Goal: Information Seeking & Learning: Learn about a topic

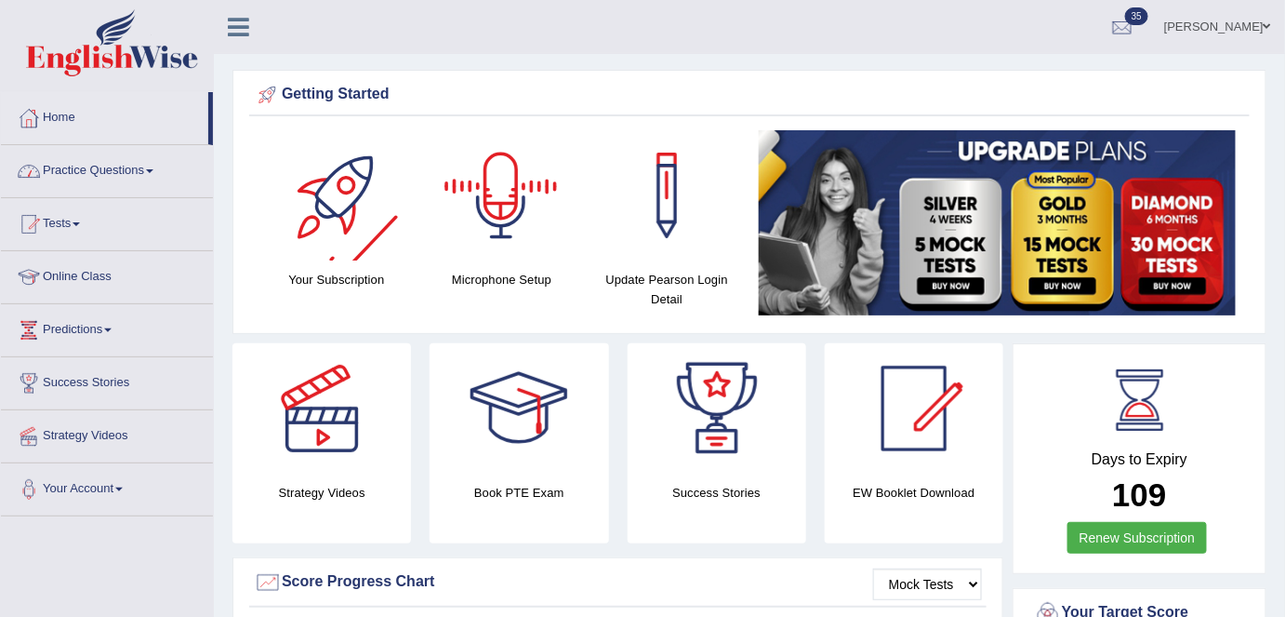
drag, startPoint x: 147, startPoint y: 169, endPoint x: 150, endPoint y: 227, distance: 57.7
click at [147, 169] on link "Practice Questions" at bounding box center [107, 168] width 212 height 47
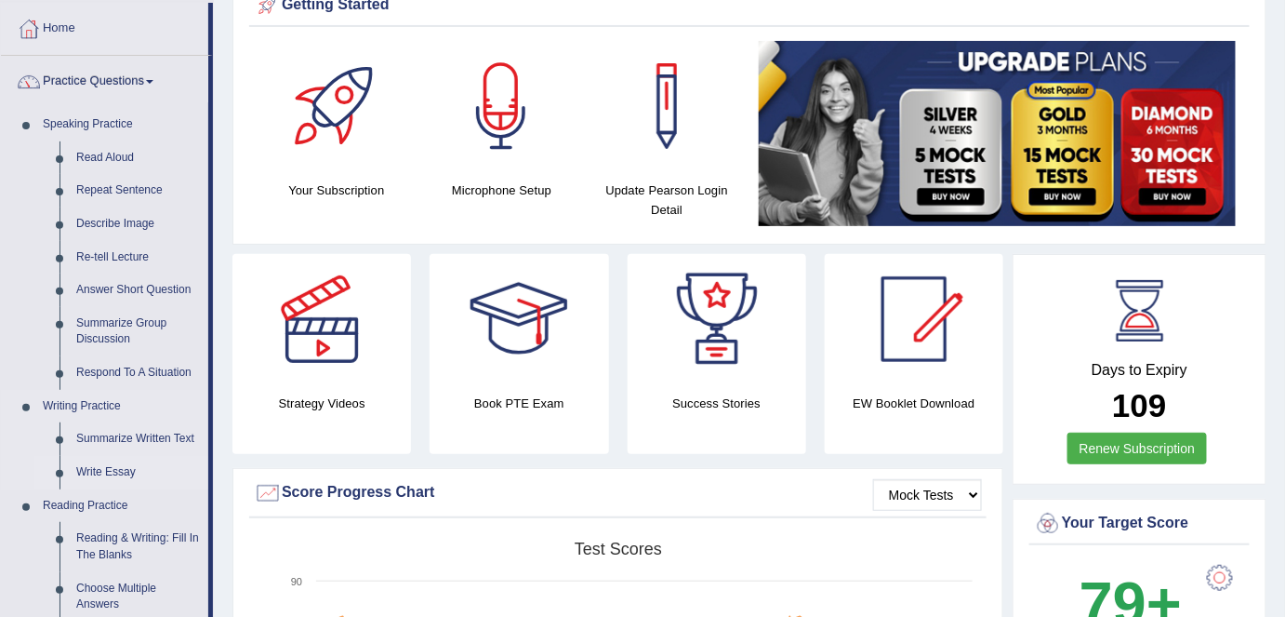
scroll to position [168, 0]
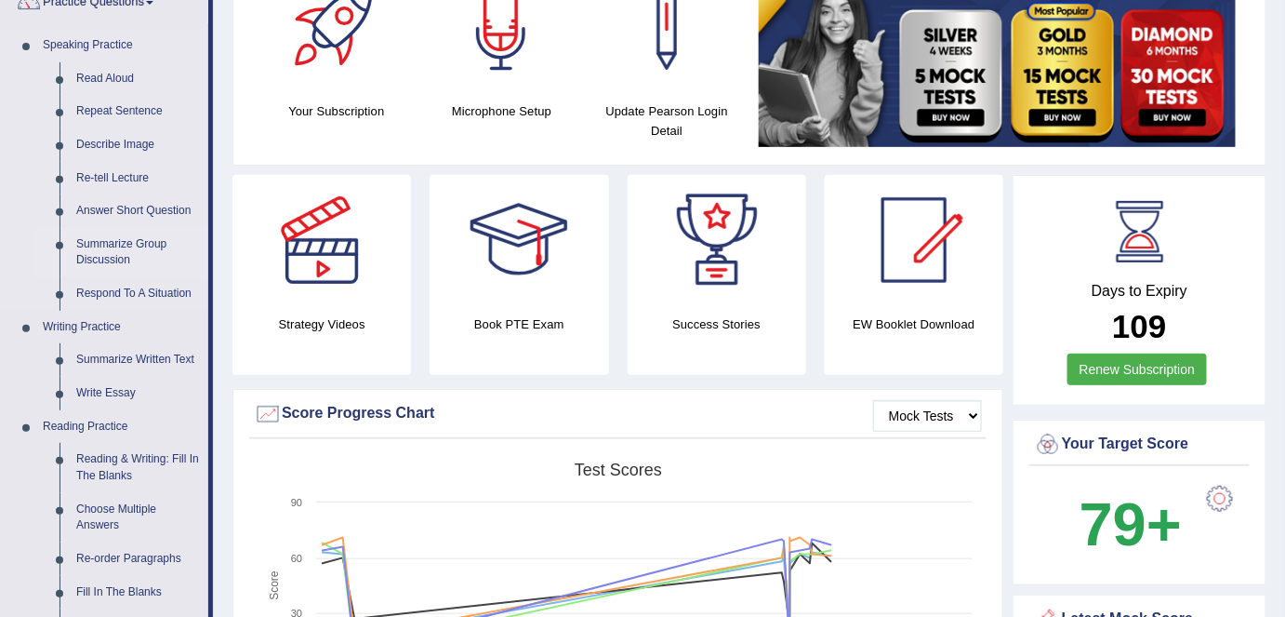
click at [101, 253] on link "Summarize Group Discussion" at bounding box center [138, 252] width 140 height 49
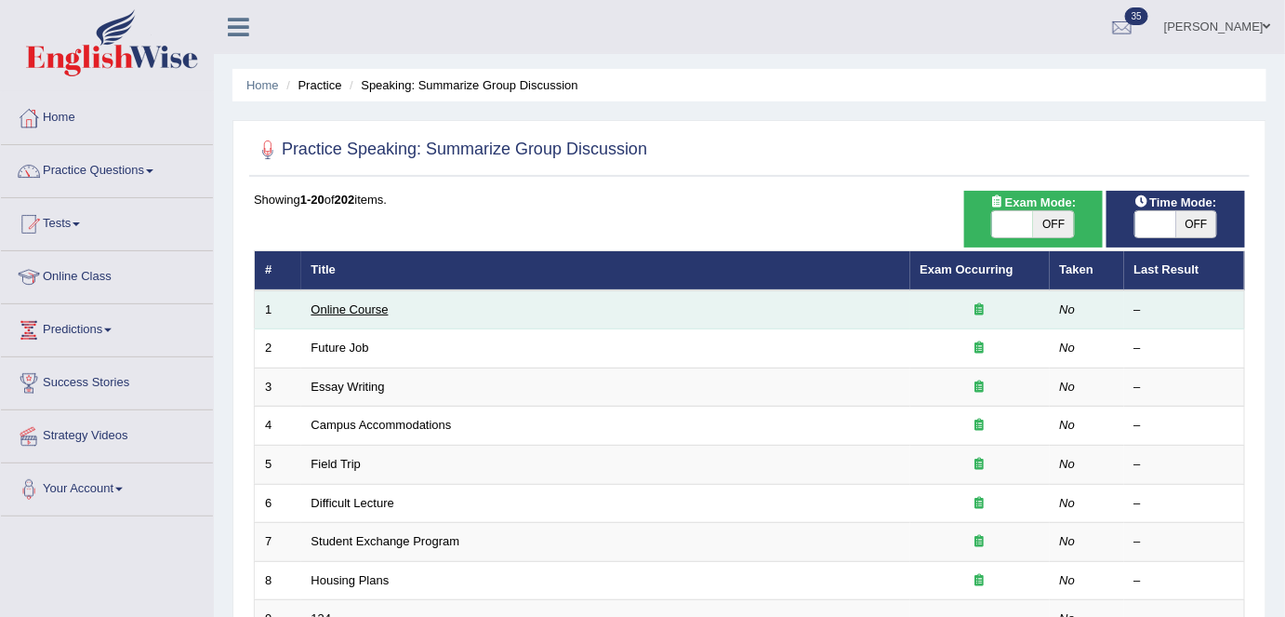
click at [360, 310] on link "Online Course" at bounding box center [350, 309] width 77 height 14
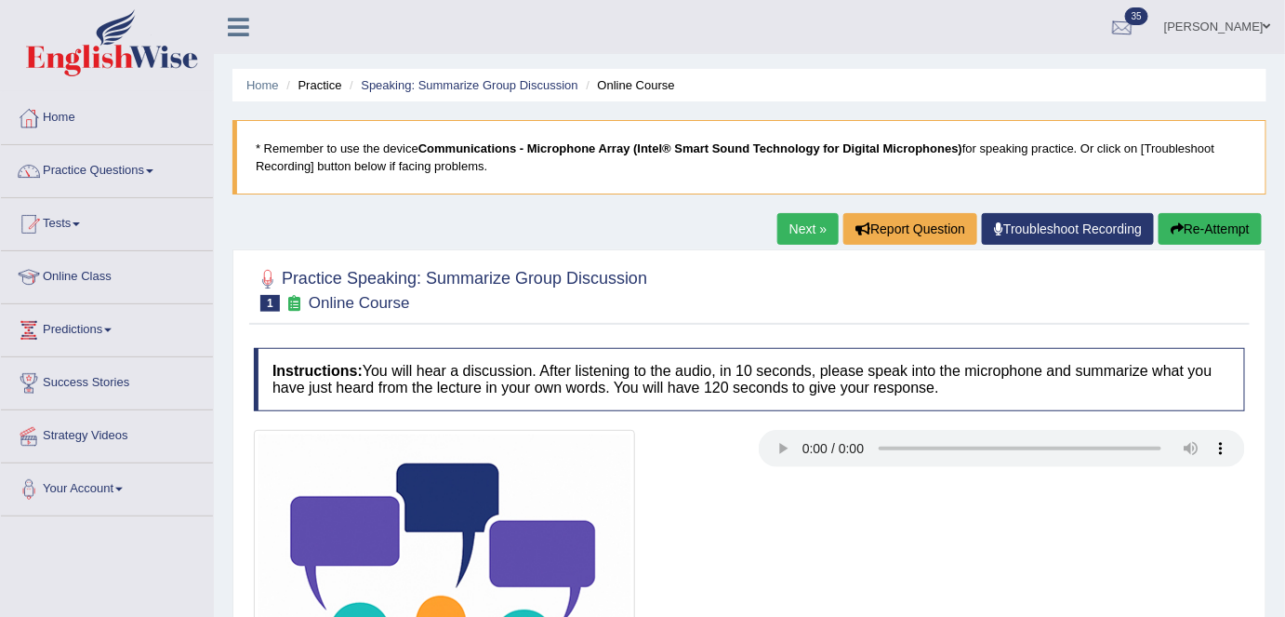
click at [1215, 30] on link "Shail wadhwa" at bounding box center [1217, 24] width 135 height 48
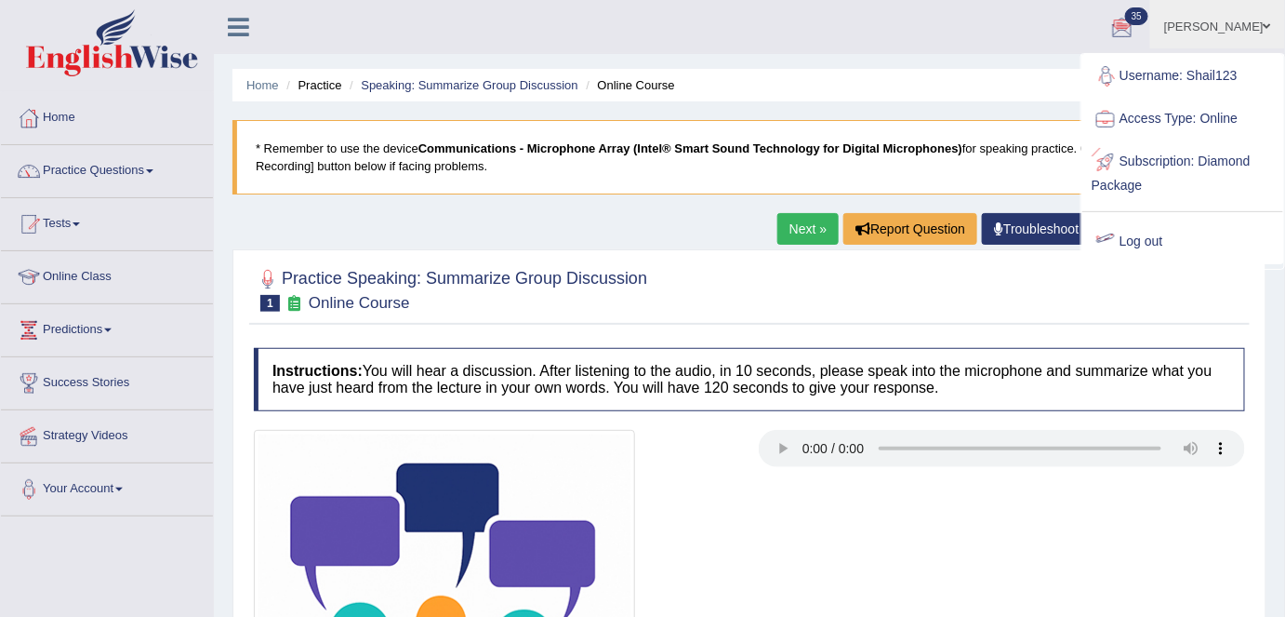
click at [1173, 241] on link "Log out" at bounding box center [1183, 241] width 201 height 43
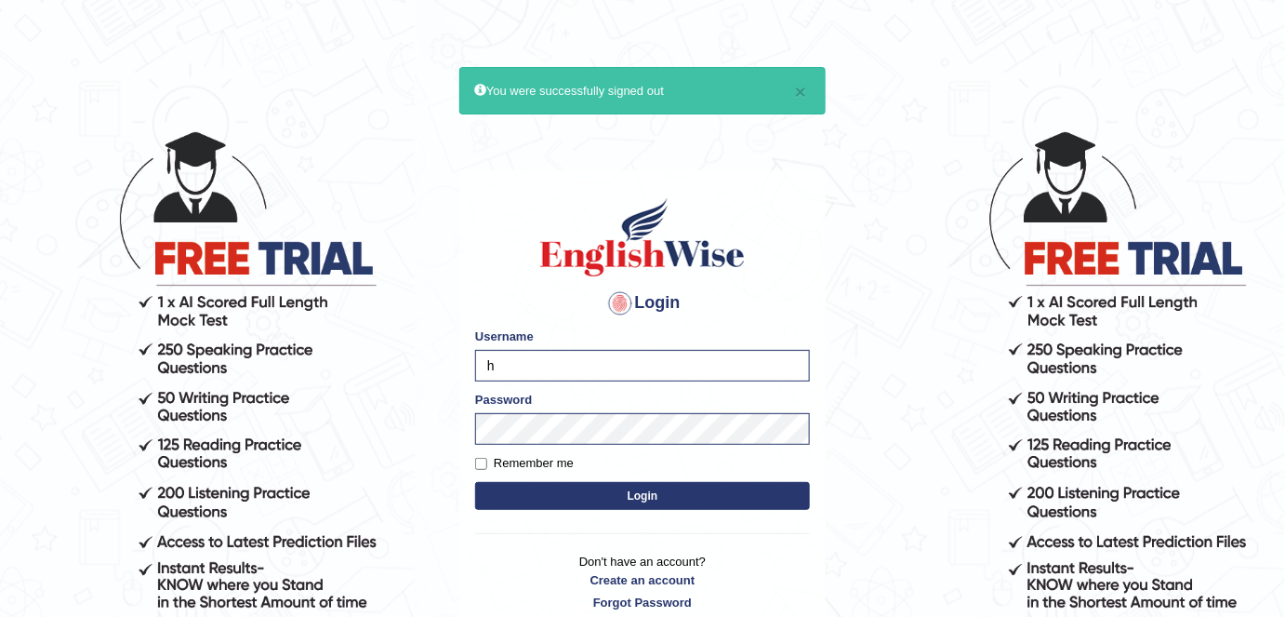
type input "Harpreet03"
click at [523, 461] on label "Remember me" at bounding box center [524, 463] width 99 height 19
click at [487, 461] on input "Remember me" at bounding box center [481, 464] width 12 height 12
checkbox input "true"
click at [533, 494] on button "Login" at bounding box center [642, 496] width 335 height 28
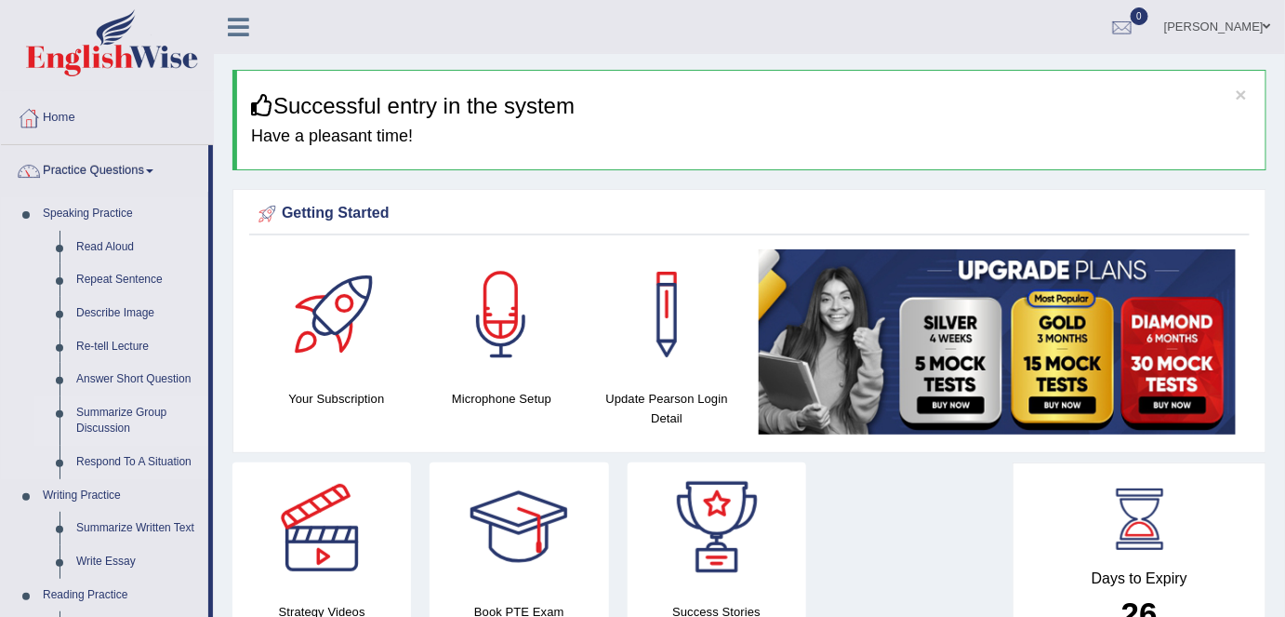
click at [82, 430] on link "Summarize Group Discussion" at bounding box center [138, 420] width 140 height 49
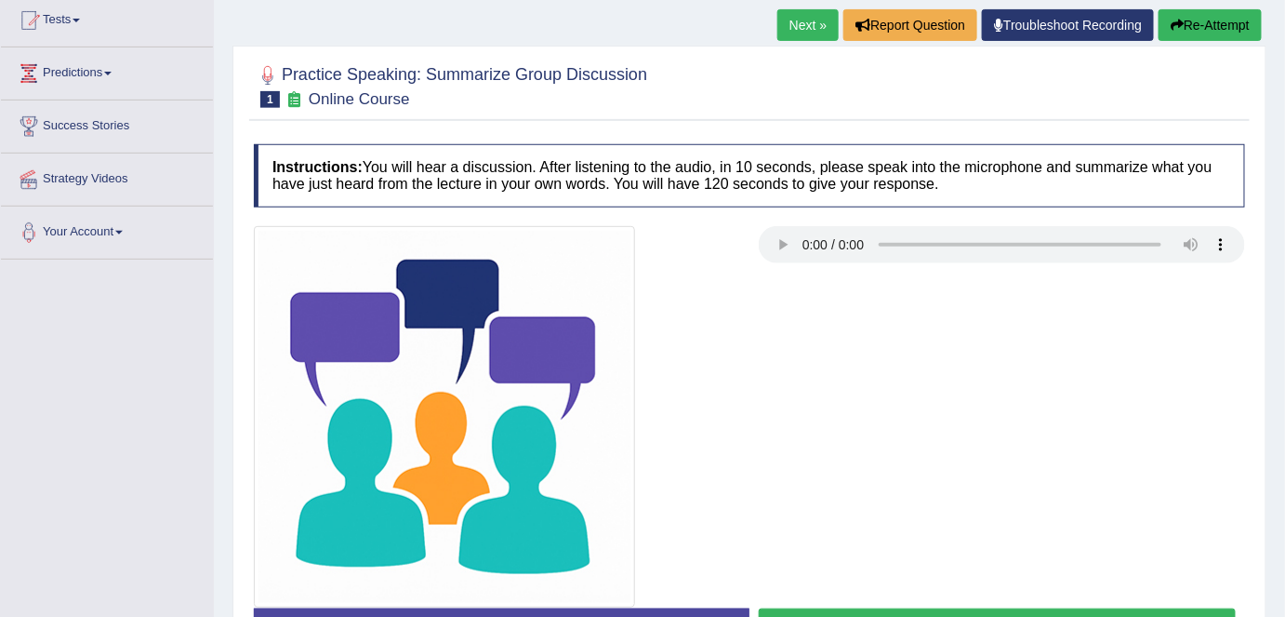
scroll to position [338, 0]
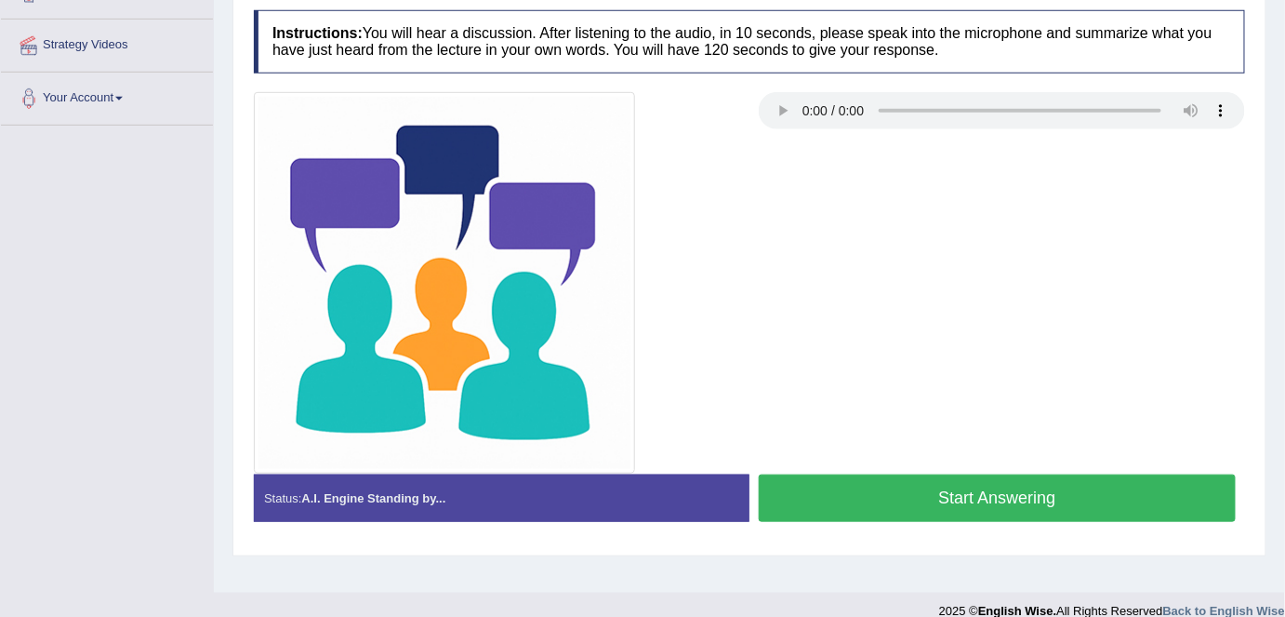
click at [833, 258] on div at bounding box center [750, 282] width 1010 height 381
click at [857, 505] on button "Start Answering" at bounding box center [997, 497] width 477 height 47
click at [856, 504] on button "Start Answering" at bounding box center [997, 497] width 477 height 47
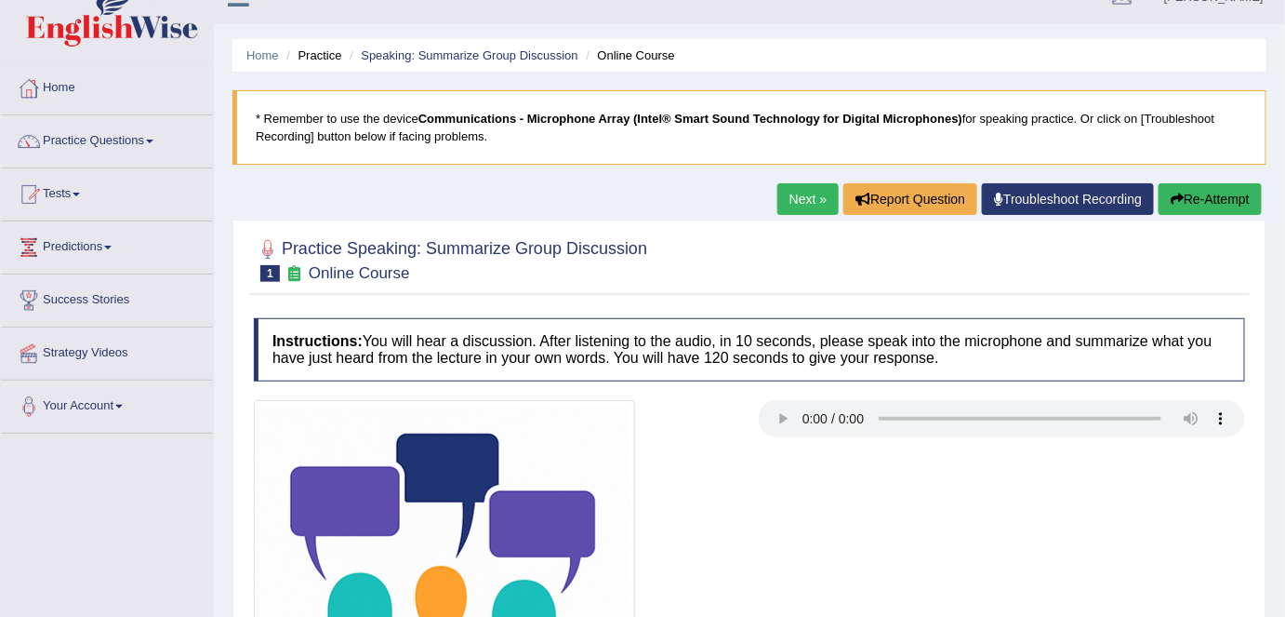
scroll to position [0, 0]
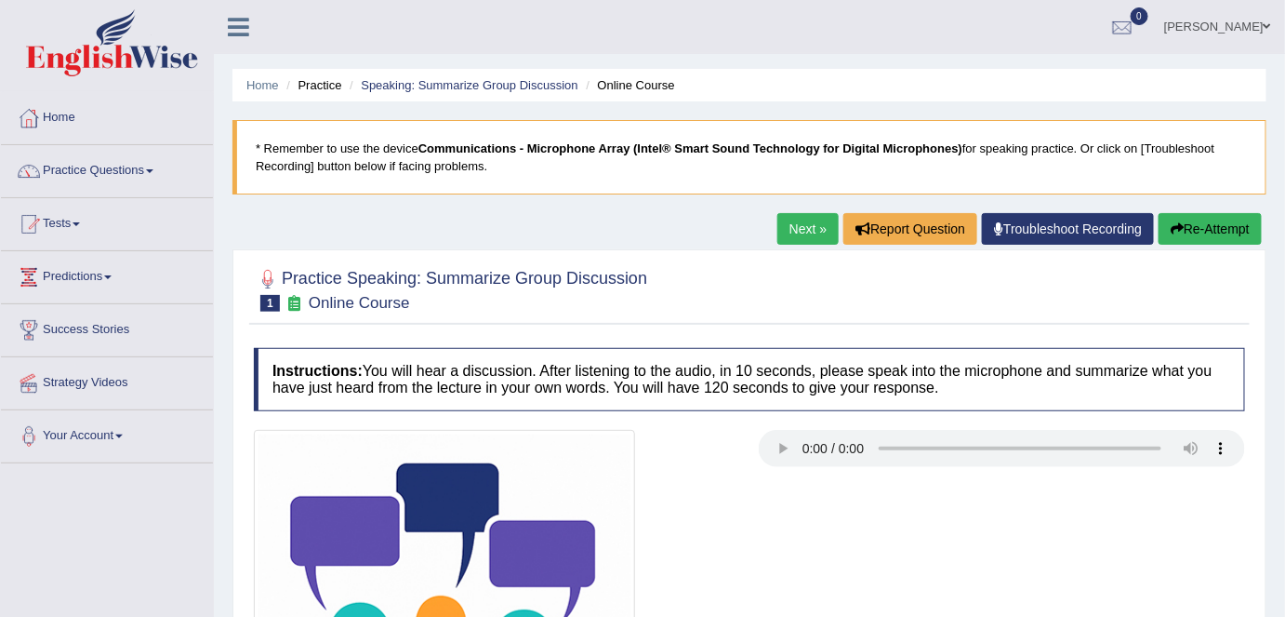
click at [1179, 223] on icon "button" at bounding box center [1177, 228] width 13 height 13
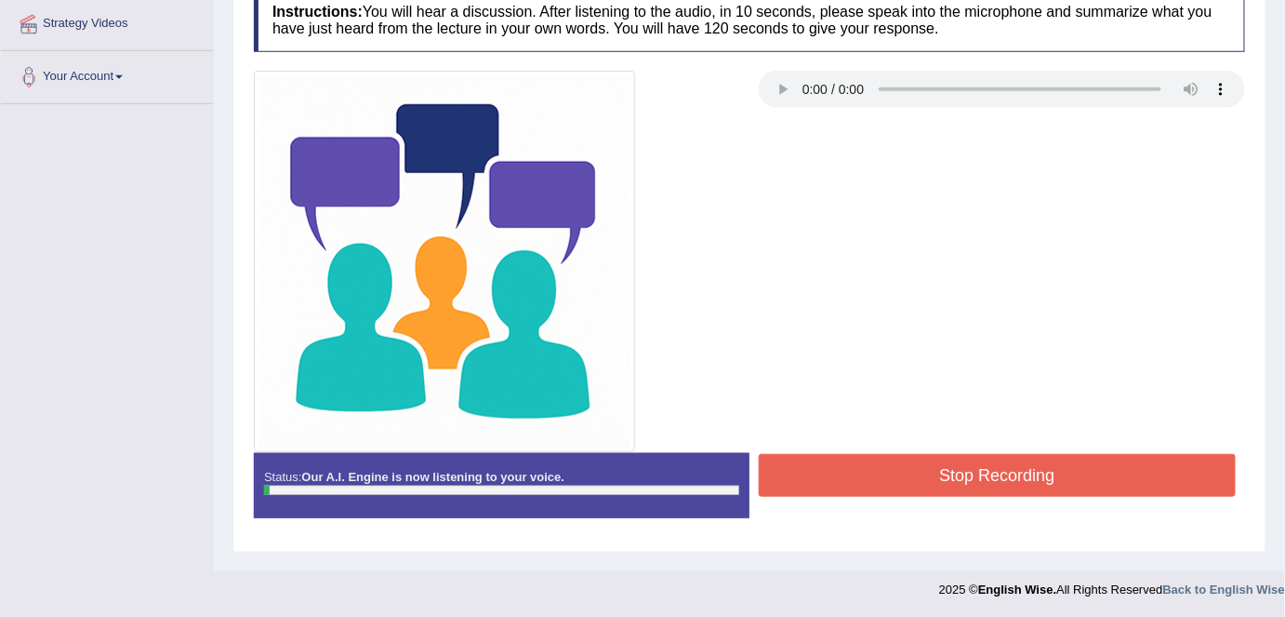
drag, startPoint x: 0, startPoint y: 0, endPoint x: 844, endPoint y: 471, distance: 966.7
click at [844, 471] on button "Stop Recording" at bounding box center [997, 475] width 477 height 43
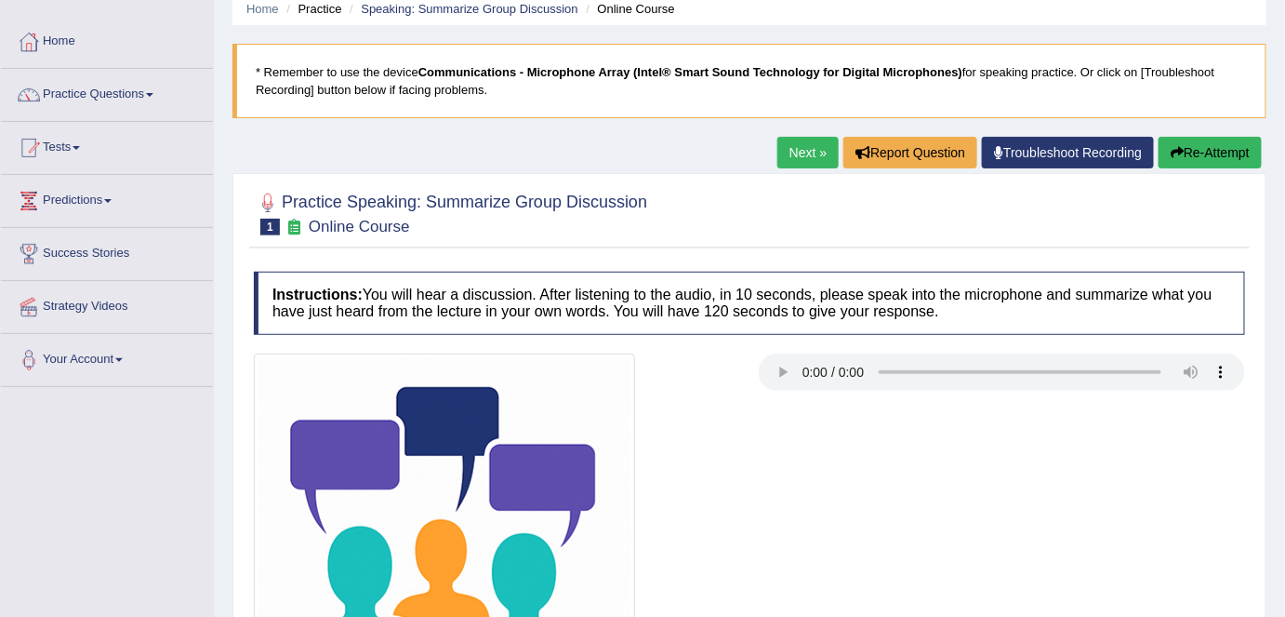
scroll to position [21, 0]
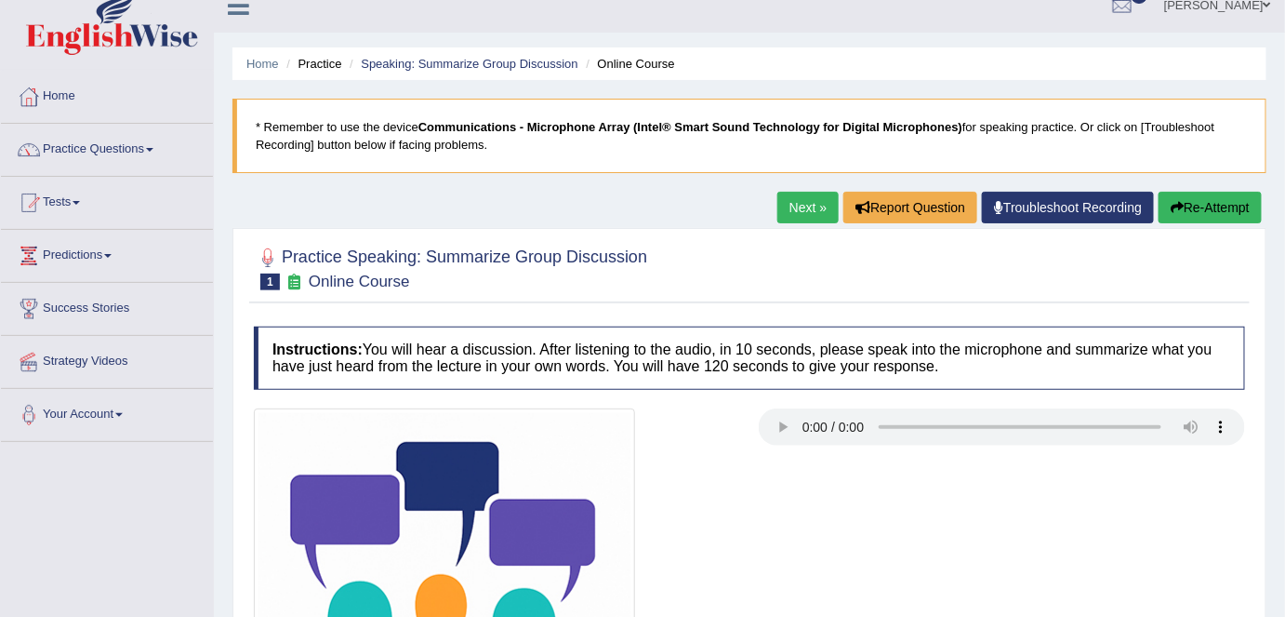
click at [785, 205] on link "Next »" at bounding box center [807, 208] width 61 height 32
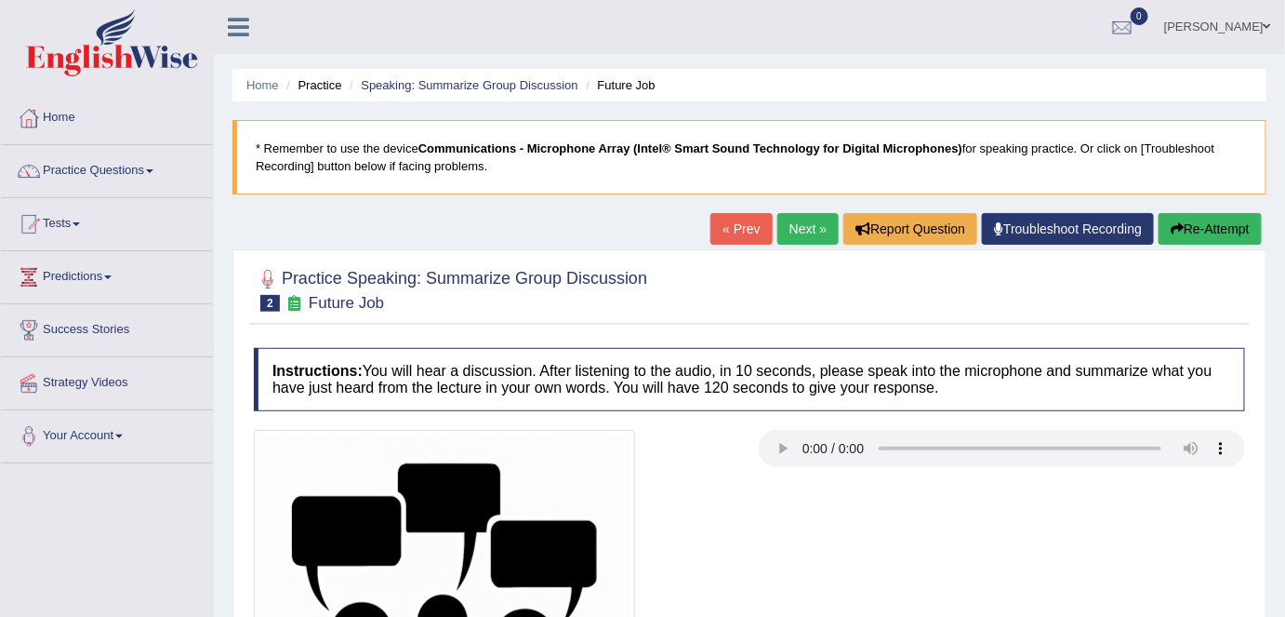
click at [810, 238] on link "Next »" at bounding box center [807, 229] width 61 height 32
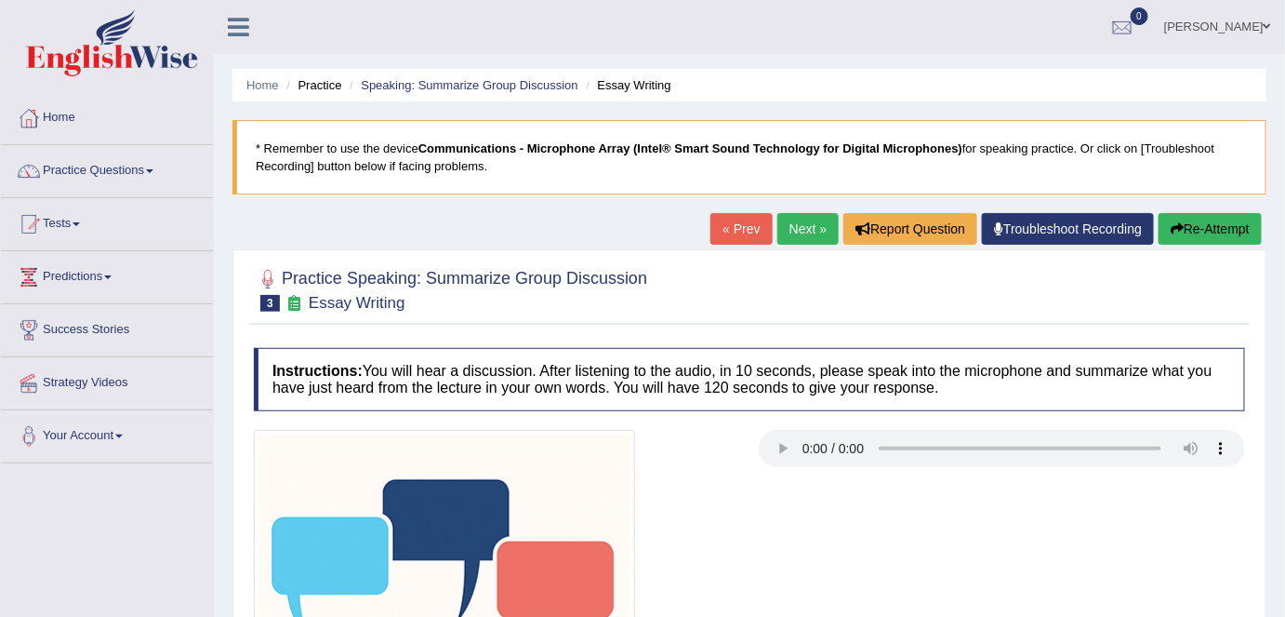
click at [753, 232] on link "« Prev" at bounding box center [741, 229] width 61 height 32
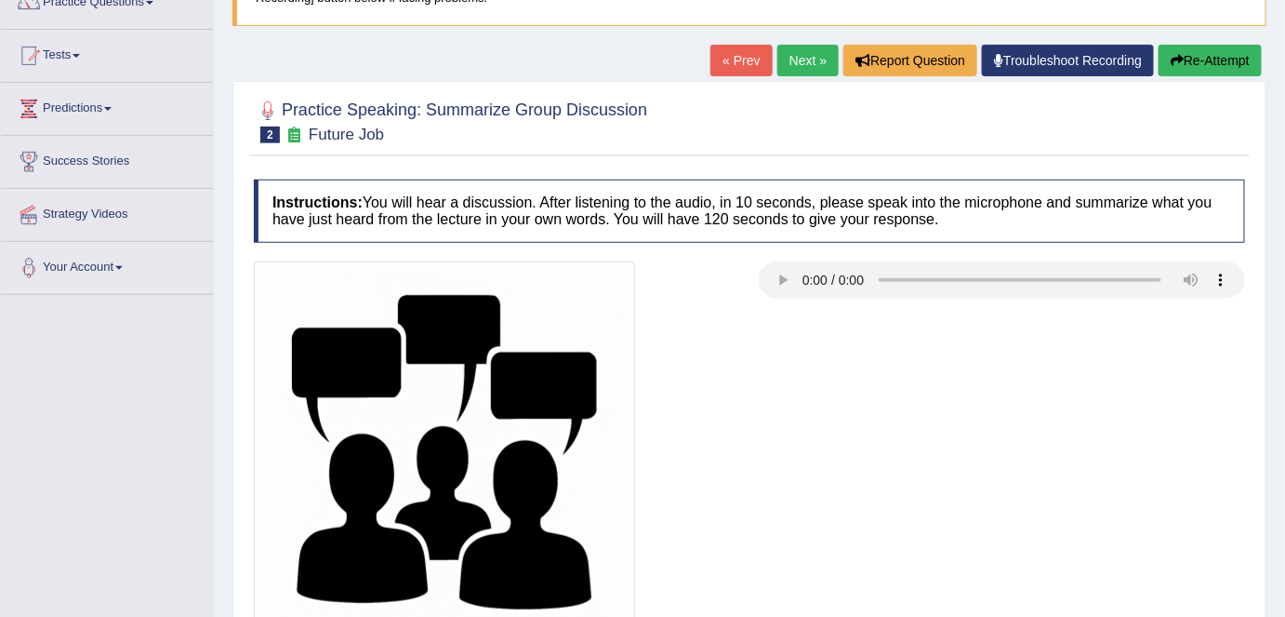
click at [860, 400] on div at bounding box center [750, 451] width 1010 height 381
drag, startPoint x: 820, startPoint y: 58, endPoint x: 819, endPoint y: 73, distance: 15.8
click at [820, 58] on link "Next »" at bounding box center [807, 61] width 61 height 32
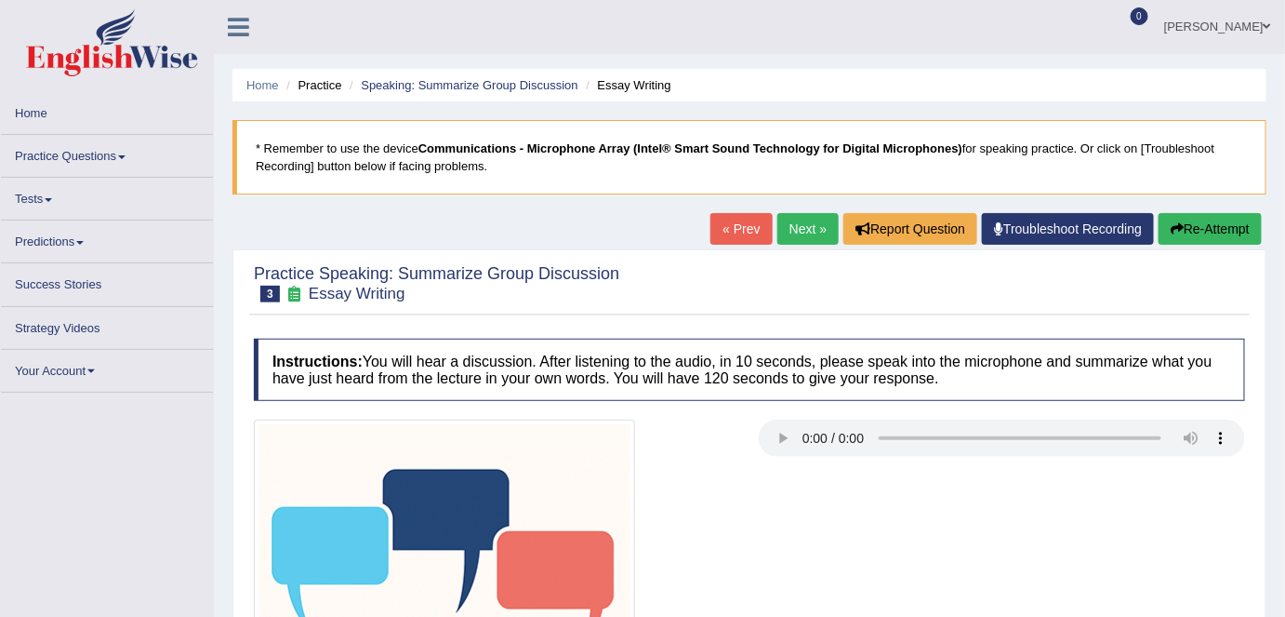
drag, startPoint x: 788, startPoint y: 221, endPoint x: 812, endPoint y: 308, distance: 89.8
click at [788, 221] on link "Next »" at bounding box center [807, 229] width 61 height 32
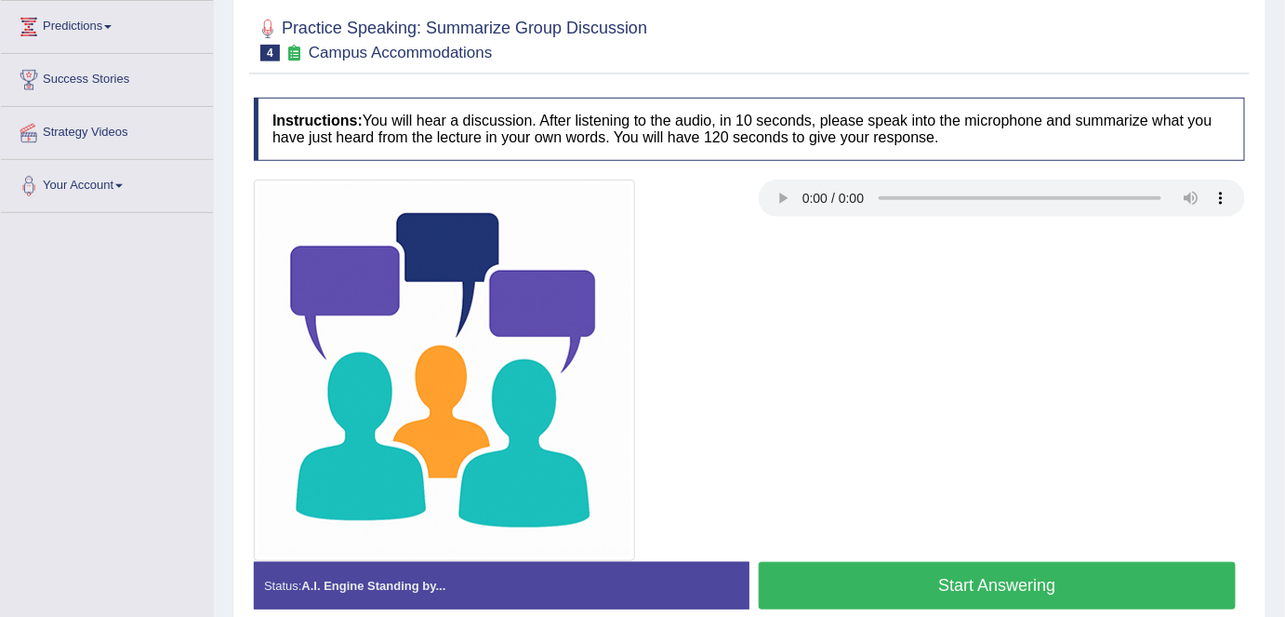
scroll to position [253, 0]
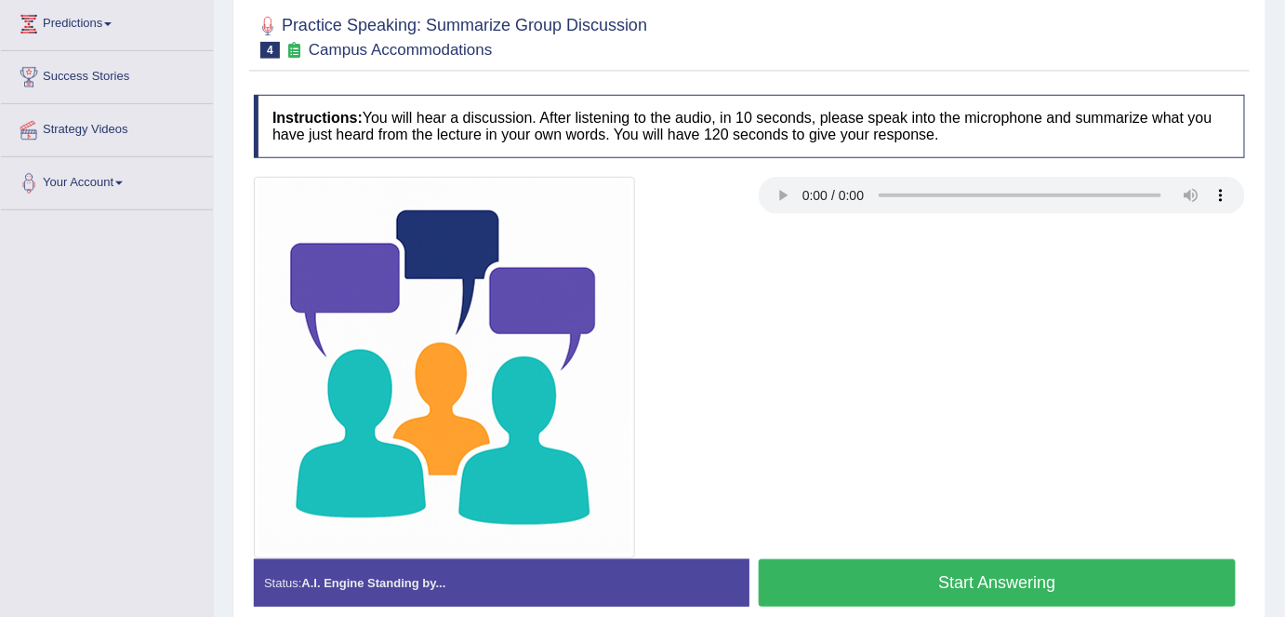
click at [830, 352] on div at bounding box center [750, 367] width 1010 height 381
click at [887, 573] on button "Start Answering" at bounding box center [997, 582] width 477 height 47
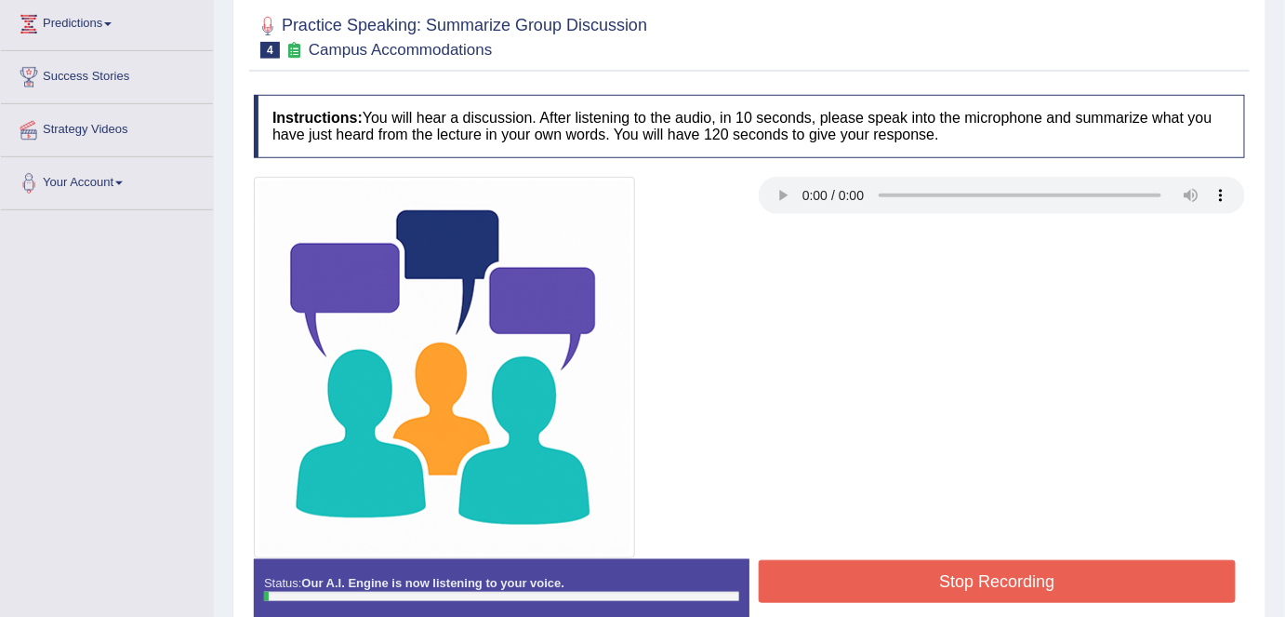
click at [886, 569] on button "Stop Recording" at bounding box center [997, 581] width 477 height 43
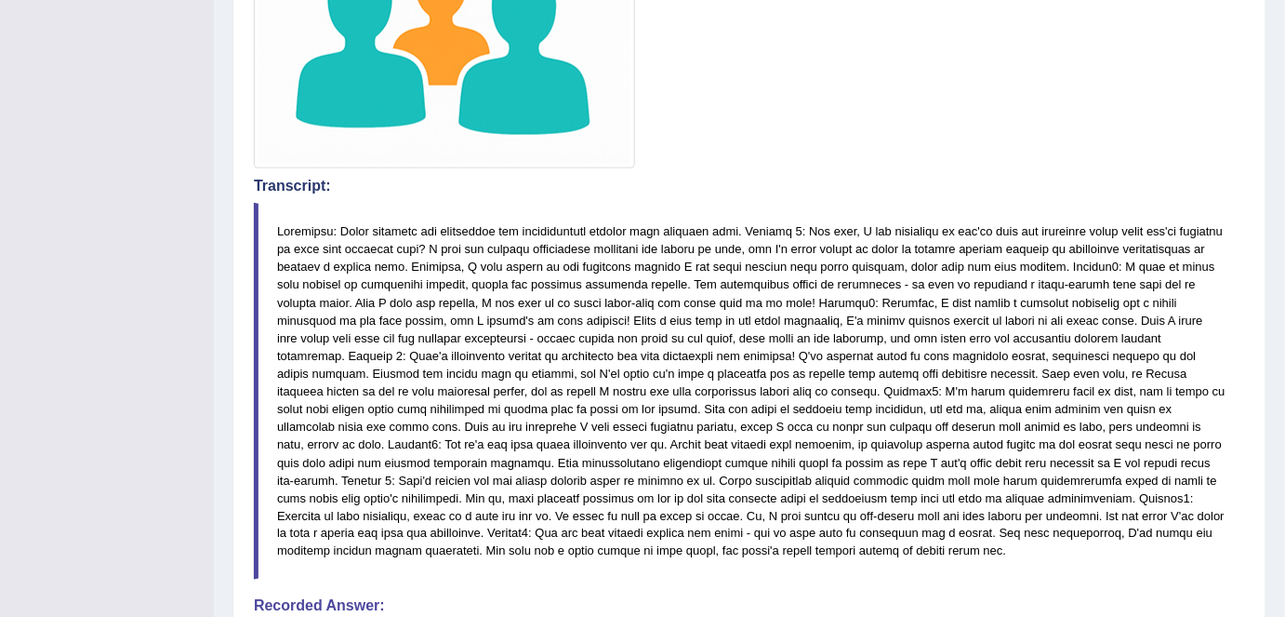
scroll to position [644, 0]
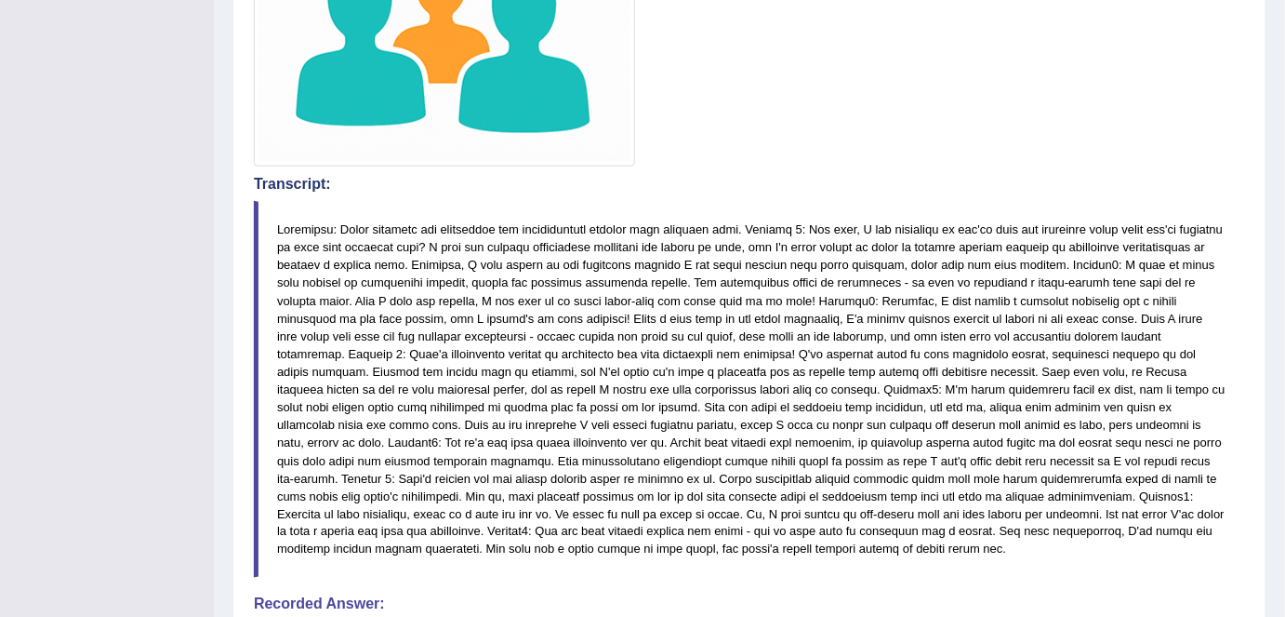
click at [860, 205] on blockquote at bounding box center [749, 389] width 991 height 377
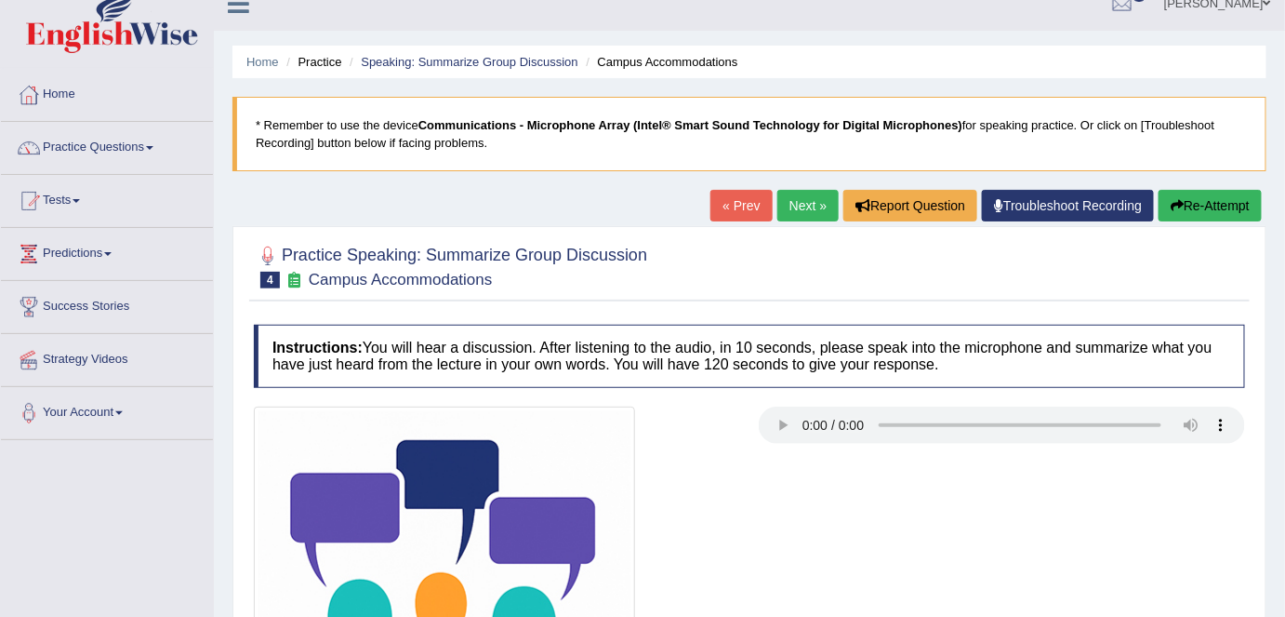
scroll to position [0, 0]
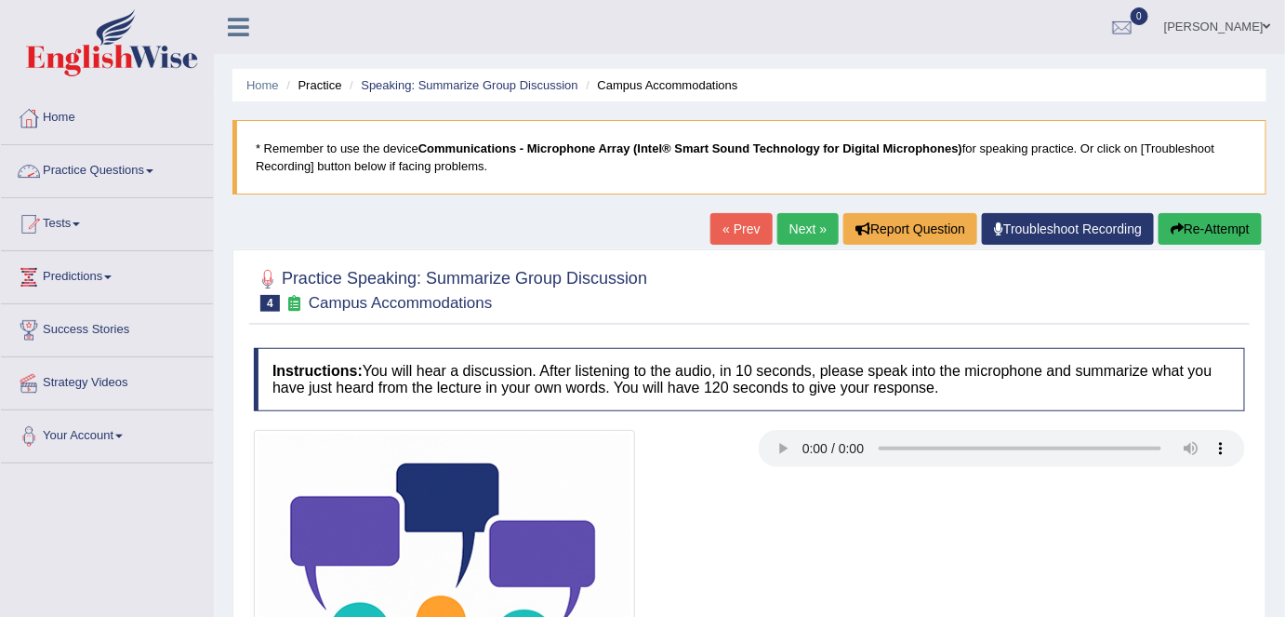
click at [157, 174] on link "Practice Questions" at bounding box center [107, 168] width 212 height 47
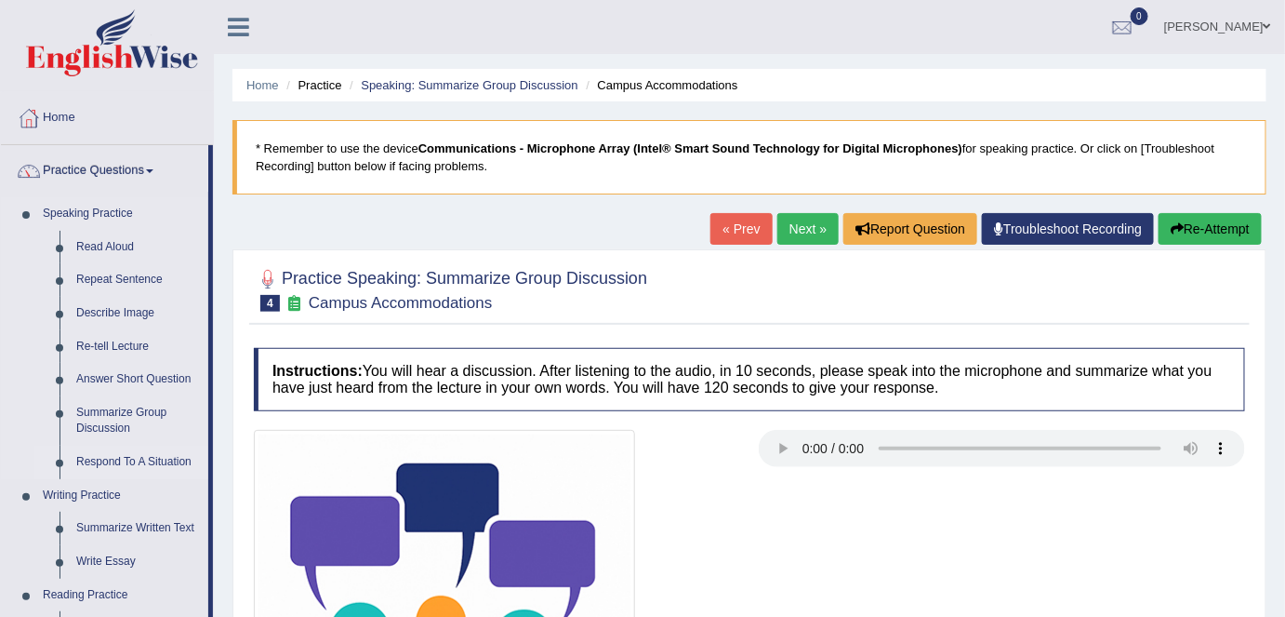
click at [144, 464] on link "Respond To A Situation" at bounding box center [138, 461] width 140 height 33
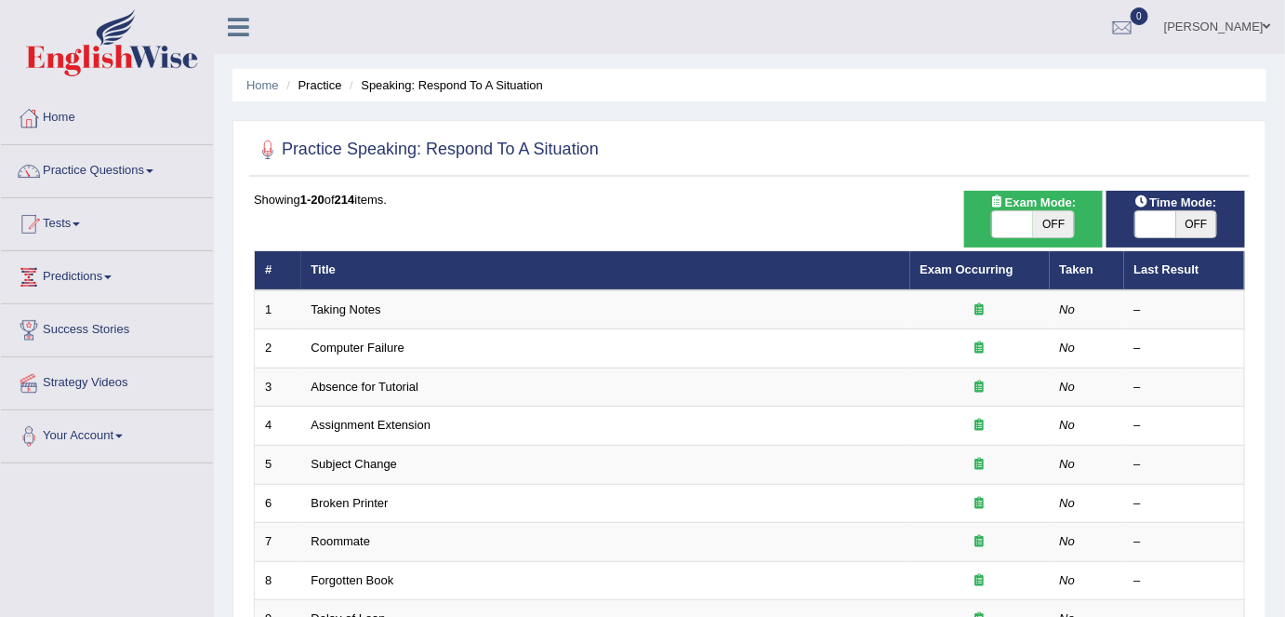
click at [1053, 211] on span "OFF" at bounding box center [1053, 224] width 41 height 26
checkbox input "true"
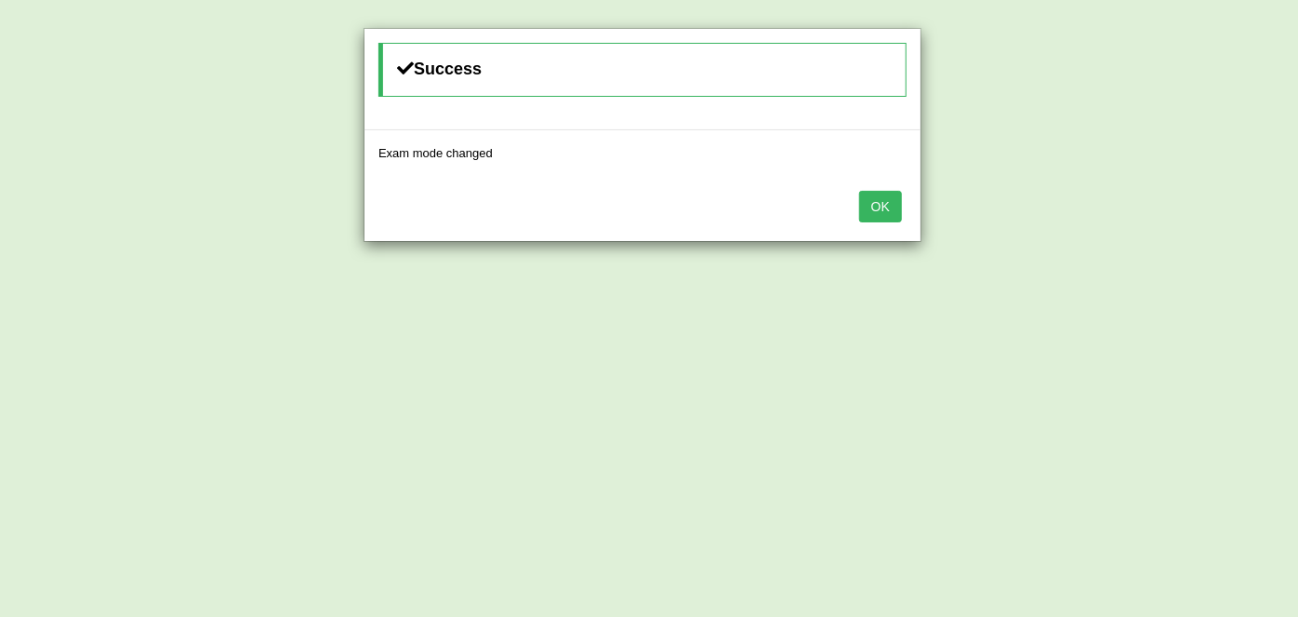
click at [867, 195] on button "OK" at bounding box center [880, 207] width 43 height 32
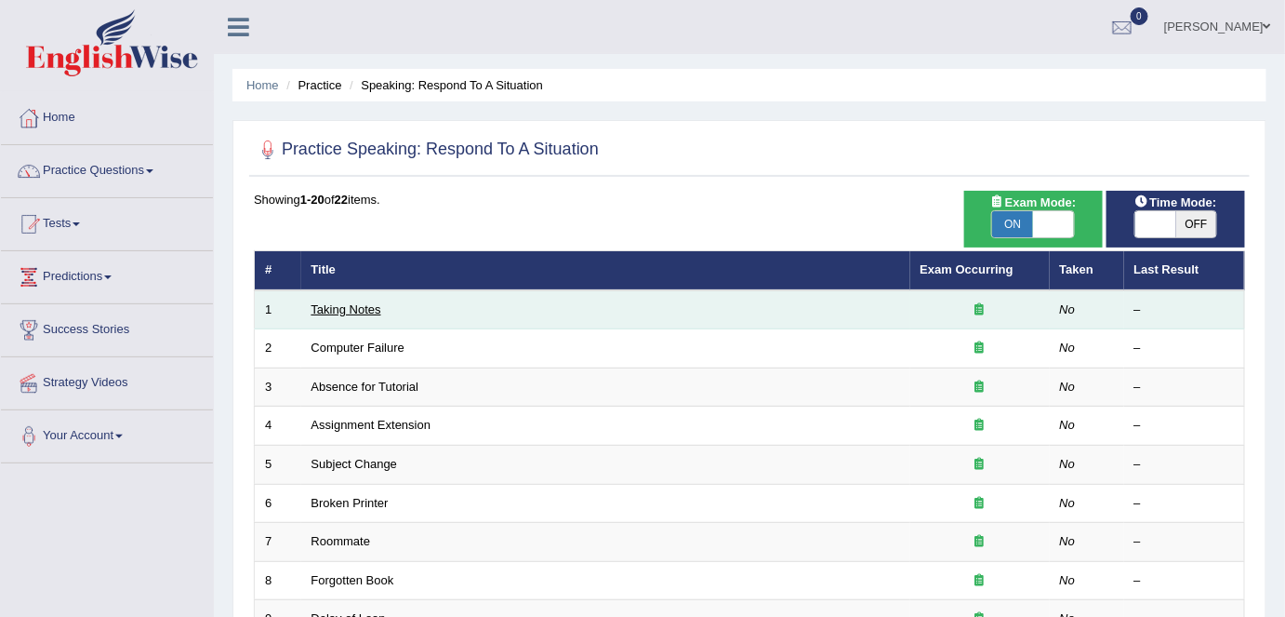
click at [352, 311] on link "Taking Notes" at bounding box center [347, 309] width 70 height 14
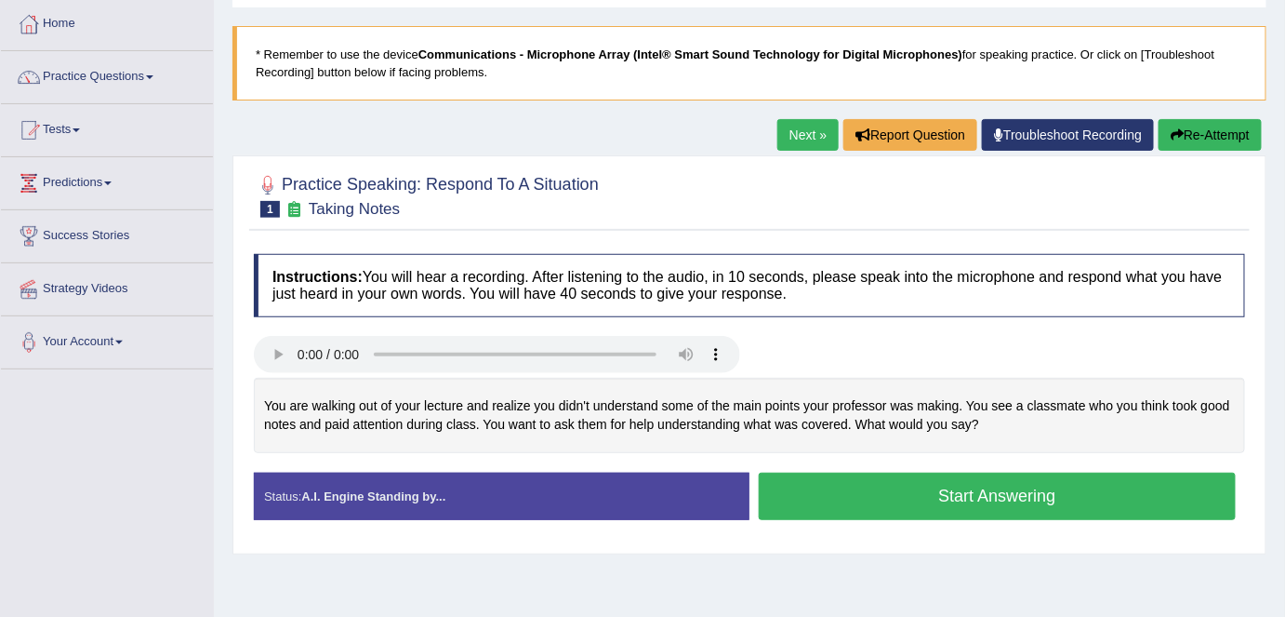
scroll to position [84, 0]
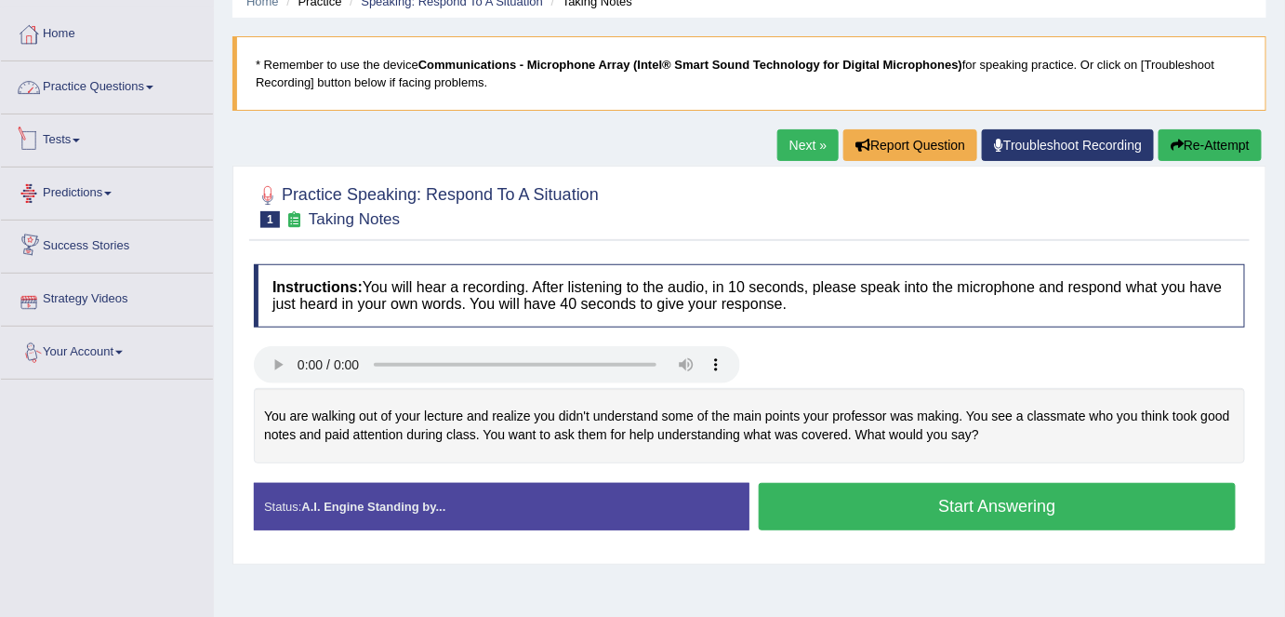
drag, startPoint x: 720, startPoint y: 167, endPoint x: 759, endPoint y: 153, distance: 41.5
click at [720, 167] on div "Practice Speaking: Respond To A Situation 1 Taking Notes Instructions: You will…" at bounding box center [750, 365] width 1034 height 399
click at [791, 145] on link "Next »" at bounding box center [807, 145] width 61 height 32
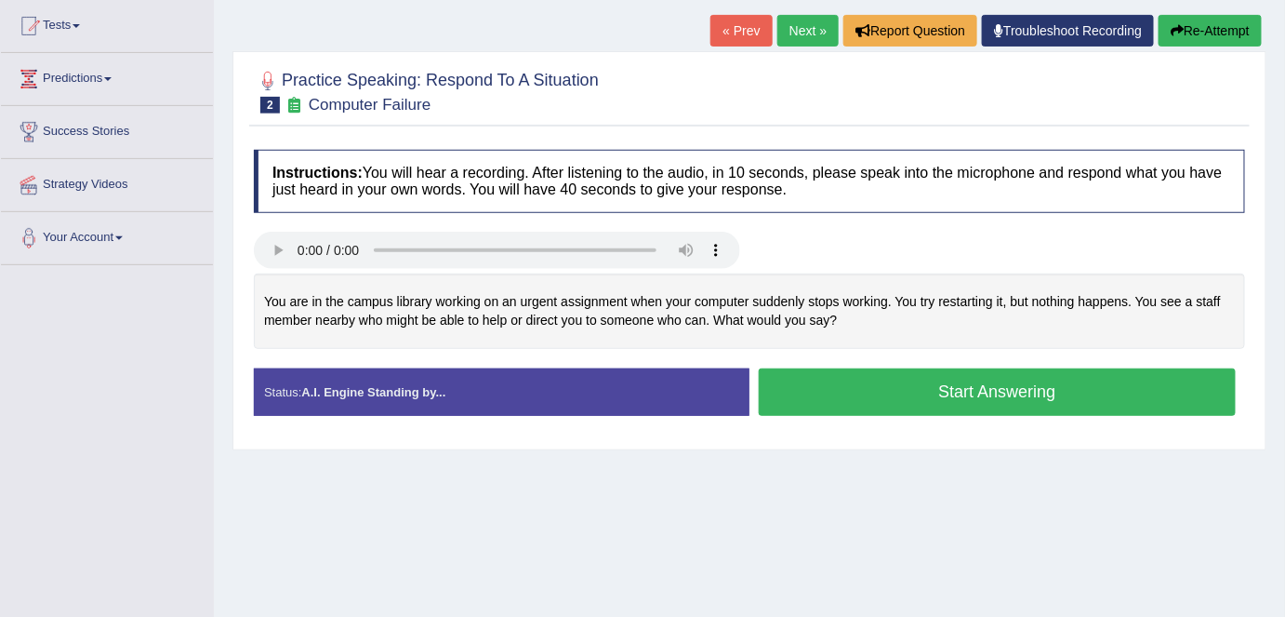
scroll to position [168, 0]
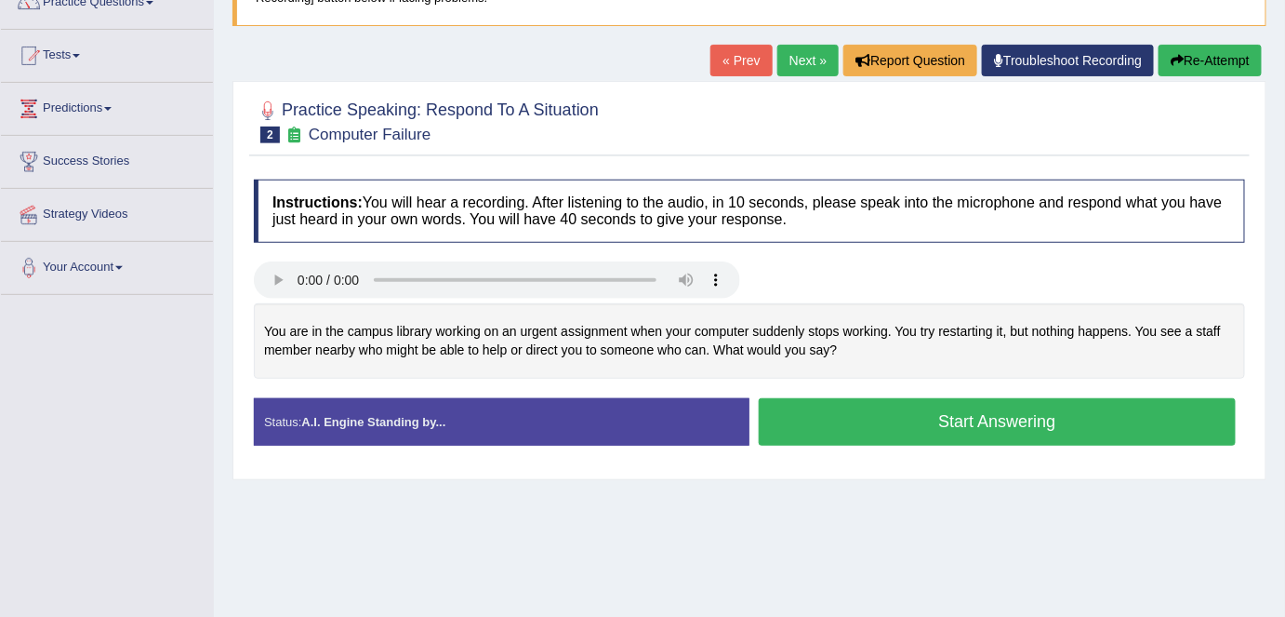
click at [819, 63] on link "Next »" at bounding box center [807, 61] width 61 height 32
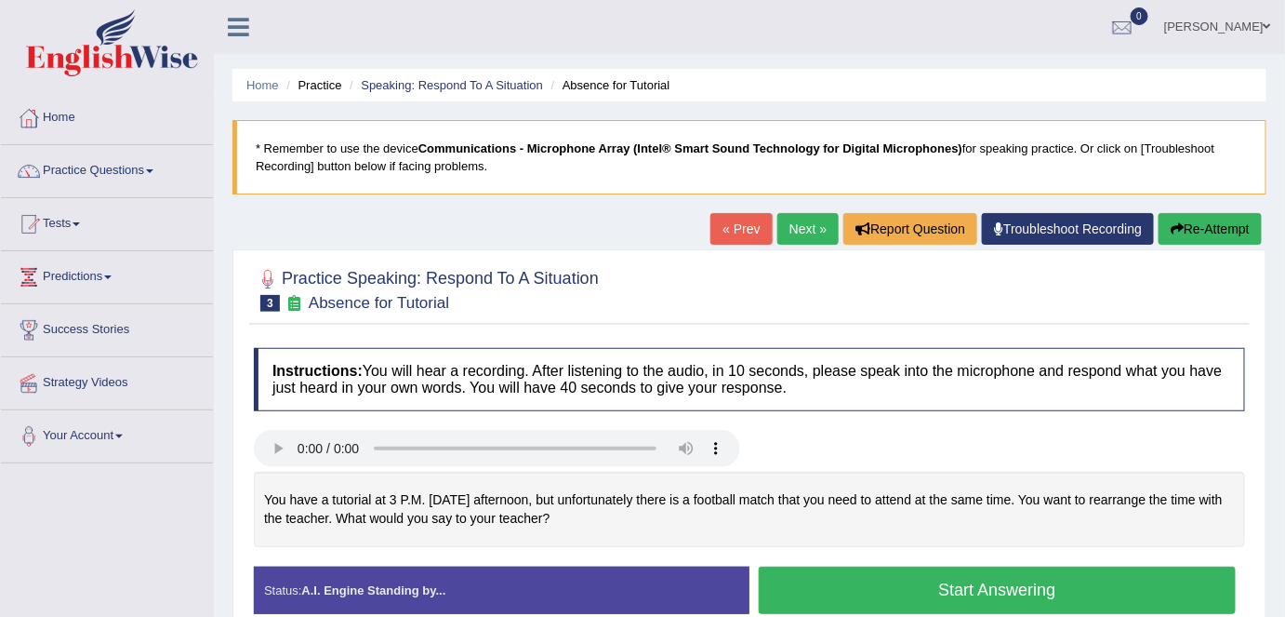
drag, startPoint x: 809, startPoint y: 221, endPoint x: 804, endPoint y: 339, distance: 117.3
click at [809, 220] on link "Next »" at bounding box center [807, 229] width 61 height 32
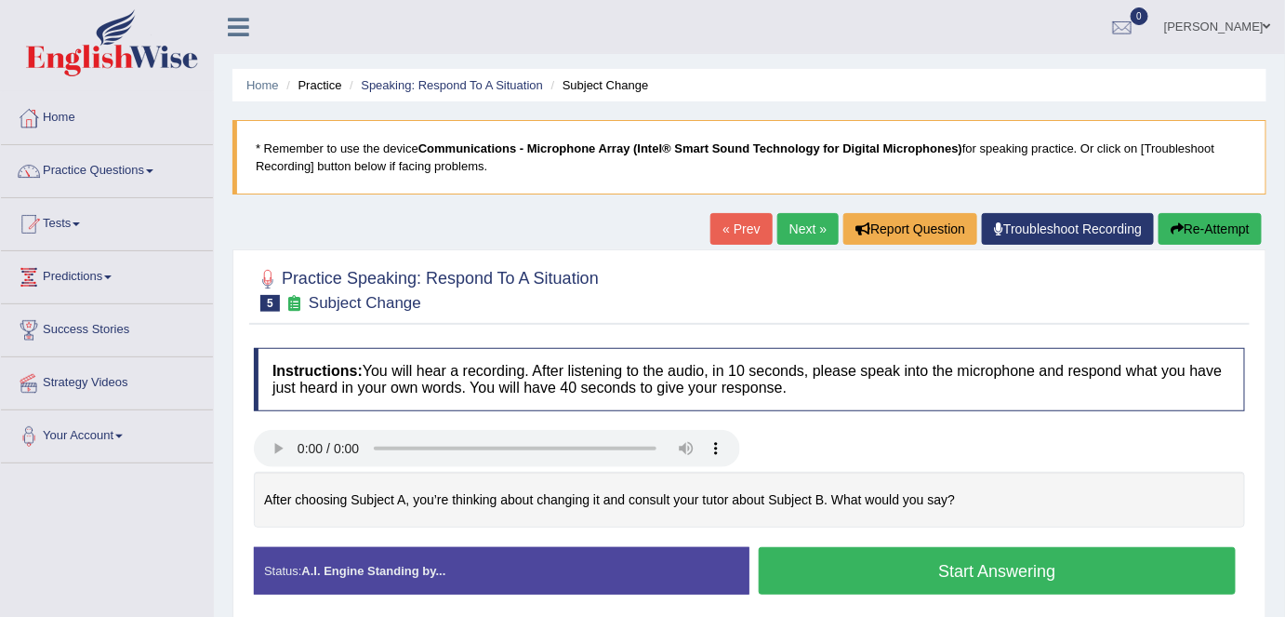
click at [799, 225] on link "Next »" at bounding box center [807, 229] width 61 height 32
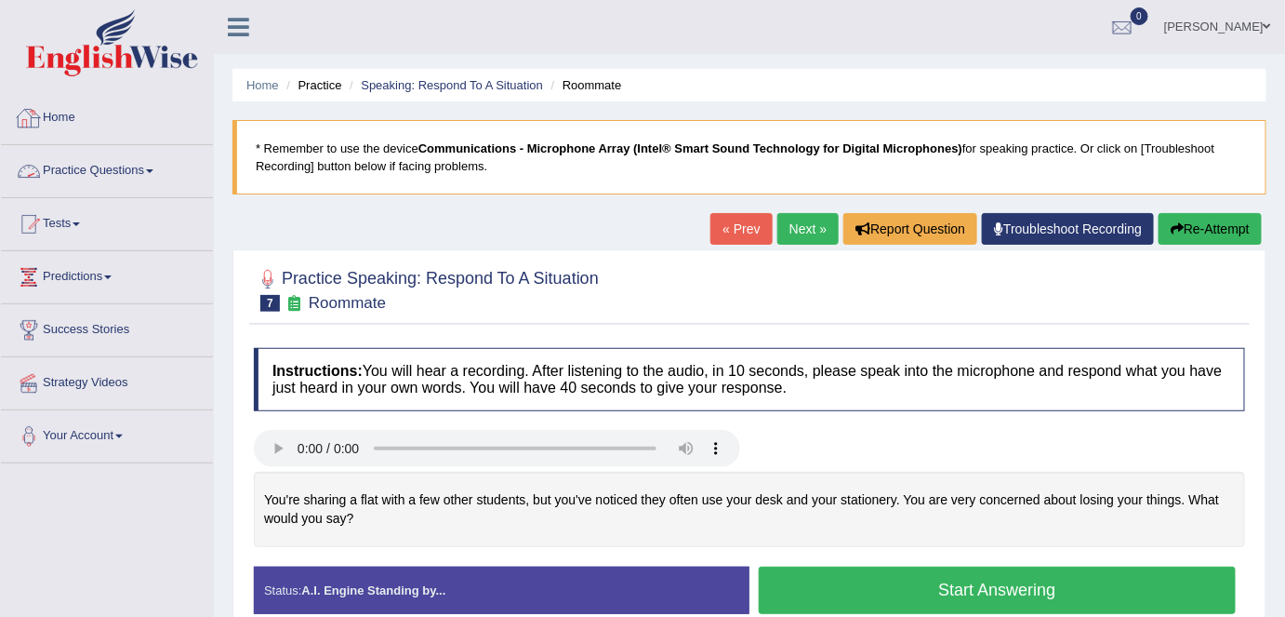
click at [82, 113] on link "Home" at bounding box center [107, 115] width 212 height 47
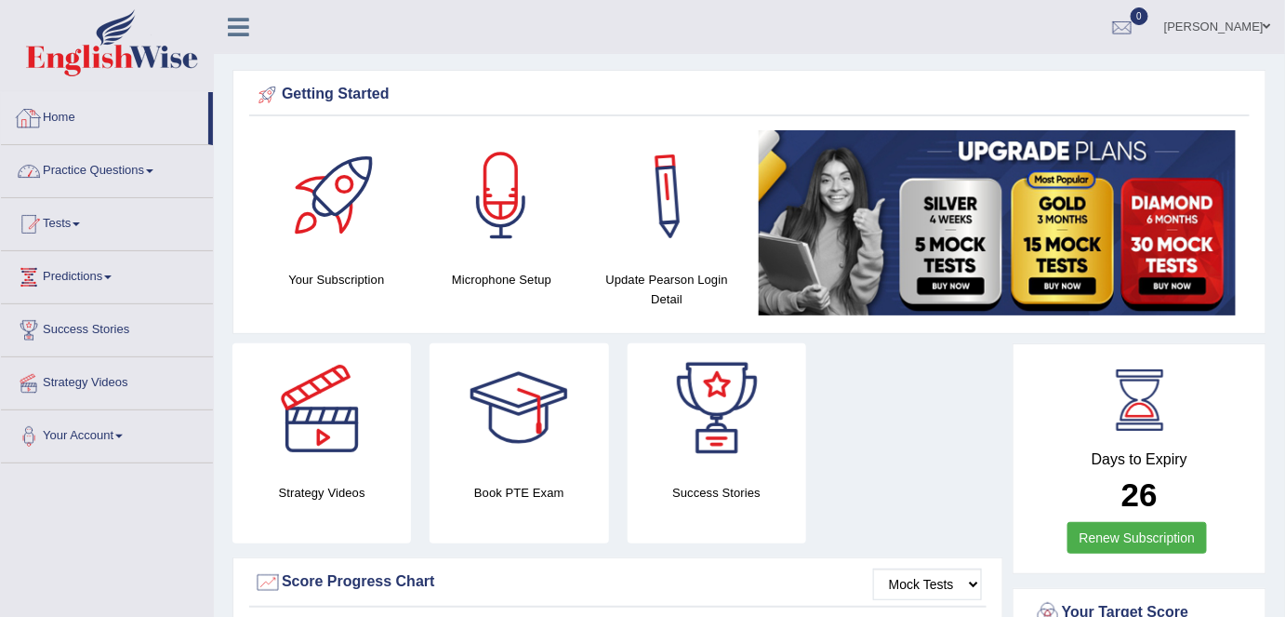
drag, startPoint x: 154, startPoint y: 161, endPoint x: 166, endPoint y: 158, distance: 11.5
click at [154, 161] on link "Practice Questions" at bounding box center [107, 168] width 212 height 47
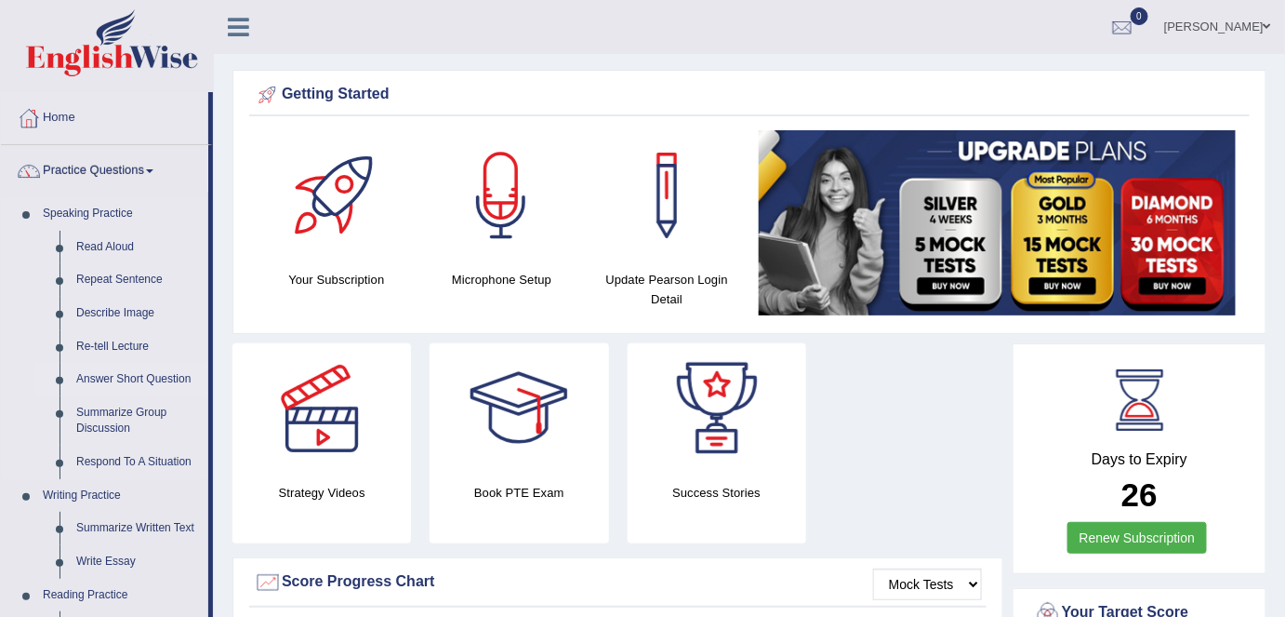
click at [128, 379] on link "Answer Short Question" at bounding box center [138, 379] width 140 height 33
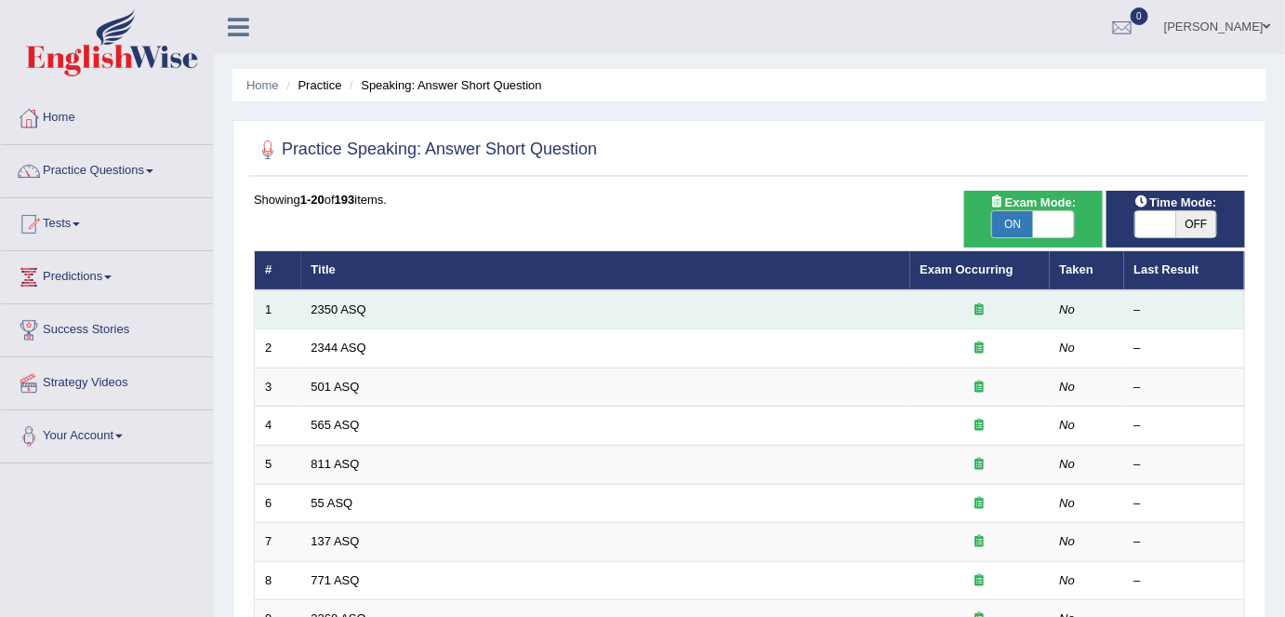
drag, startPoint x: 0, startPoint y: 0, endPoint x: 369, endPoint y: 307, distance: 480.1
click at [369, 307] on td "2350 ASQ" at bounding box center [605, 309] width 609 height 39
click at [317, 311] on link "2350 ASQ" at bounding box center [339, 309] width 55 height 14
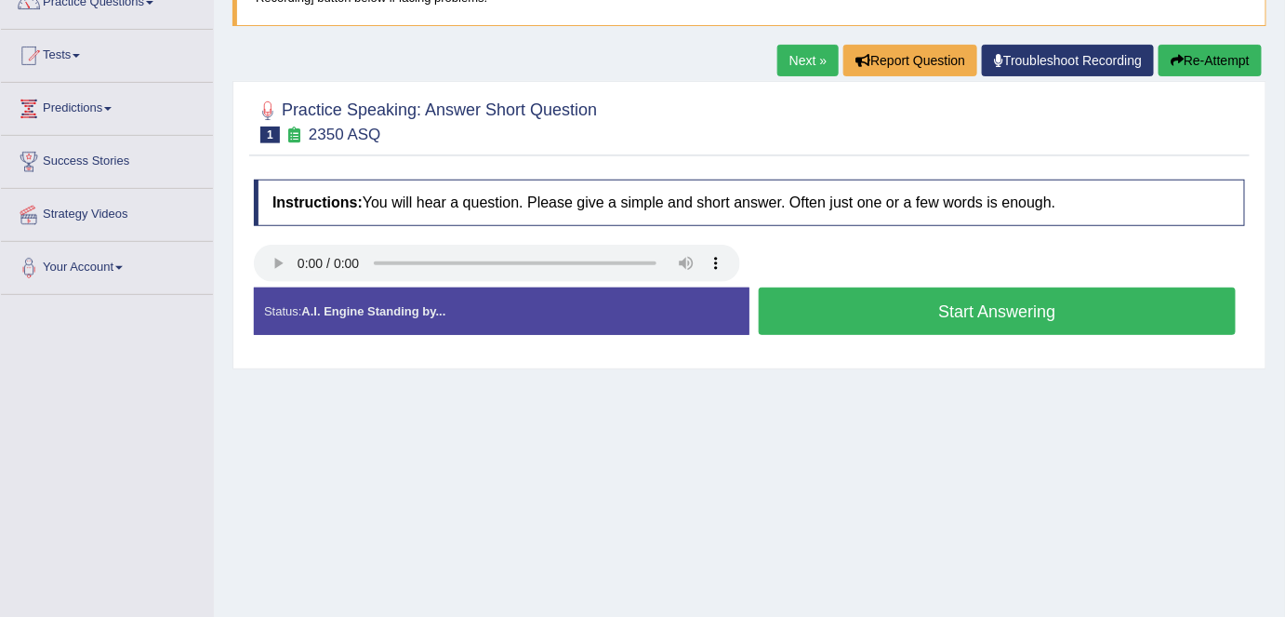
click at [909, 332] on button "Start Answering" at bounding box center [997, 310] width 477 height 47
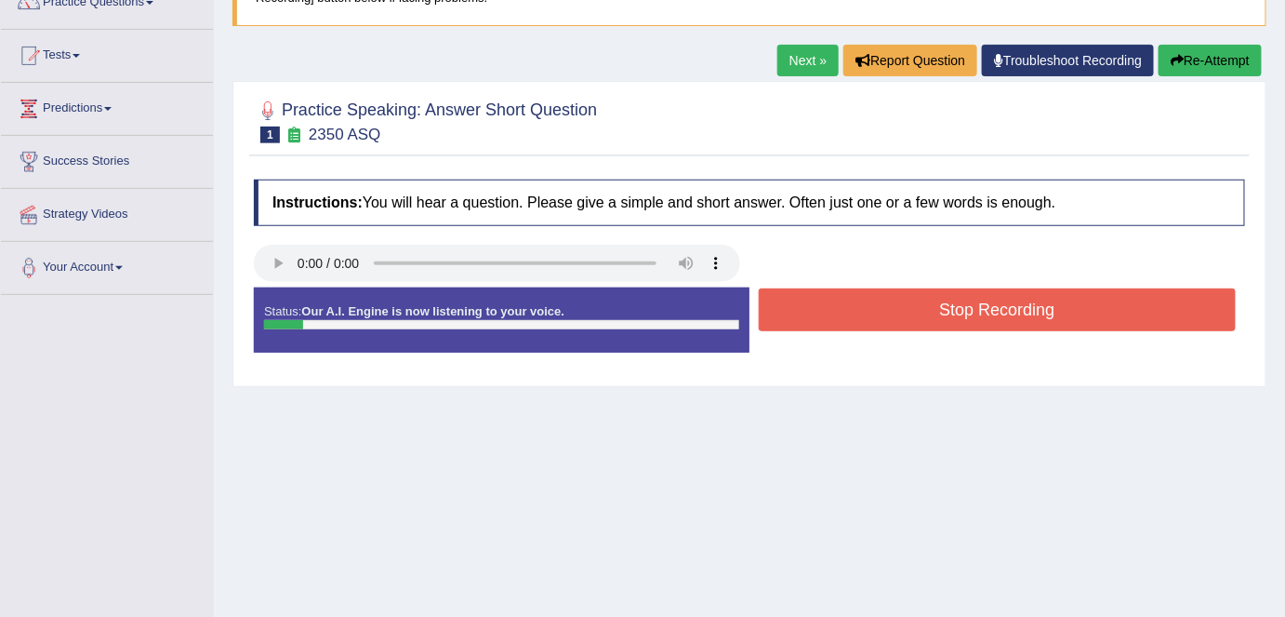
click at [895, 310] on button "Stop Recording" at bounding box center [997, 309] width 477 height 43
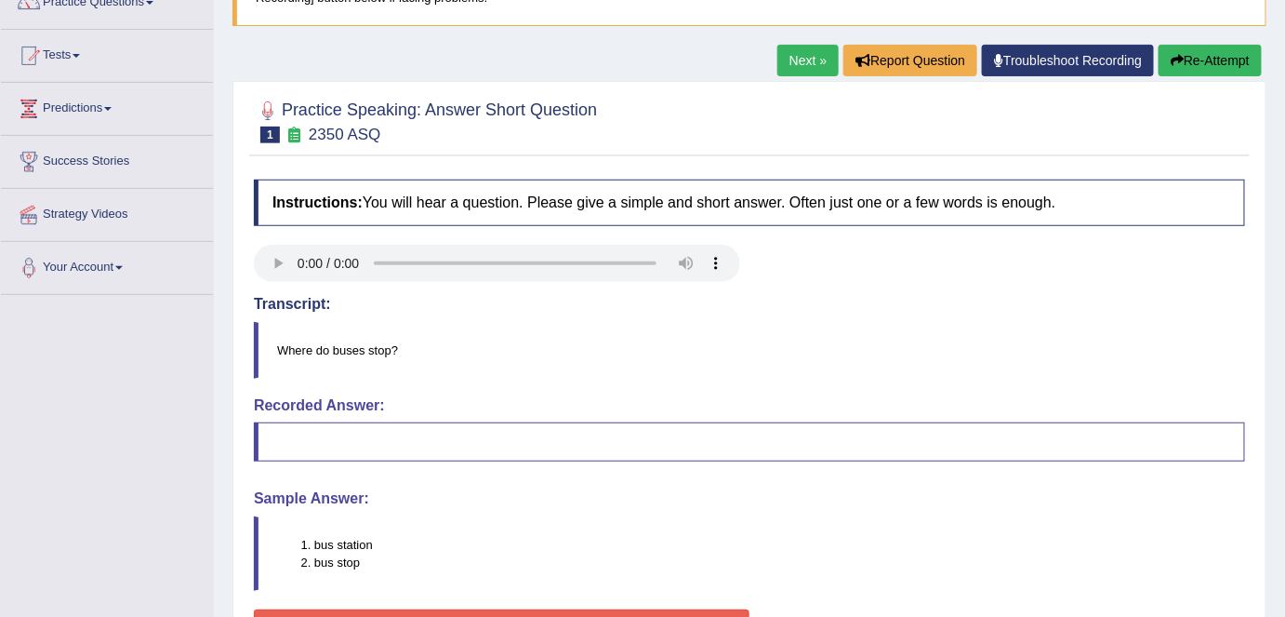
click at [804, 58] on link "Next »" at bounding box center [807, 61] width 61 height 32
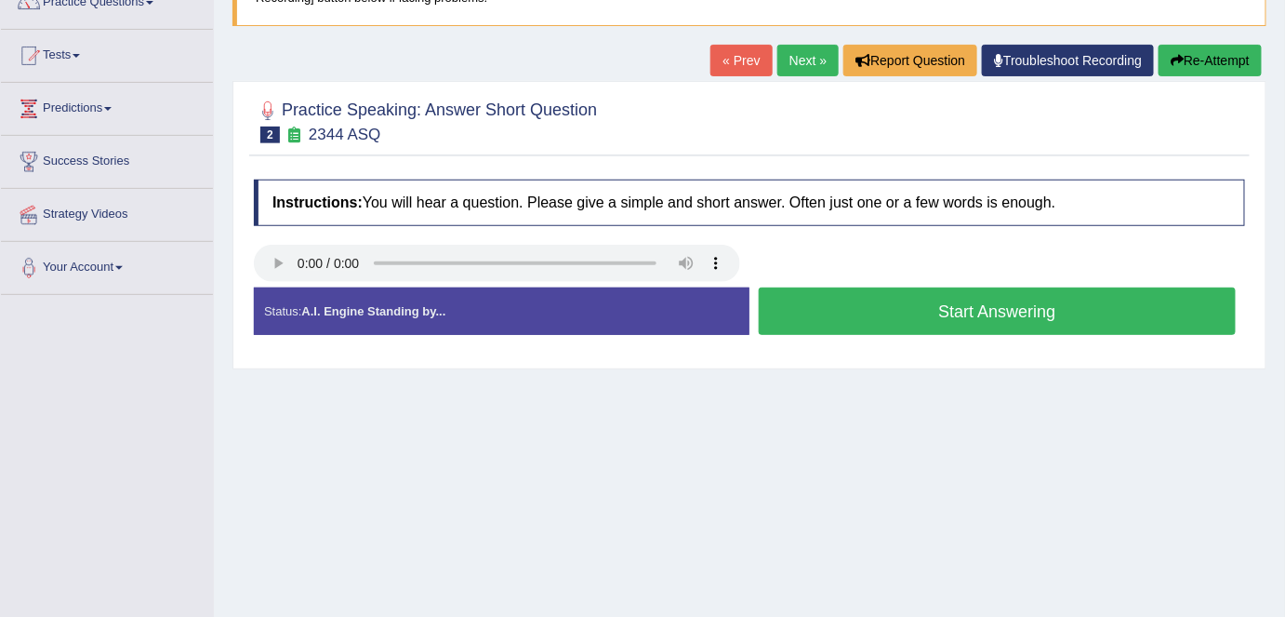
scroll to position [168, 0]
click at [855, 308] on button "Start Answering" at bounding box center [997, 310] width 477 height 47
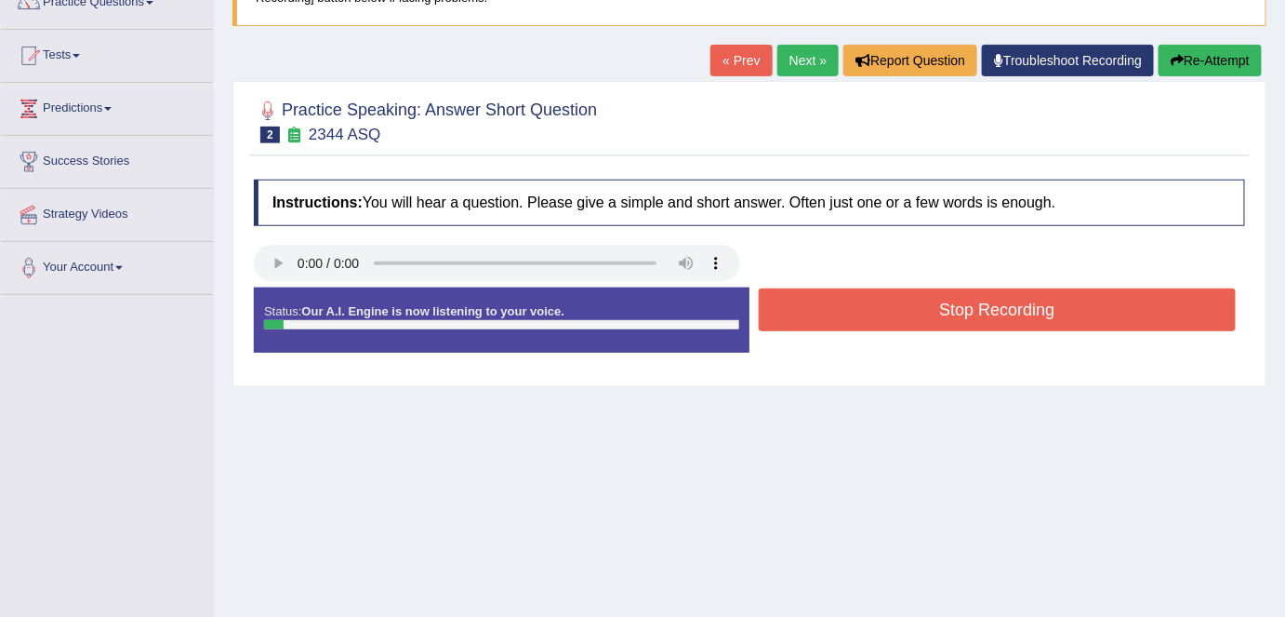
click at [855, 308] on button "Stop Recording" at bounding box center [997, 309] width 477 height 43
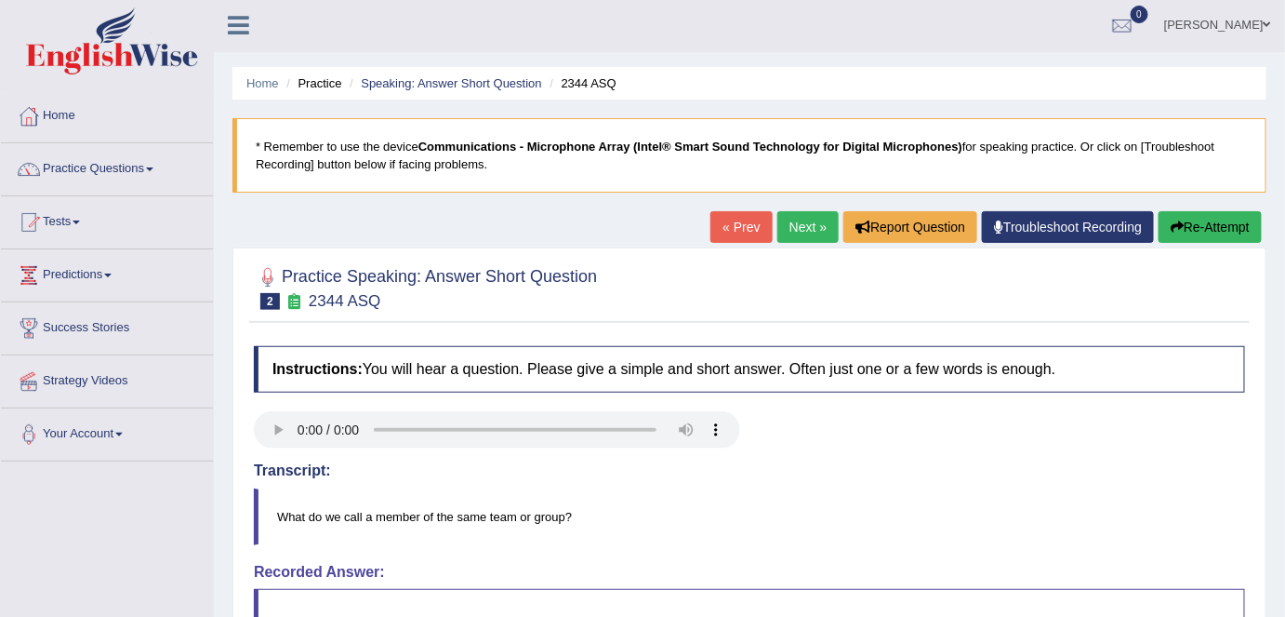
scroll to position [0, 0]
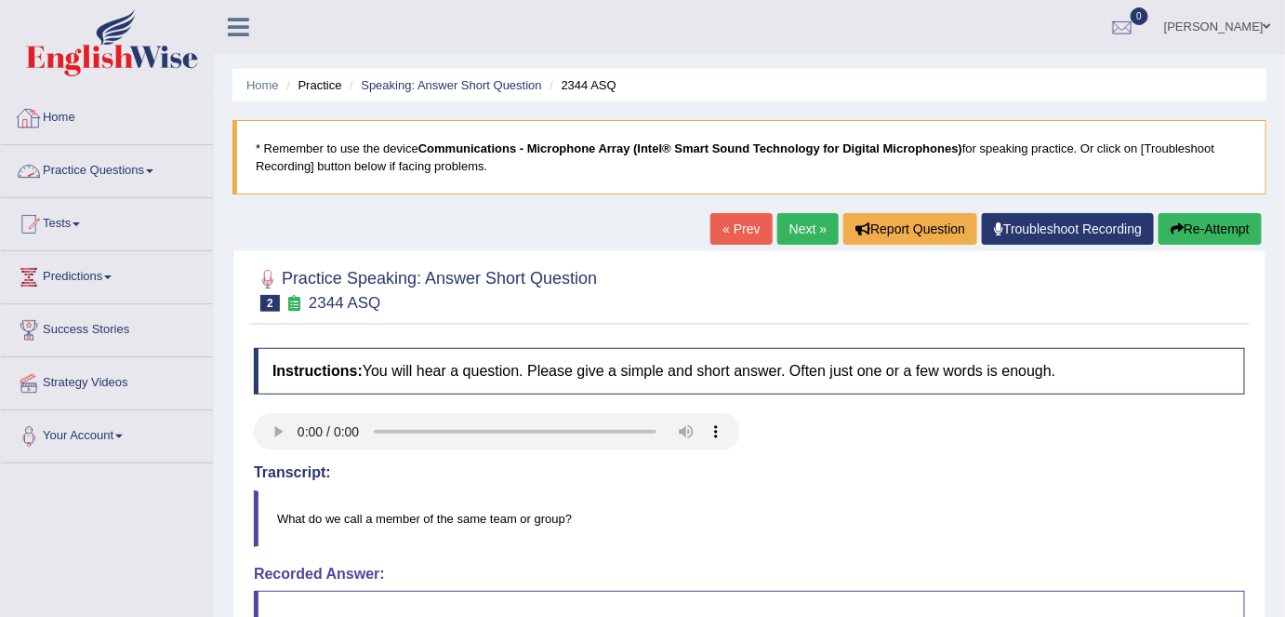
click at [90, 123] on link "Home" at bounding box center [107, 115] width 212 height 47
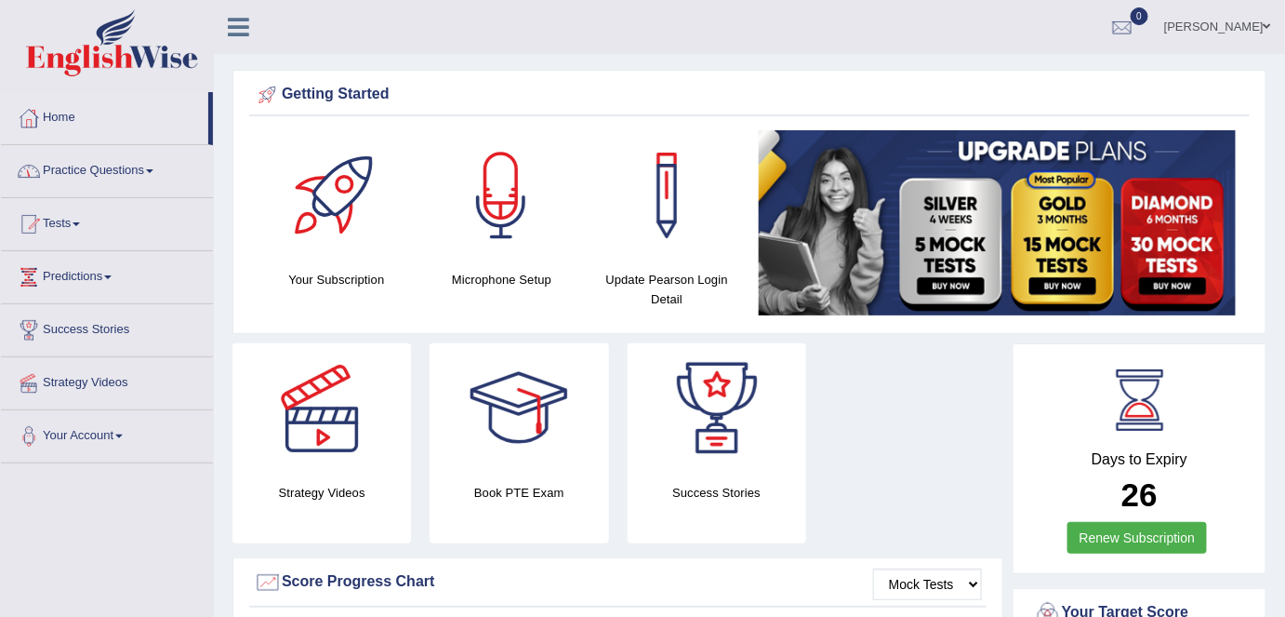
click at [143, 176] on link "Practice Questions" at bounding box center [107, 168] width 212 height 47
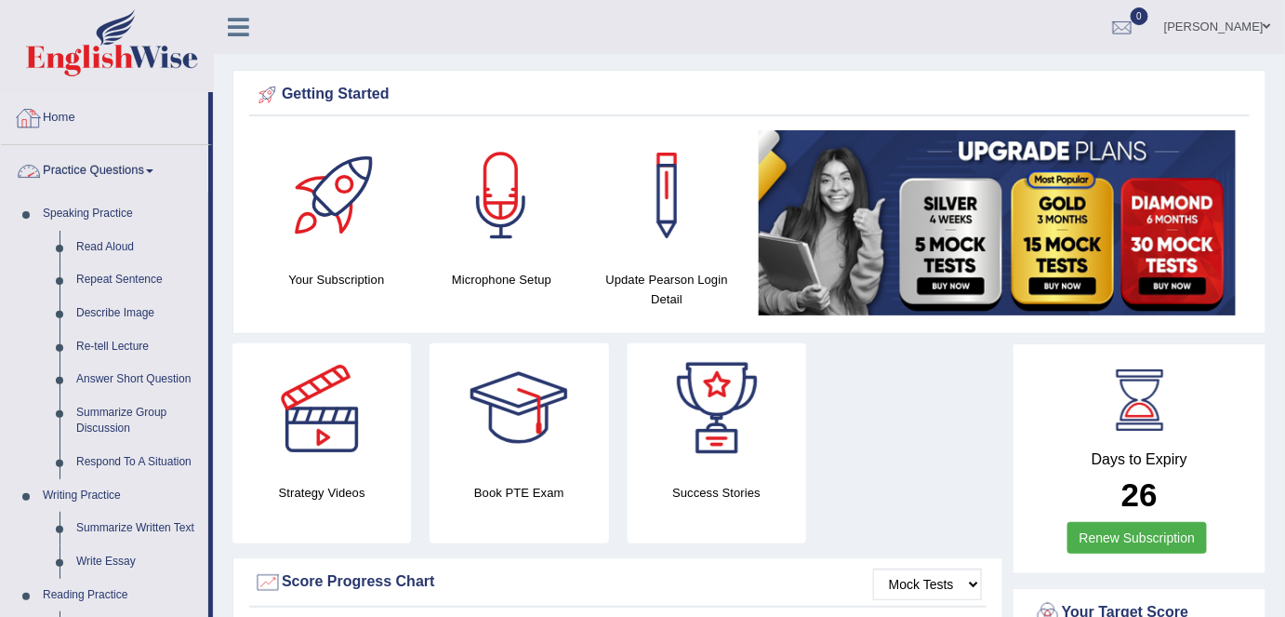
click at [76, 118] on link "Home" at bounding box center [104, 115] width 207 height 47
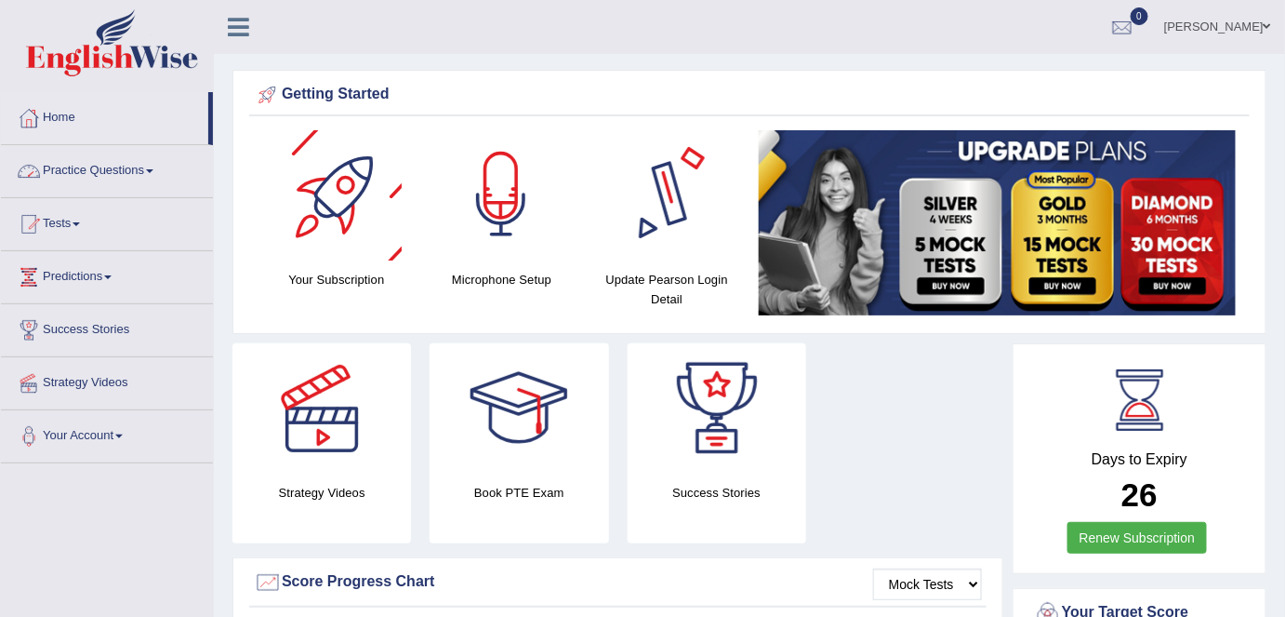
drag, startPoint x: 109, startPoint y: 174, endPoint x: 166, endPoint y: 267, distance: 109.4
click at [109, 173] on link "Practice Questions" at bounding box center [107, 168] width 212 height 47
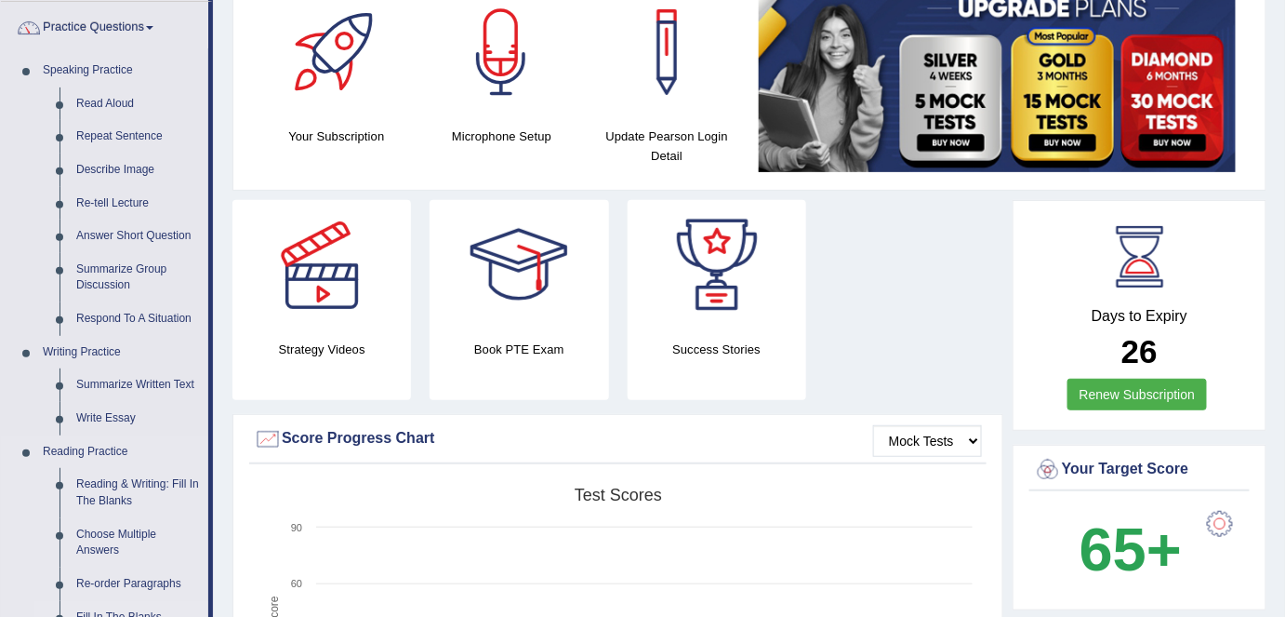
scroll to position [253, 0]
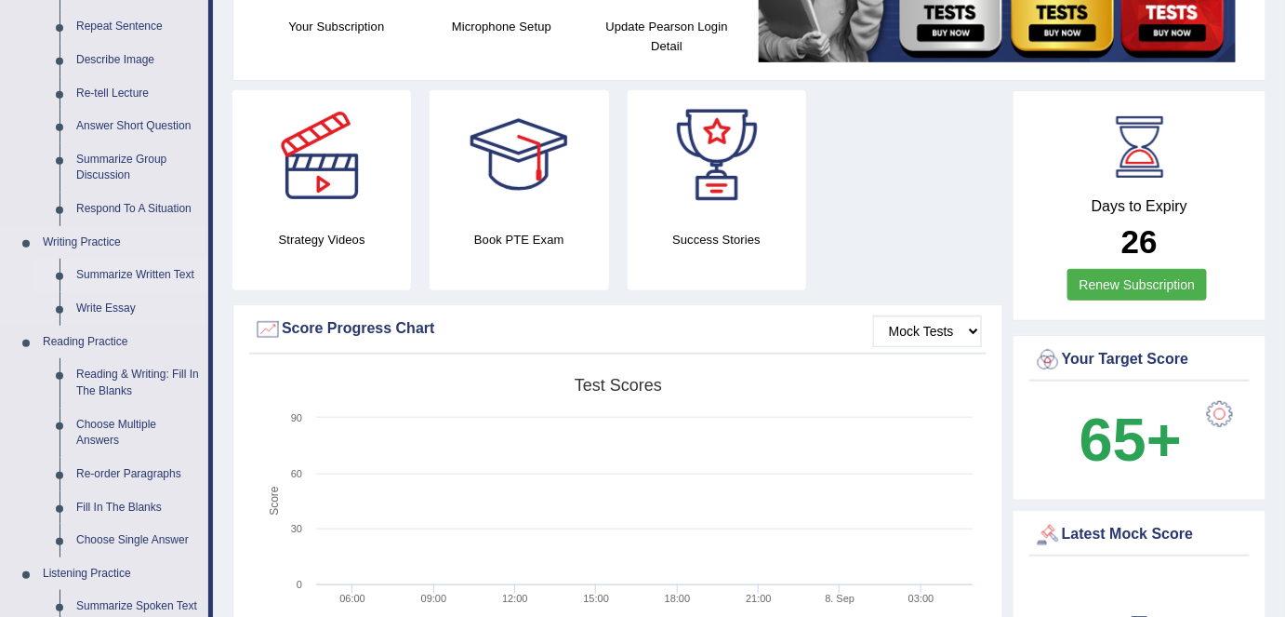
click at [181, 278] on link "Summarize Written Text" at bounding box center [138, 275] width 140 height 33
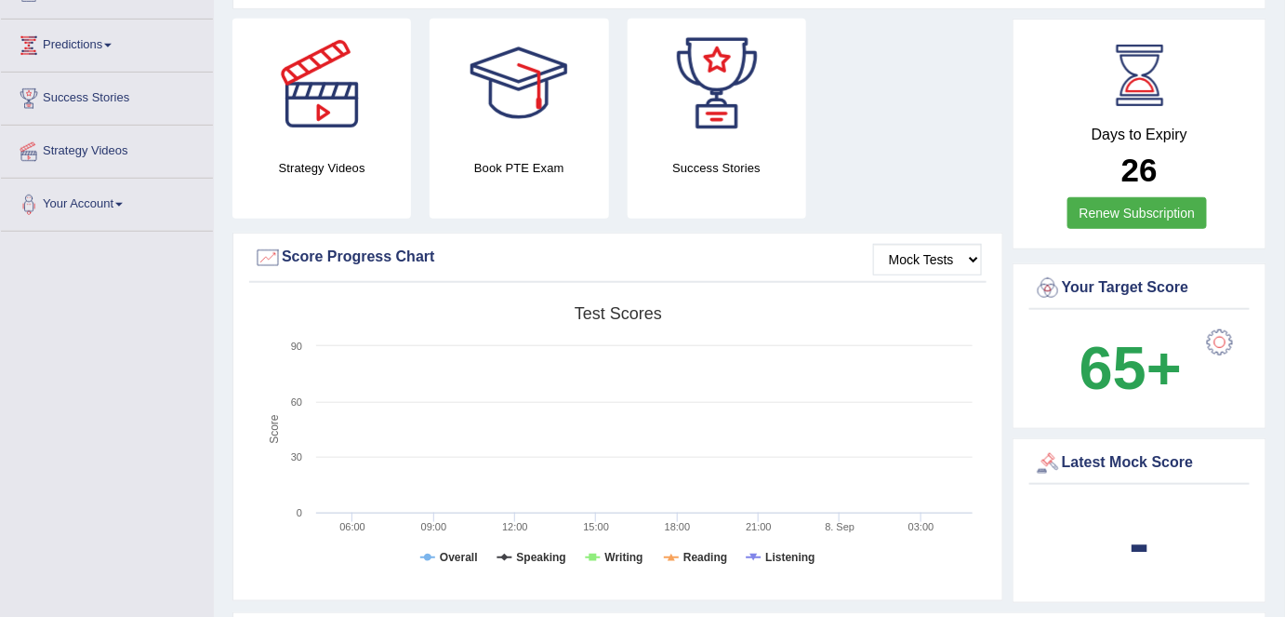
scroll to position [451, 0]
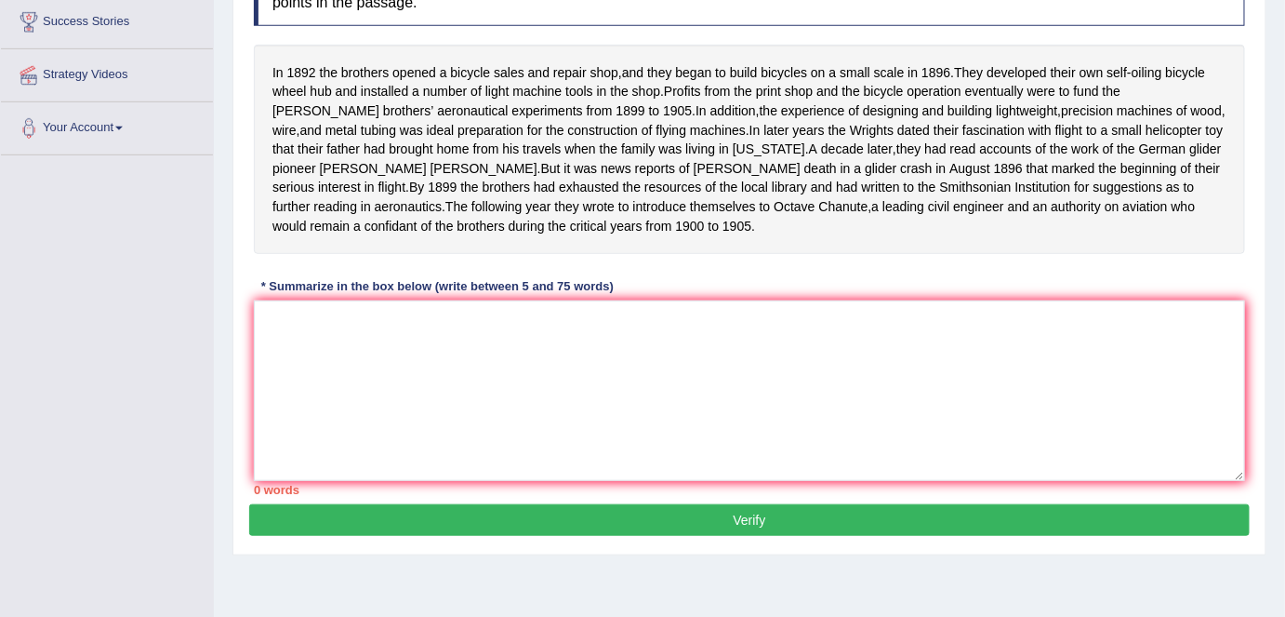
scroll to position [338, 0]
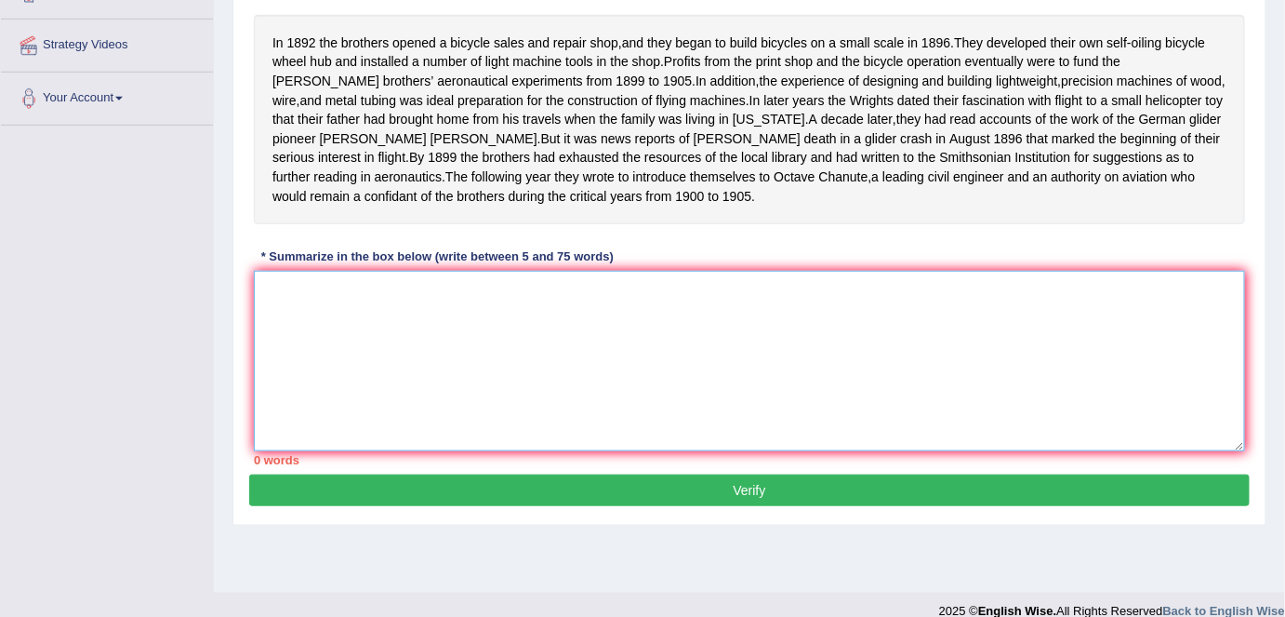
click at [365, 320] on textarea at bounding box center [749, 361] width 991 height 180
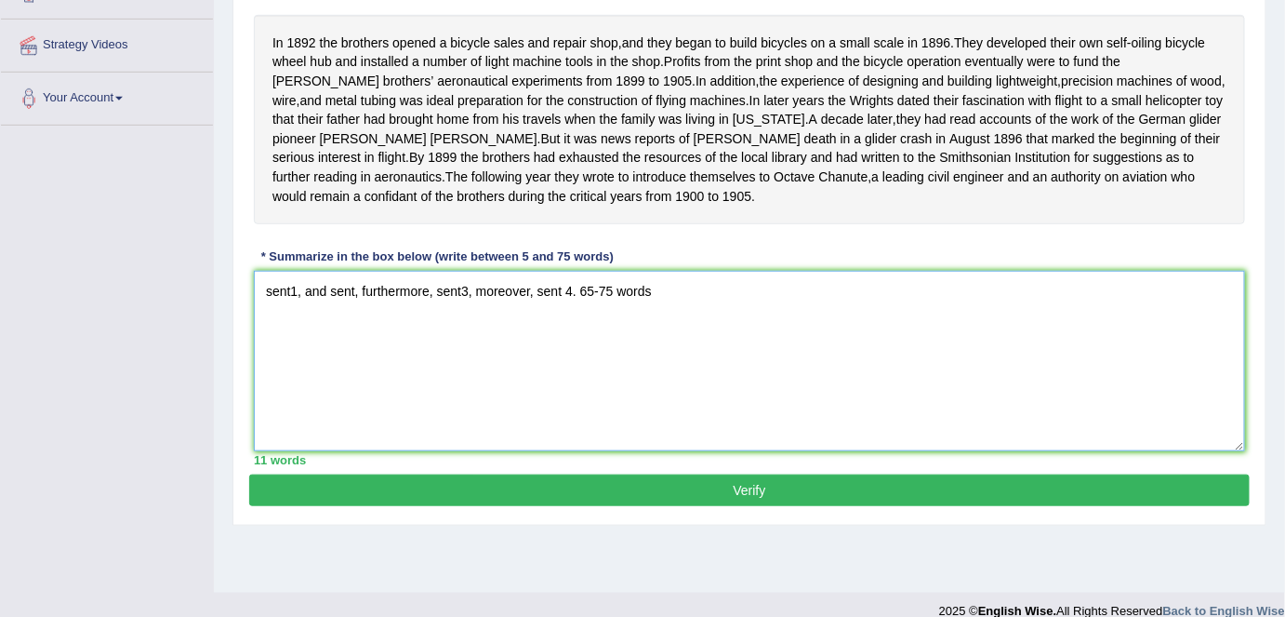
click at [355, 303] on textarea "sent1, and sent, furthermore, sent3, moreover, sent 4. 65-75 words" at bounding box center [749, 361] width 991 height 180
click at [575, 305] on textarea "sent1, and sent2, furthermore, sent3, moreover, sent 4. 65-75 words" at bounding box center [749, 361] width 991 height 180
click at [537, 343] on textarea "sent1, and sent2, furthermore, sent3, moreover, sent4. 65-75 words" at bounding box center [749, 361] width 991 height 180
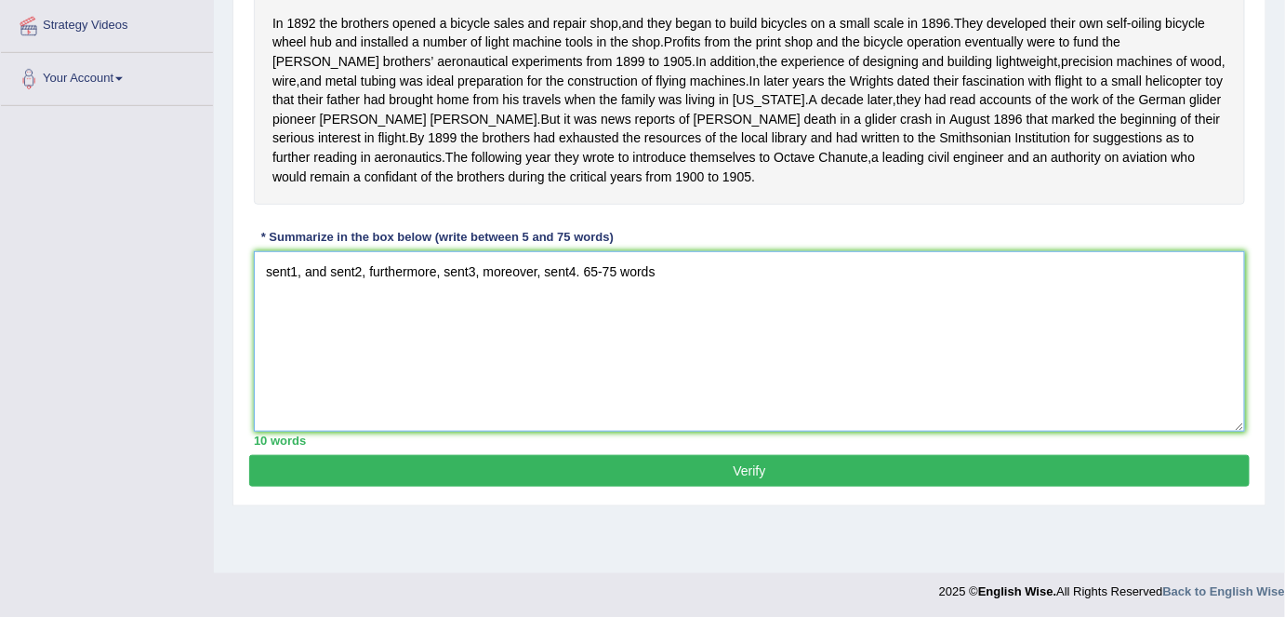
scroll to position [359, 0]
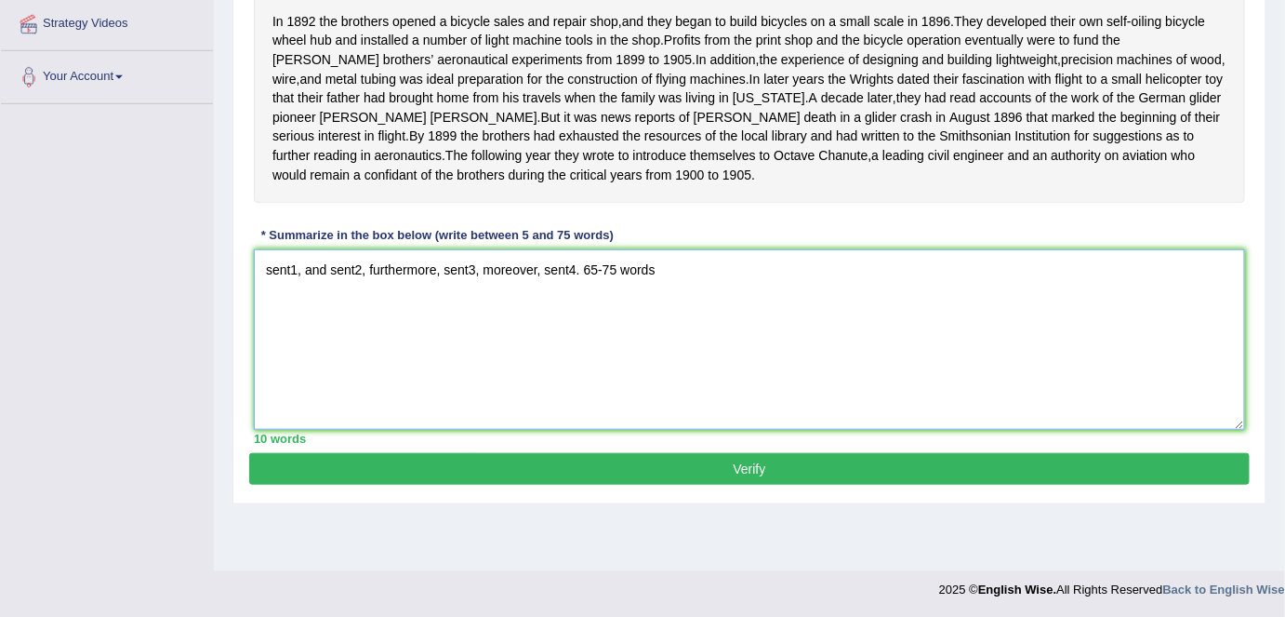
click at [762, 281] on textarea "sent1, and sent2, furthermore, sent3, moreover, sent4. 65-75 words" at bounding box center [749, 339] width 991 height 180
click at [295, 319] on textarea "sent1, and sent2, furthermore, sent3, moreover, sent4. 65-75 words" at bounding box center [749, 339] width 991 height 180
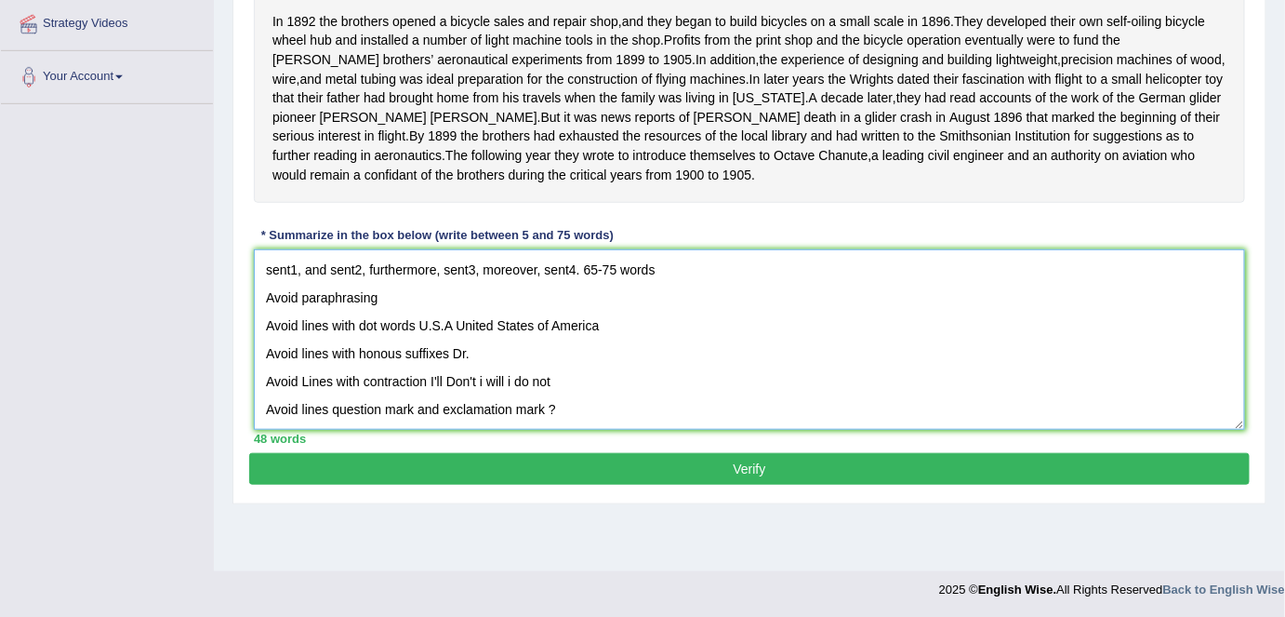
type textarea "sent1, and sent2, furthermore, sent3, moreover, sent4. 65-75 words Avoid paraph…"
drag, startPoint x: 255, startPoint y: 281, endPoint x: 734, endPoint y: 423, distance: 499.6
click at [734, 423] on textarea "sent1, and sent2, furthermore, sent3, moreover, sent4. 65-75 words Avoid paraph…" at bounding box center [749, 339] width 991 height 180
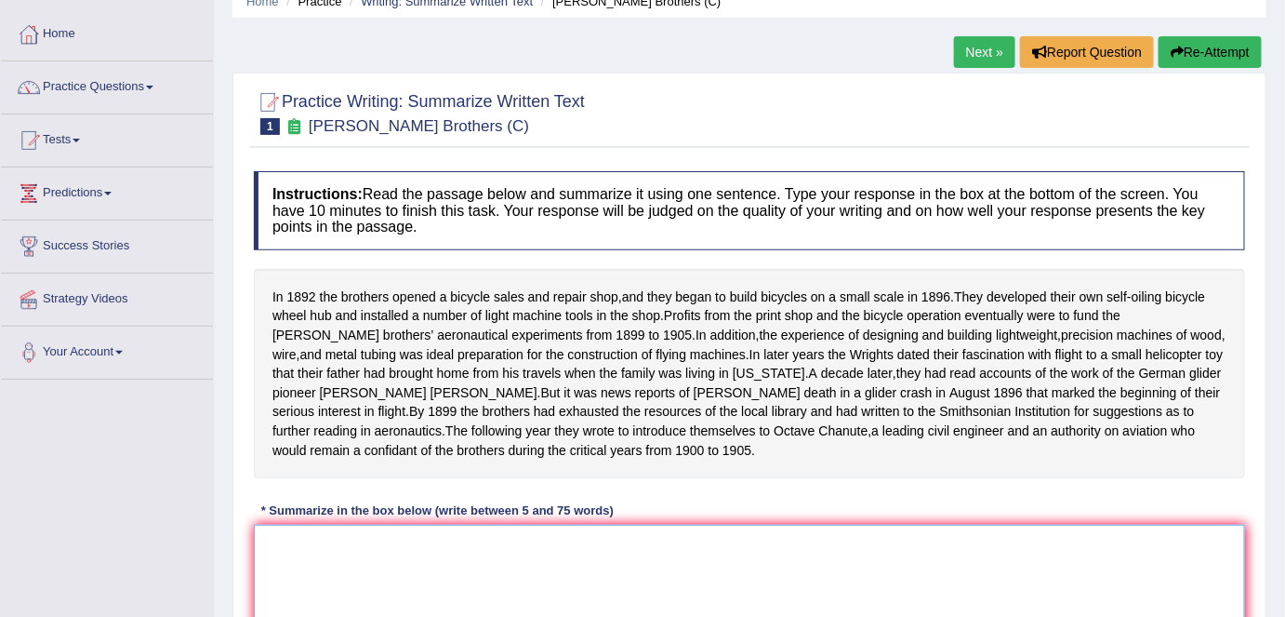
scroll to position [0, 0]
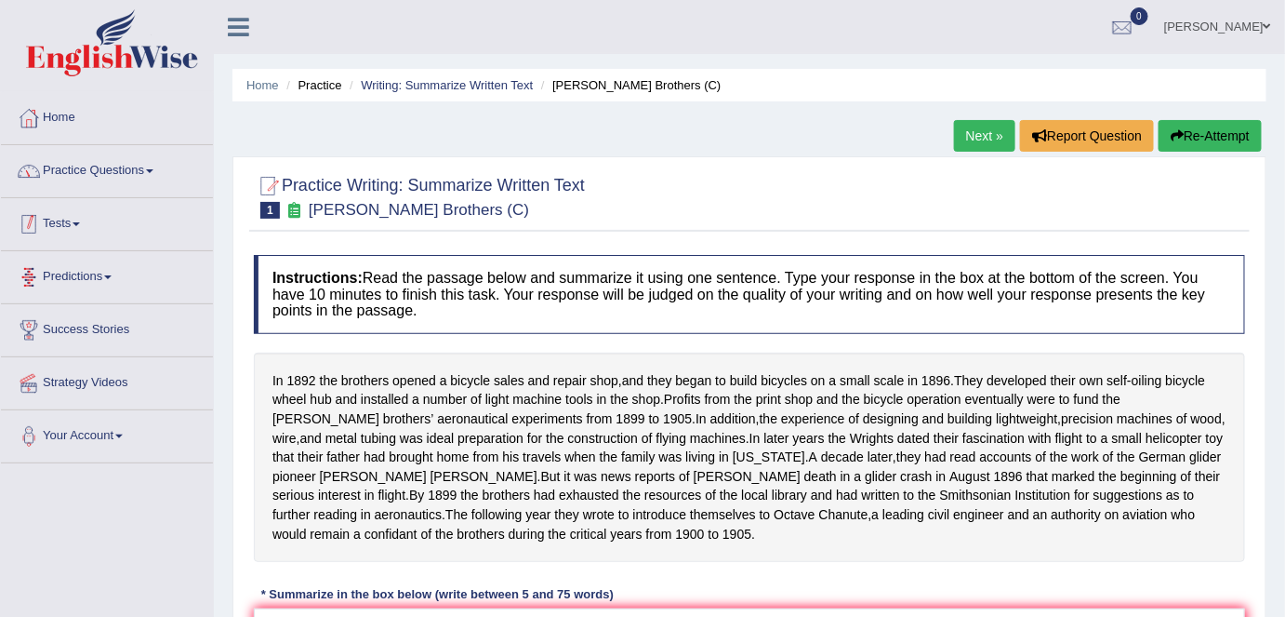
drag, startPoint x: 116, startPoint y: 166, endPoint x: 135, endPoint y: 386, distance: 221.2
click at [116, 166] on link "Practice Questions" at bounding box center [107, 168] width 212 height 47
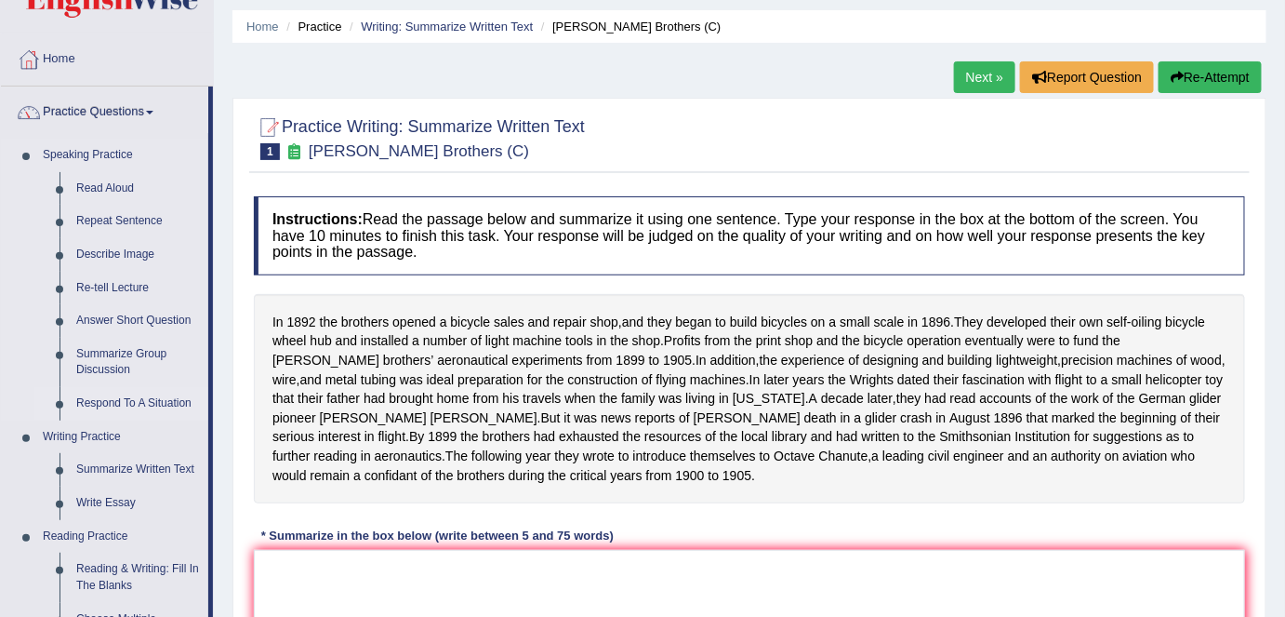
scroll to position [84, 0]
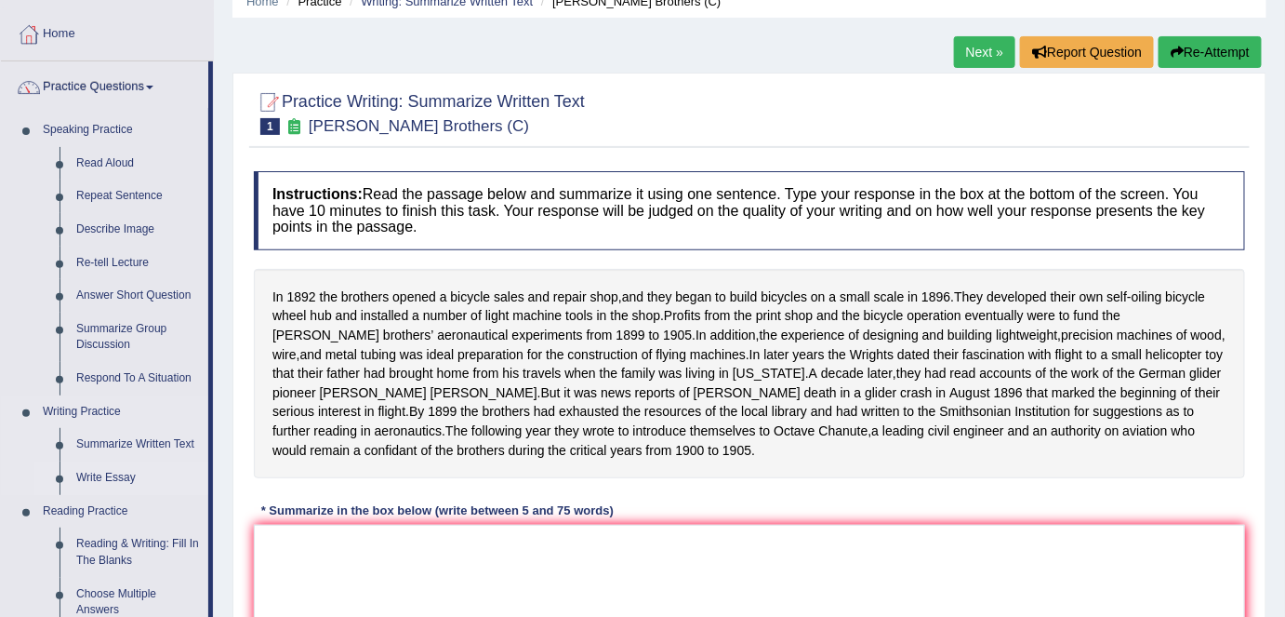
click at [124, 479] on link "Write Essay" at bounding box center [138, 477] width 140 height 33
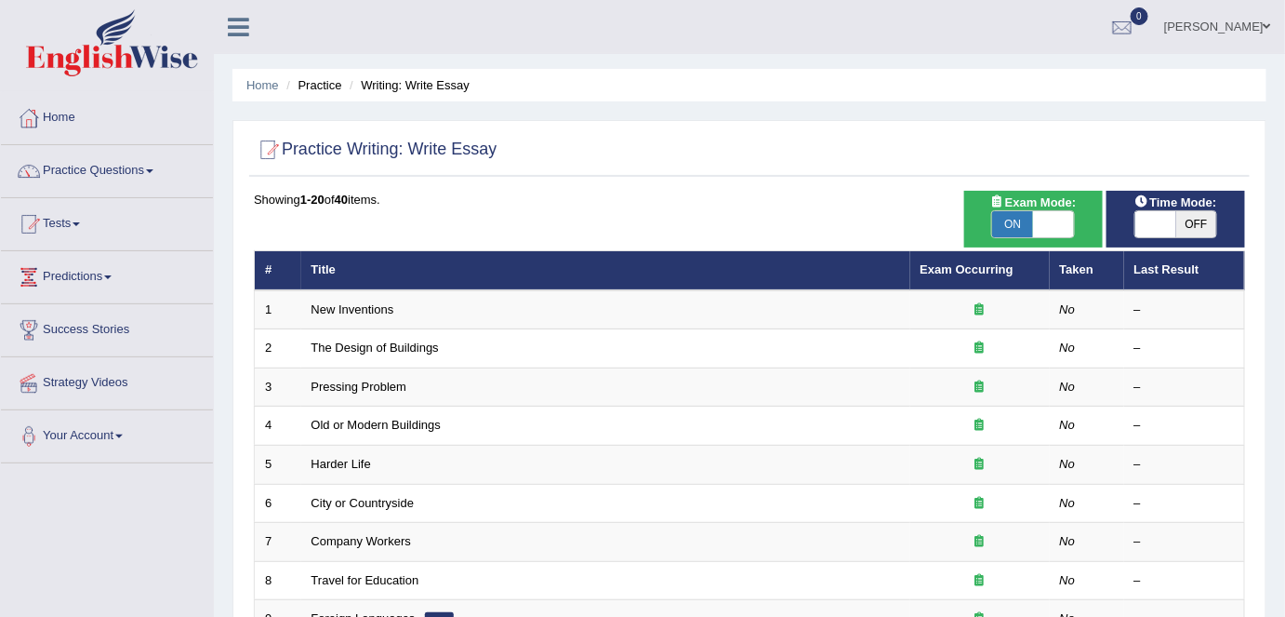
click at [1064, 231] on span at bounding box center [1053, 224] width 41 height 26
checkbox input "false"
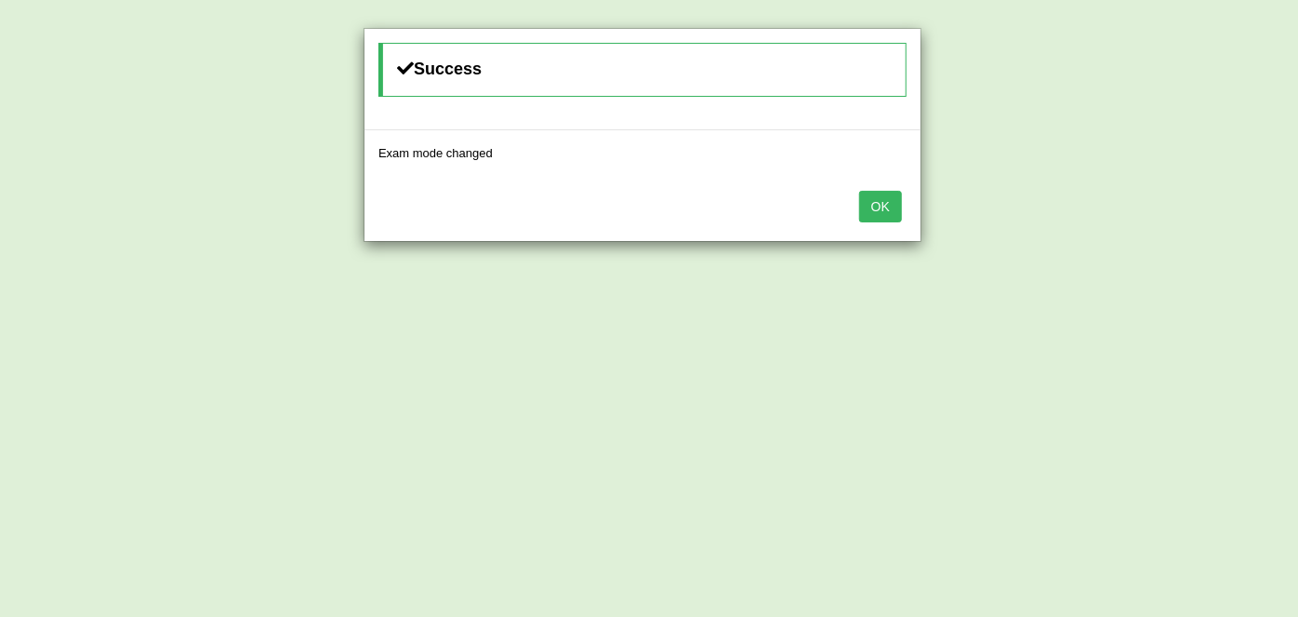
click at [900, 202] on button "OK" at bounding box center [880, 207] width 43 height 32
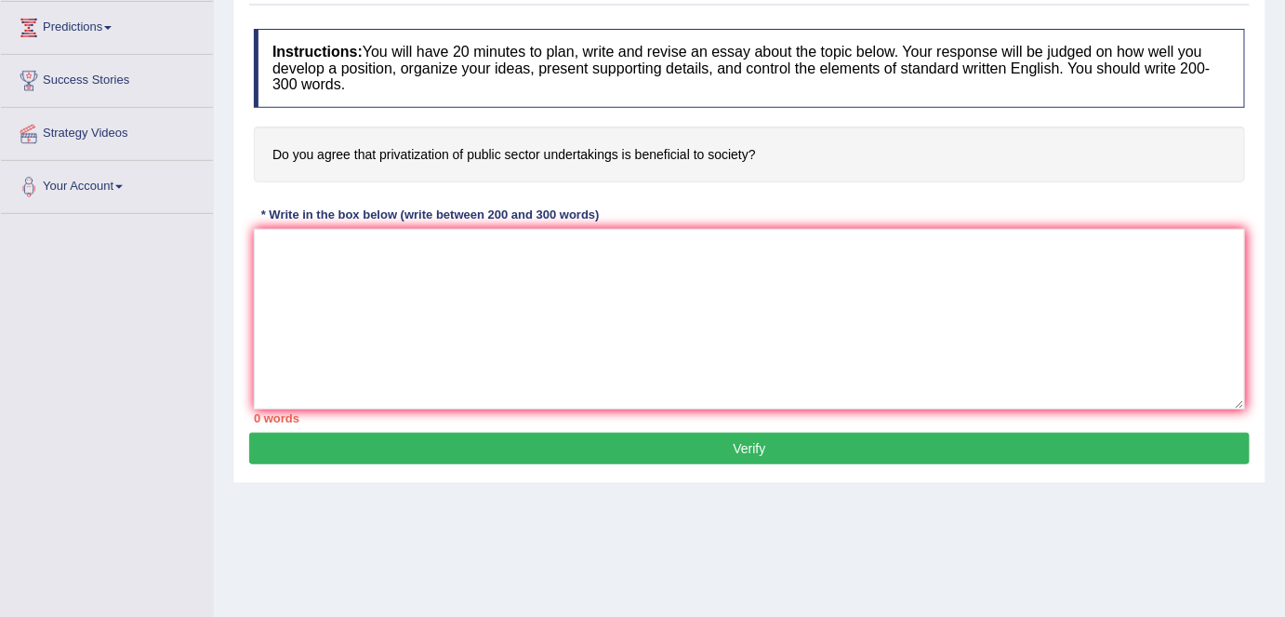
scroll to position [253, 0]
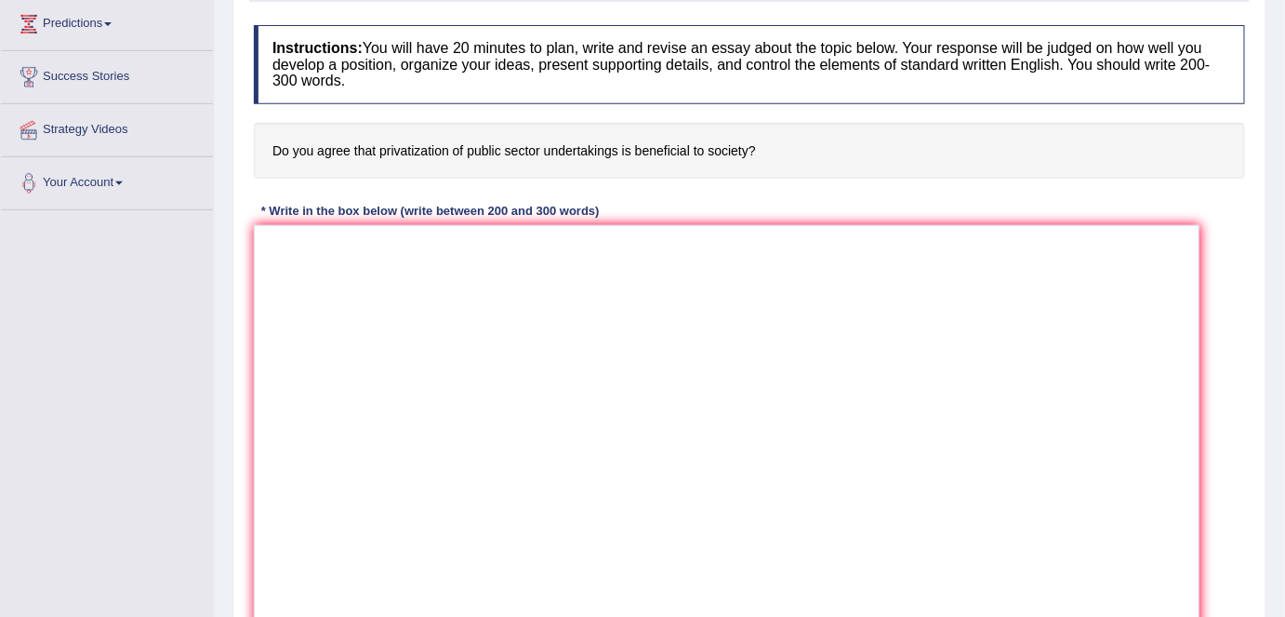
drag, startPoint x: 1240, startPoint y: 395, endPoint x: 1192, endPoint y: 655, distance: 263.8
click at [1192, 364] on html "Toggle navigation Home Practice Questions Speaking Practice Read Aloud Repeat S…" at bounding box center [642, 55] width 1285 height 617
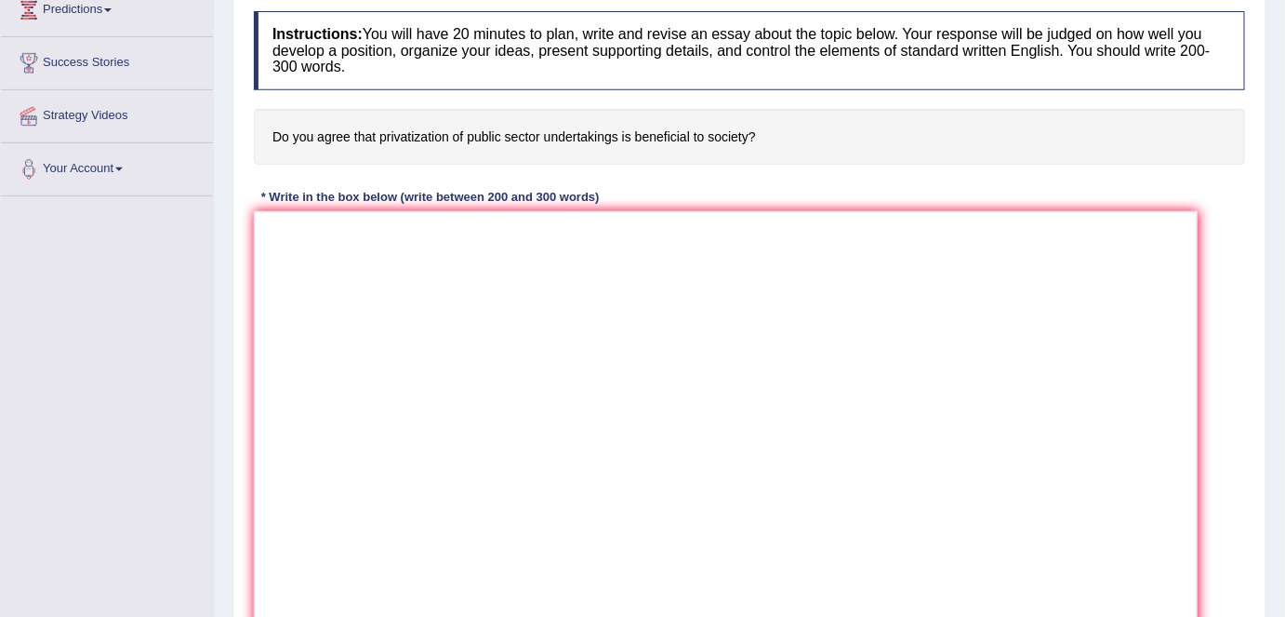
scroll to position [84, 0]
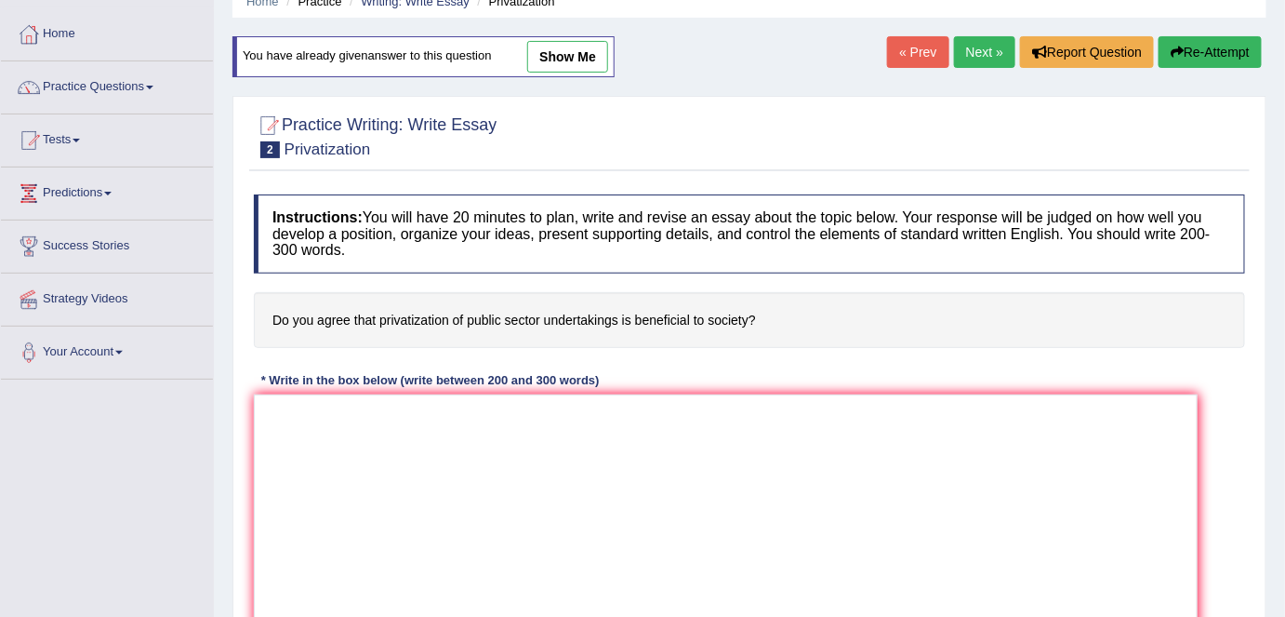
click at [889, 50] on link "« Prev" at bounding box center [917, 52] width 61 height 32
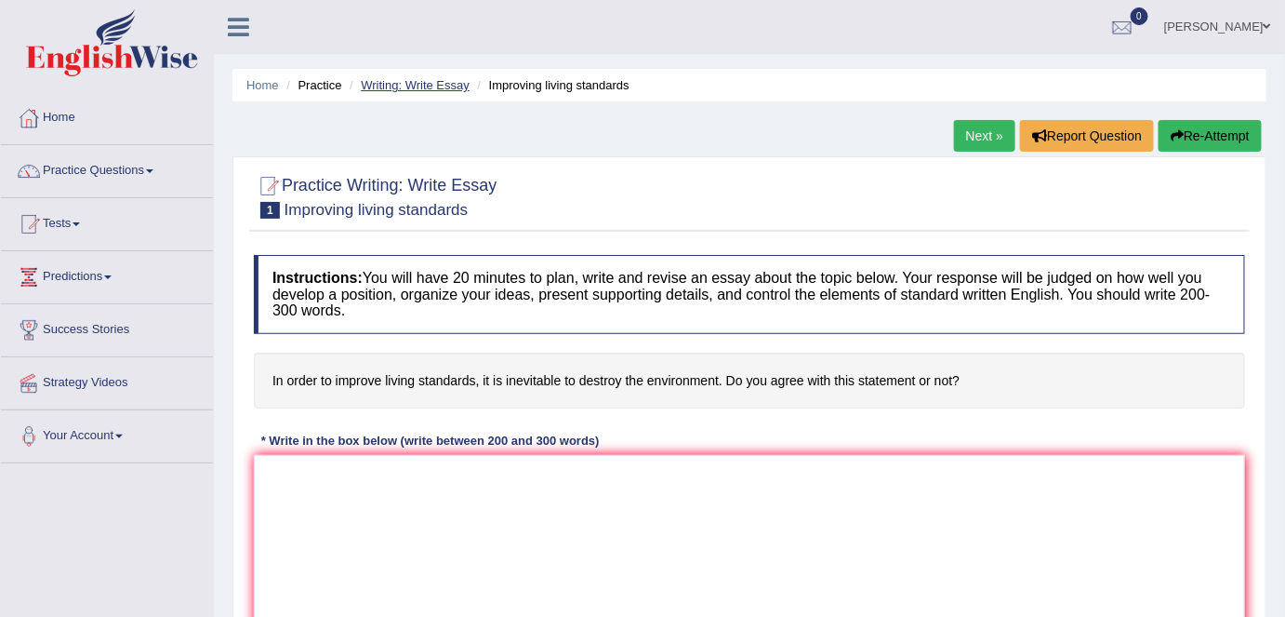
click at [441, 78] on link "Writing: Write Essay" at bounding box center [415, 85] width 109 height 14
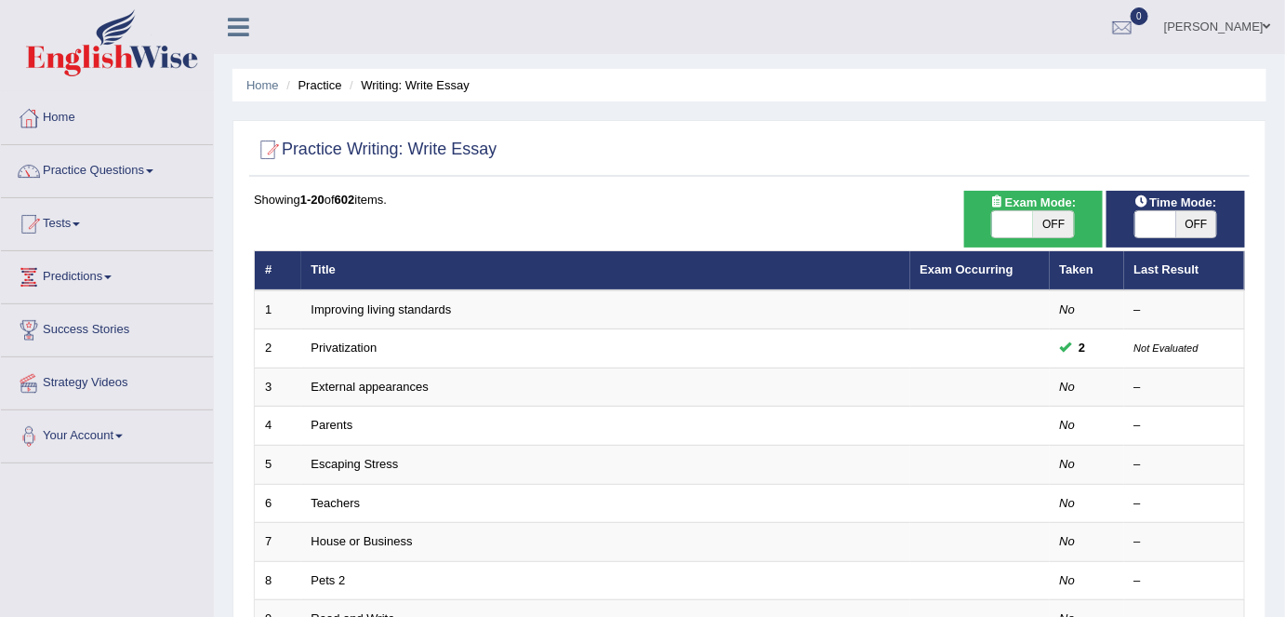
click at [1064, 226] on span "OFF" at bounding box center [1053, 224] width 41 height 26
checkbox input "true"
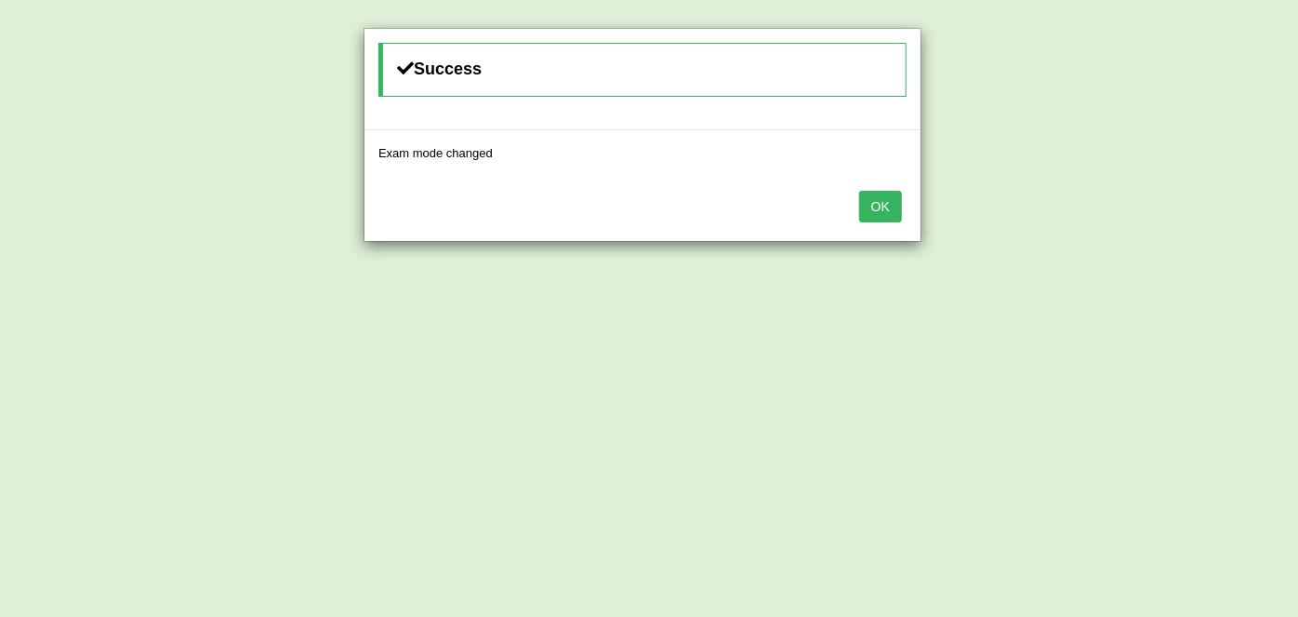
click at [888, 200] on button "OK" at bounding box center [880, 207] width 43 height 32
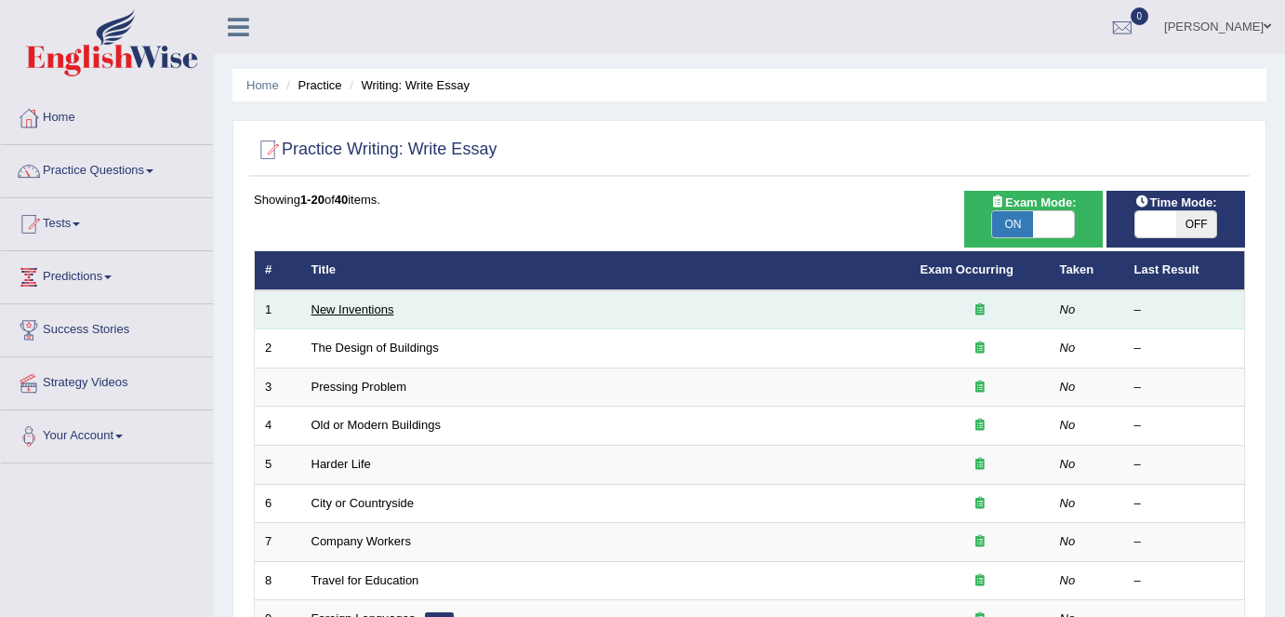
drag, startPoint x: 0, startPoint y: 0, endPoint x: 337, endPoint y: 308, distance: 456.2
click at [337, 308] on link "New Inventions" at bounding box center [353, 309] width 83 height 14
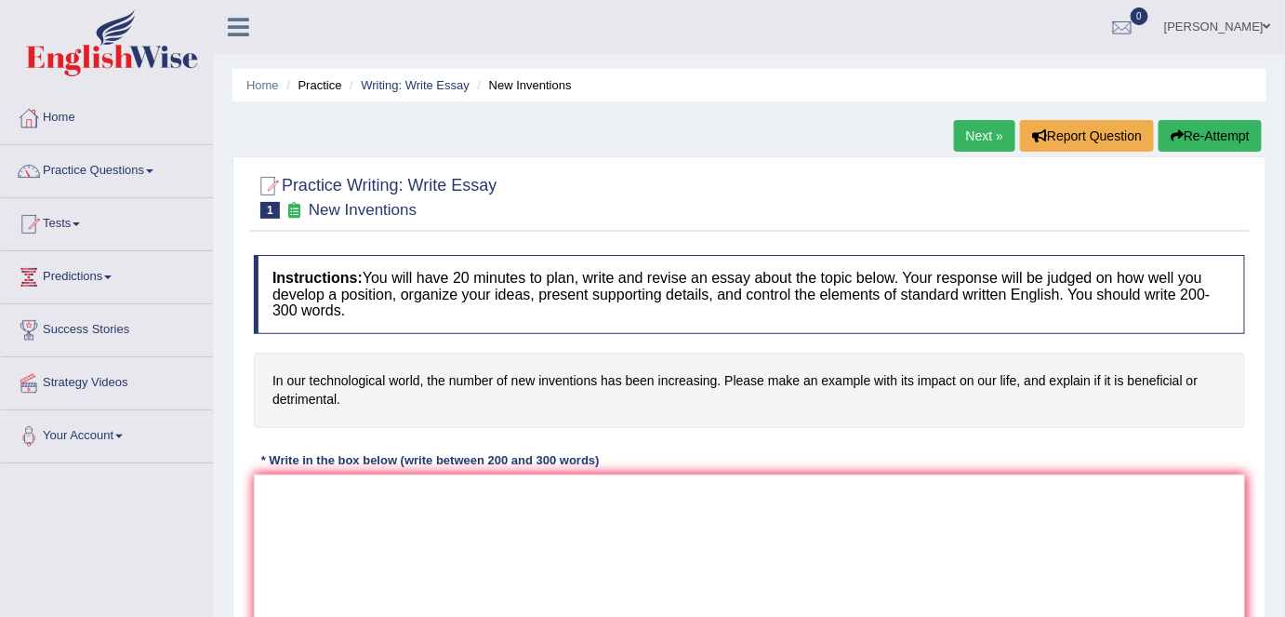
click at [967, 141] on link "Next »" at bounding box center [984, 136] width 61 height 32
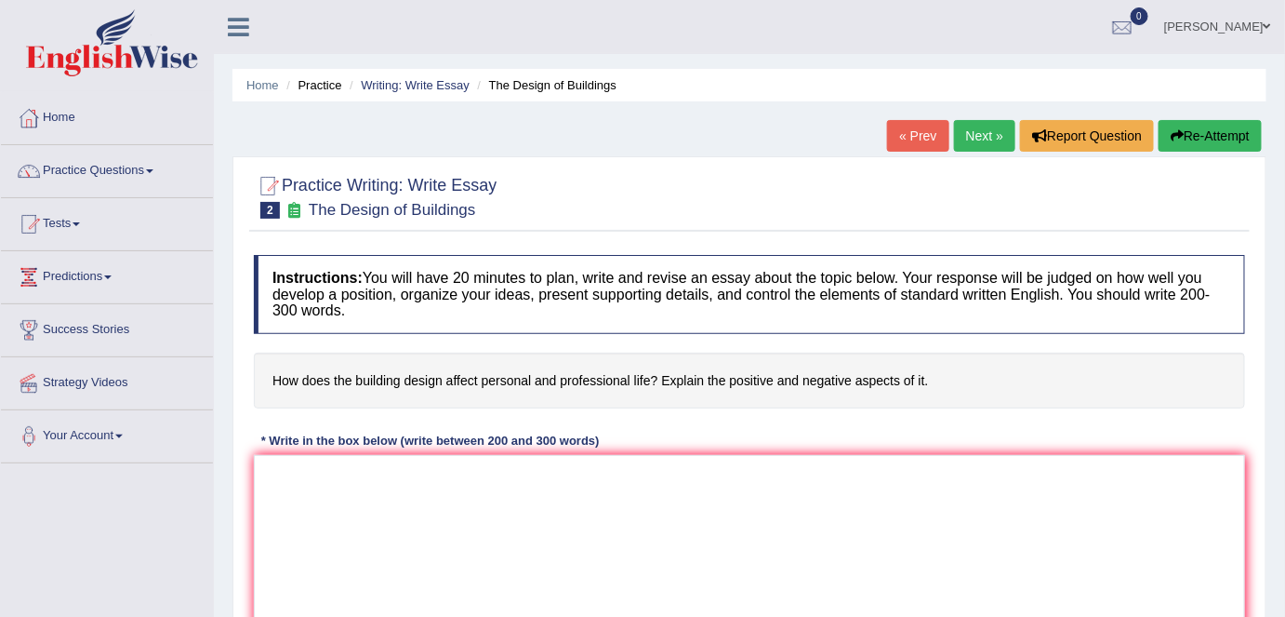
click at [975, 139] on link "Next »" at bounding box center [984, 136] width 61 height 32
drag, startPoint x: 0, startPoint y: 0, endPoint x: 975, endPoint y: 139, distance: 984.4
click at [975, 139] on link "Next »" at bounding box center [984, 136] width 61 height 32
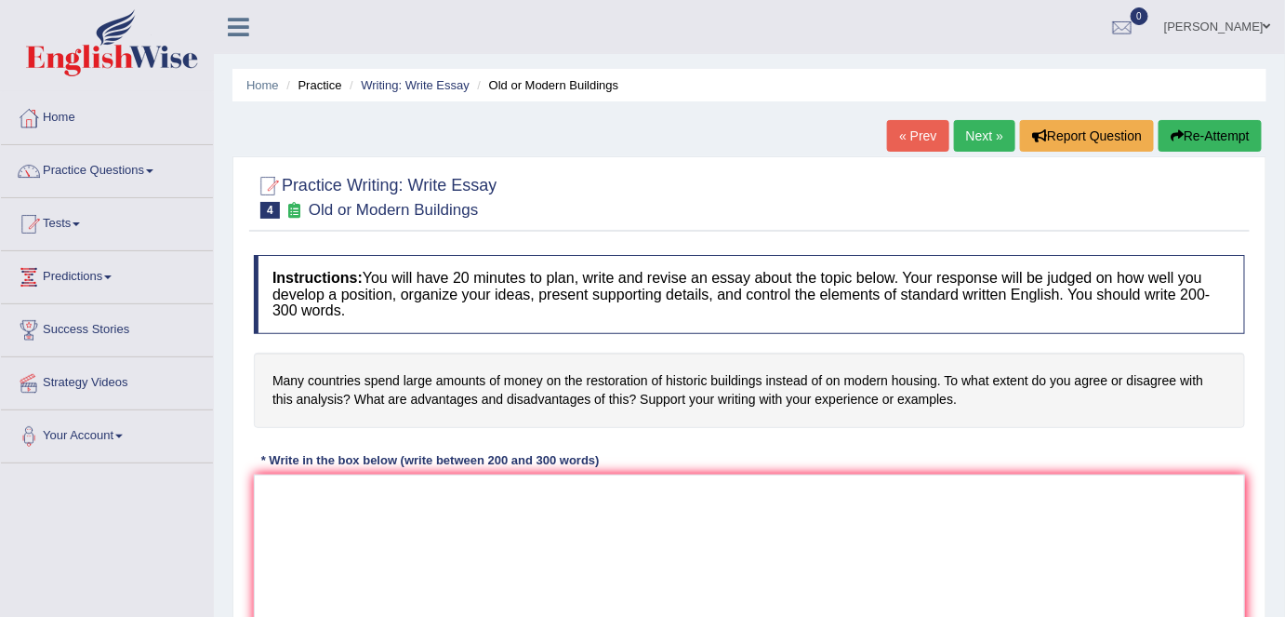
click at [910, 140] on link "« Prev" at bounding box center [917, 136] width 61 height 32
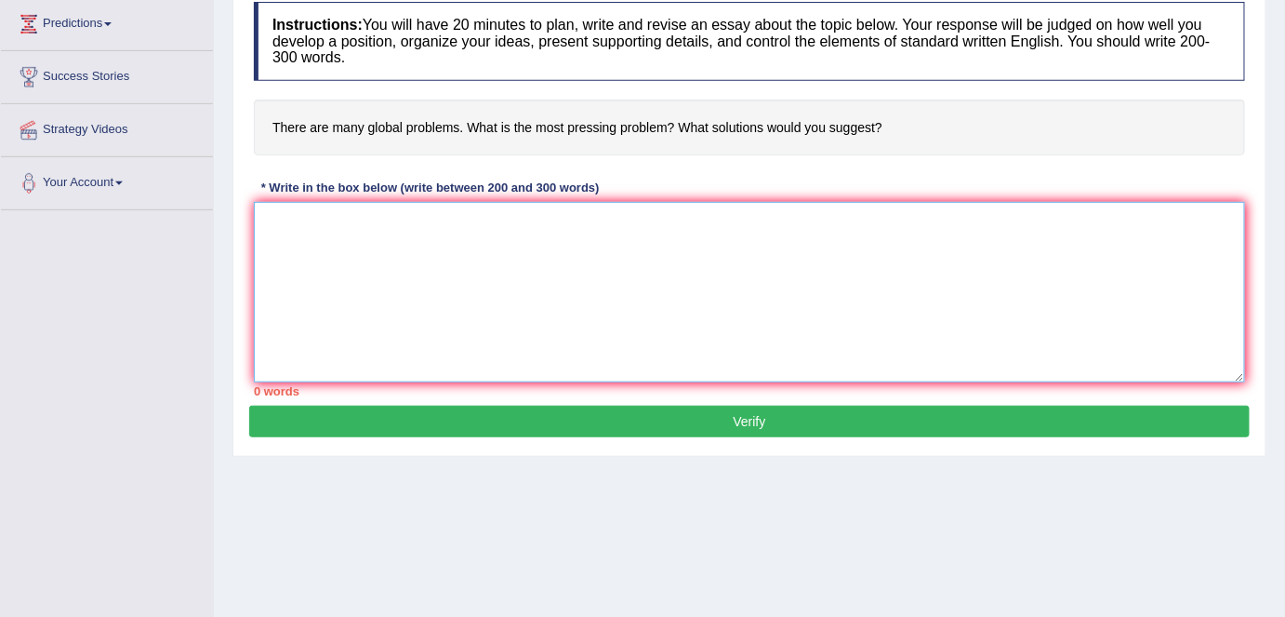
paste textarea "The increasing influence of (essay topic) on our lives has ignited numerous dis…"
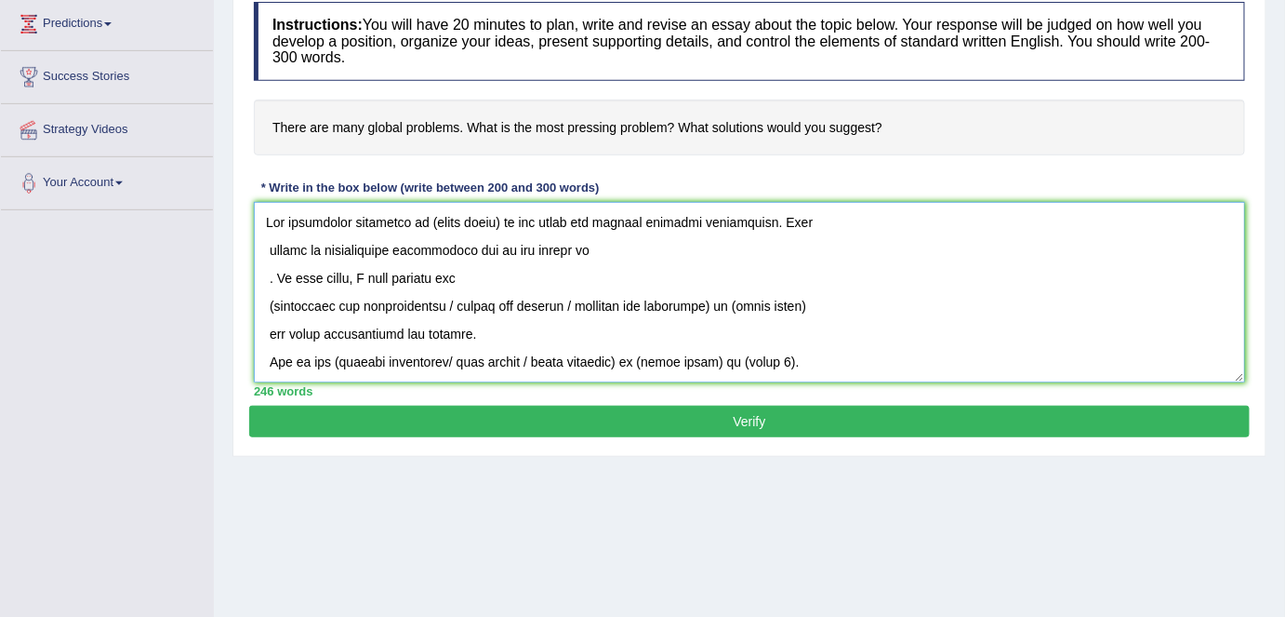
scroll to position [433, 0]
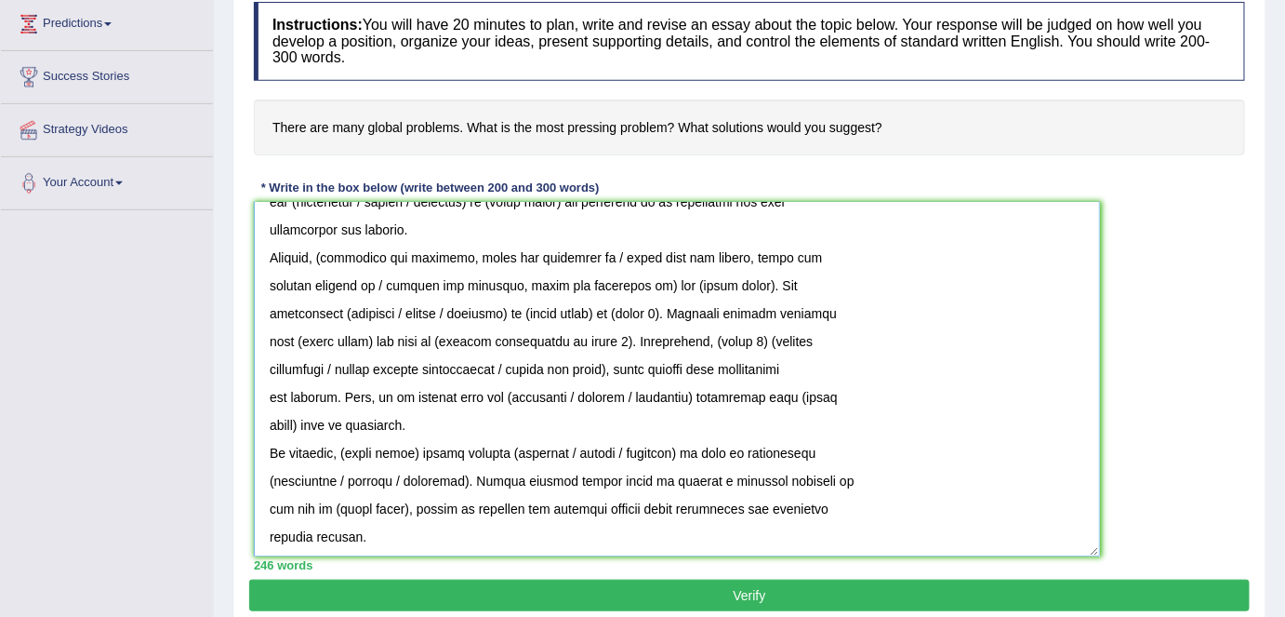
drag, startPoint x: 1240, startPoint y: 373, endPoint x: 878, endPoint y: 549, distance: 402.2
click at [1088, 551] on textarea at bounding box center [677, 379] width 846 height 354
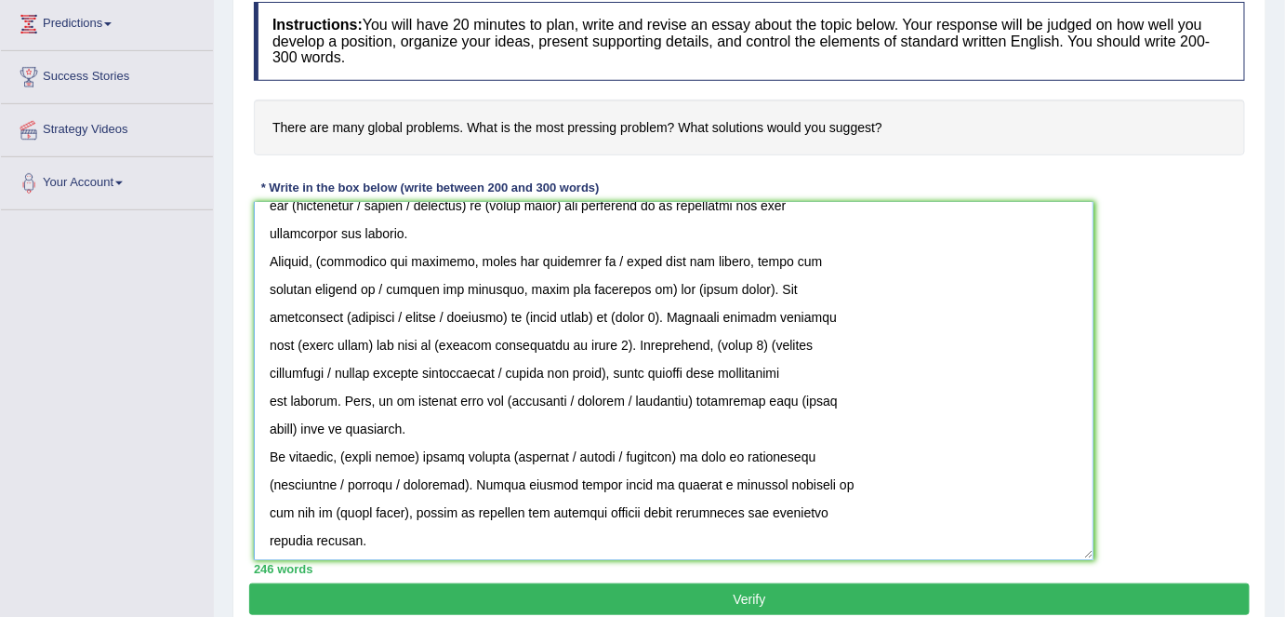
click at [259, 534] on textarea at bounding box center [674, 381] width 840 height 358
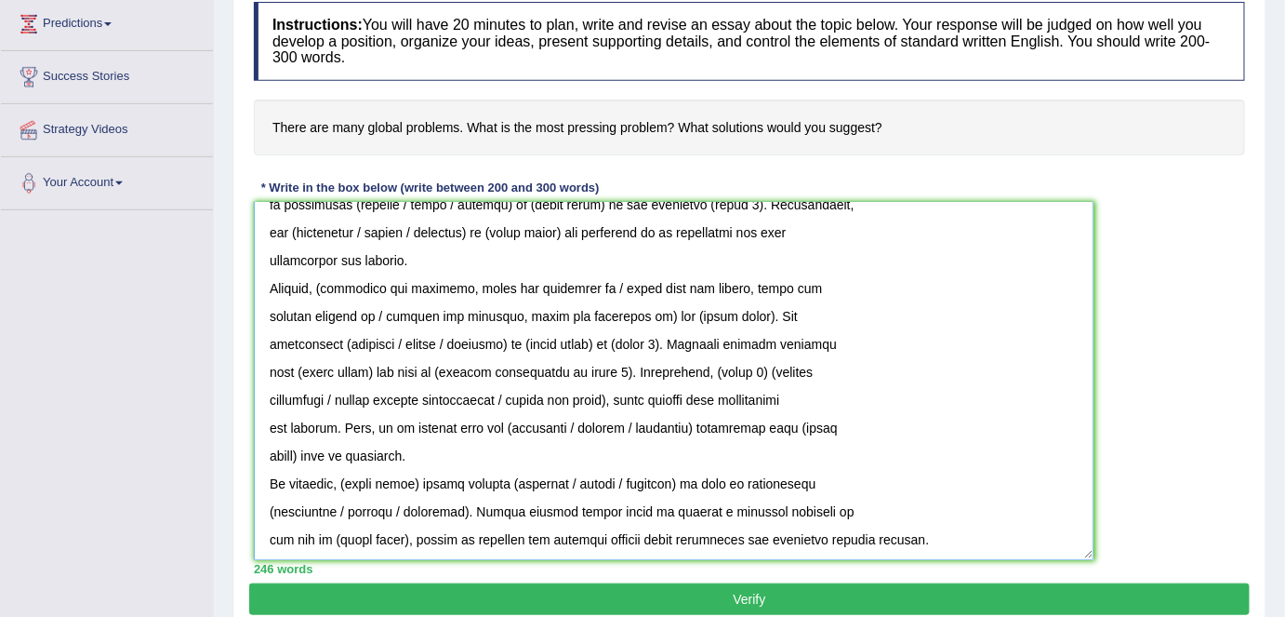
scroll to position [240, 0]
click at [250, 522] on div "Instructions: You will have 20 minutes to plan, write and revise an essay about…" at bounding box center [749, 288] width 1001 height 591
click at [253, 528] on div "Instructions: You will have 20 minutes to plan, write and revise an essay about…" at bounding box center [749, 288] width 1001 height 591
click at [262, 536] on textarea at bounding box center [674, 381] width 840 height 358
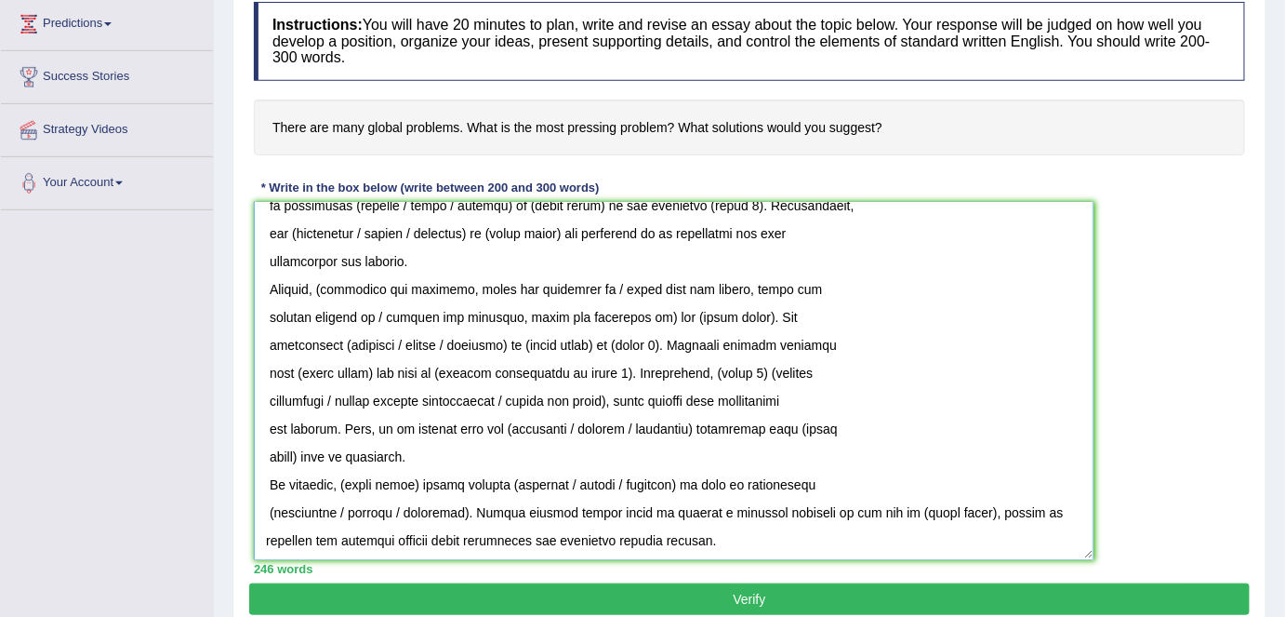
click at [259, 503] on textarea at bounding box center [674, 381] width 840 height 358
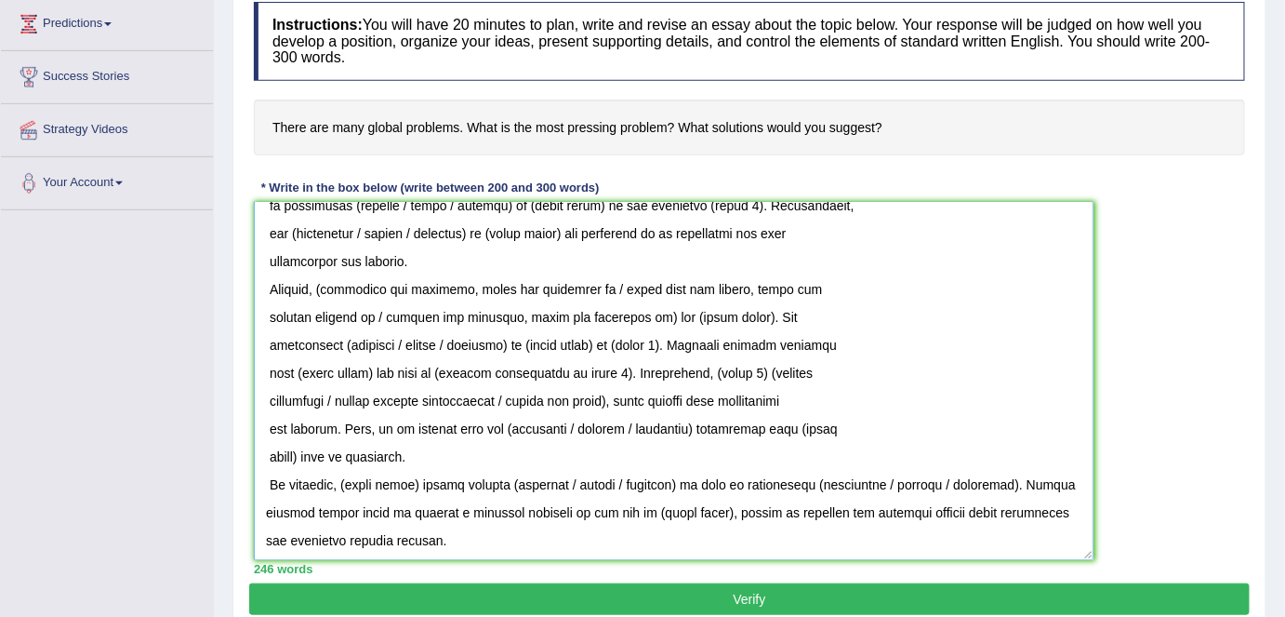
click at [271, 481] on textarea at bounding box center [674, 381] width 840 height 358
click at [262, 449] on textarea at bounding box center [674, 381] width 840 height 358
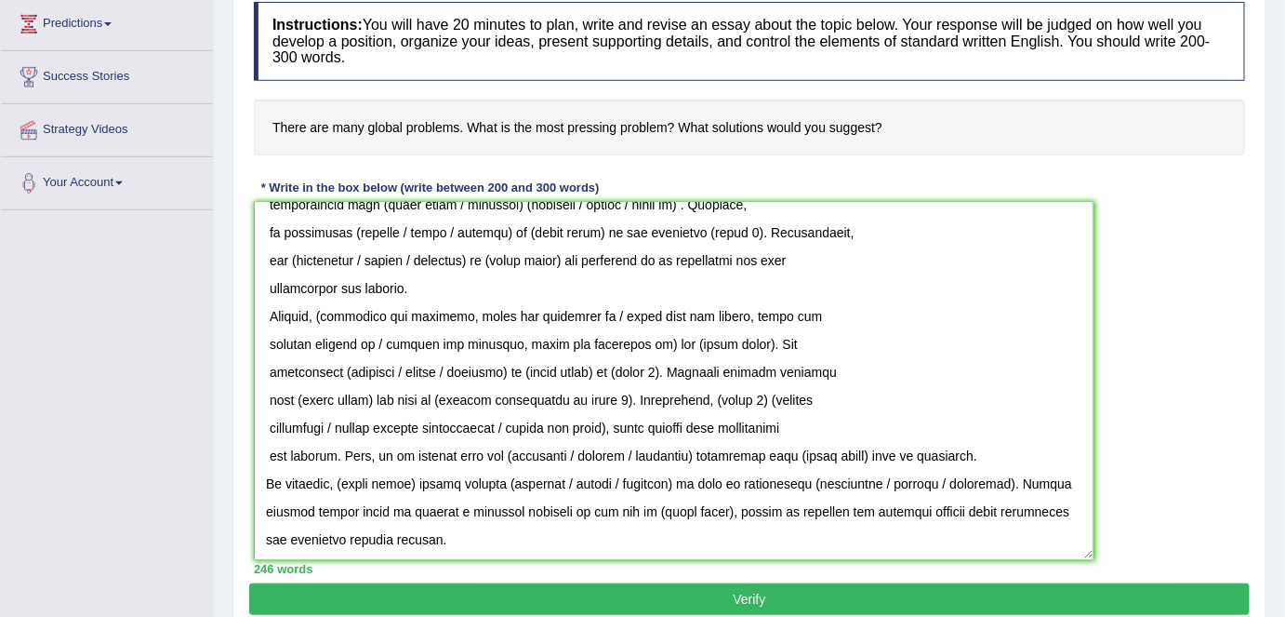
scroll to position [213, 0]
click at [261, 421] on textarea at bounding box center [674, 381] width 840 height 358
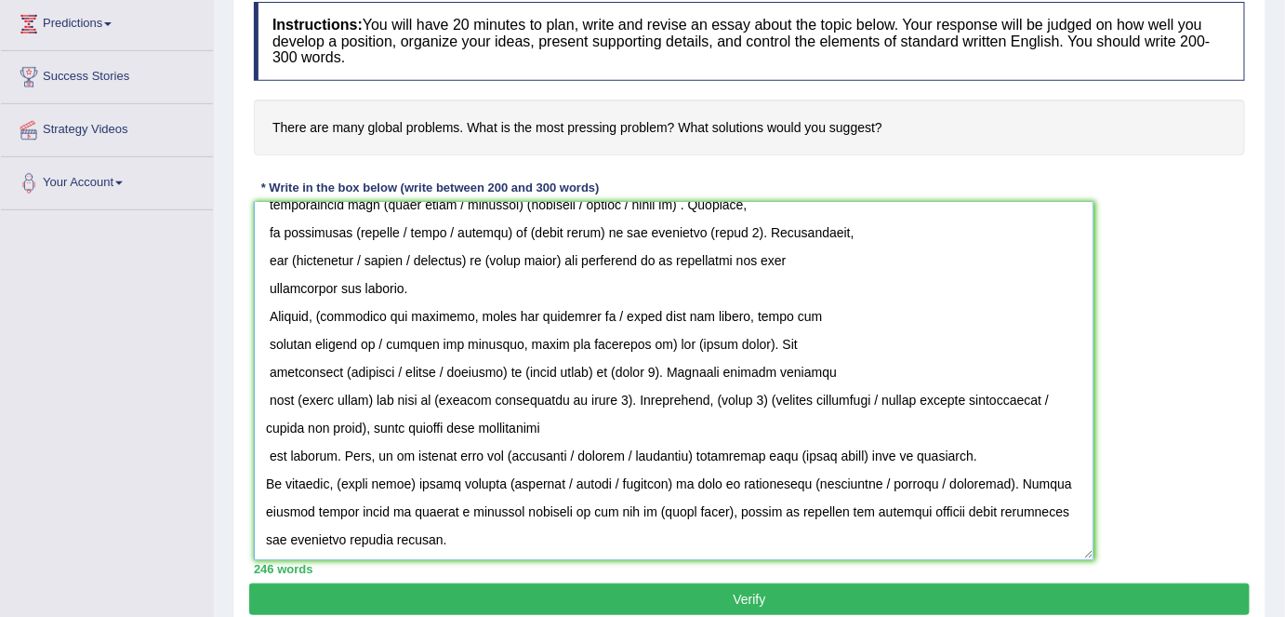
click at [260, 401] on textarea at bounding box center [674, 381] width 840 height 358
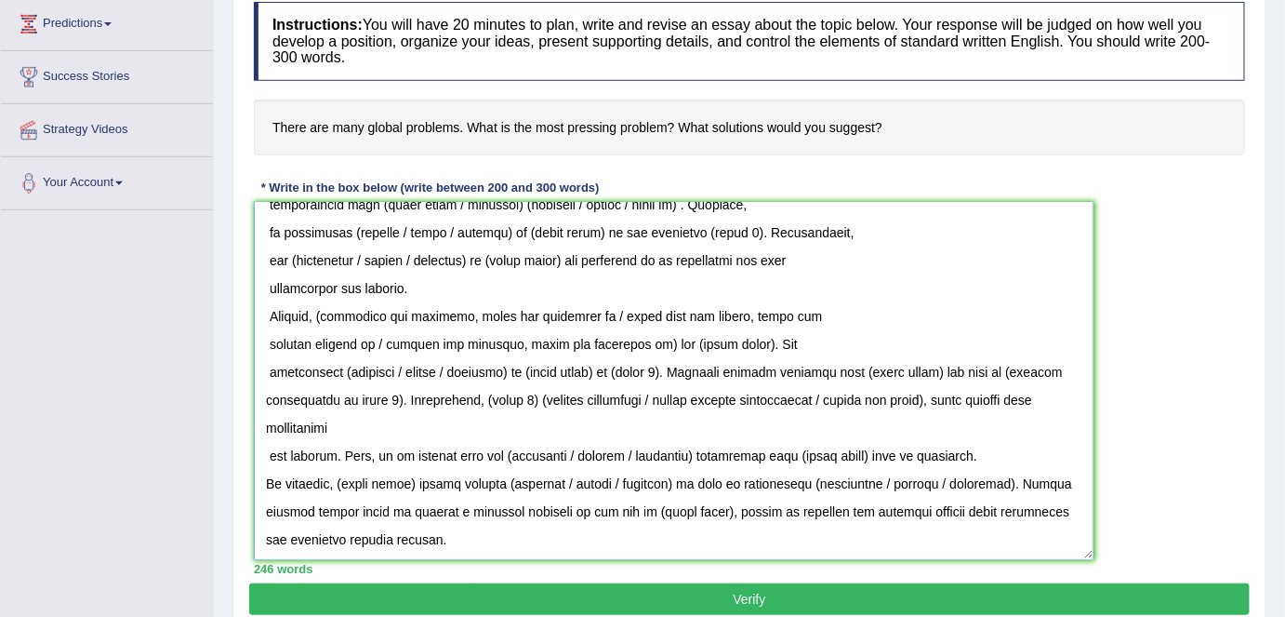
click at [260, 365] on textarea at bounding box center [674, 381] width 840 height 358
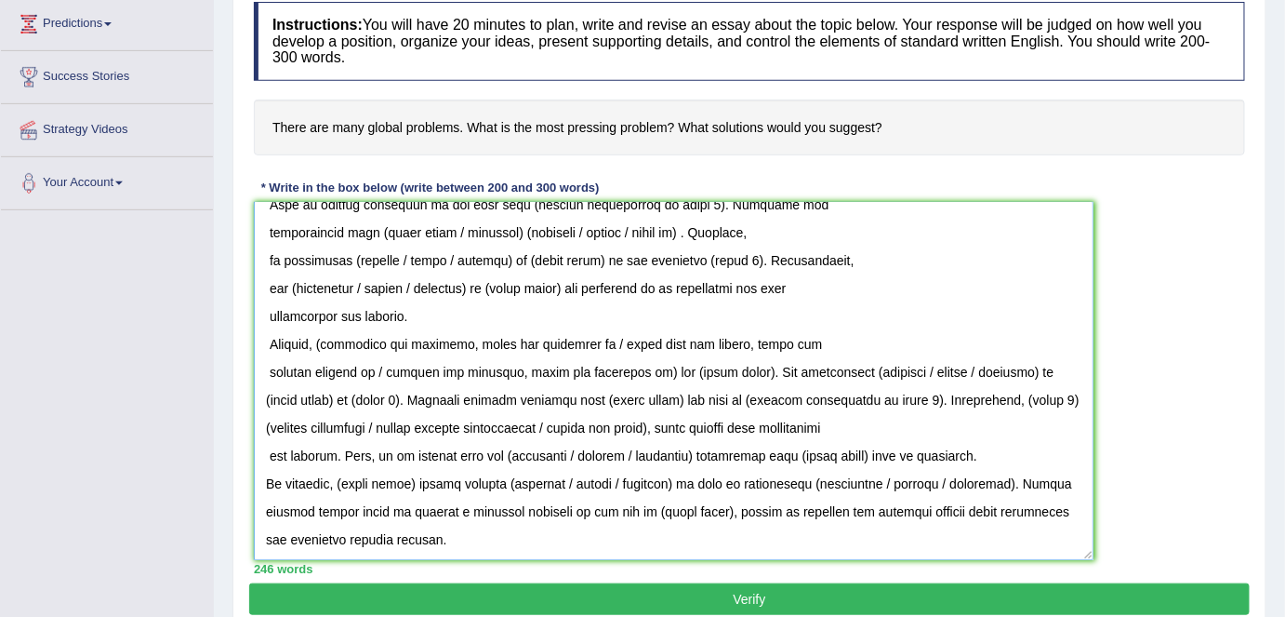
scroll to position [184, 0]
click at [265, 339] on textarea at bounding box center [674, 381] width 840 height 358
click at [269, 370] on textarea at bounding box center [674, 381] width 840 height 358
click at [266, 449] on textarea at bounding box center [674, 381] width 840 height 358
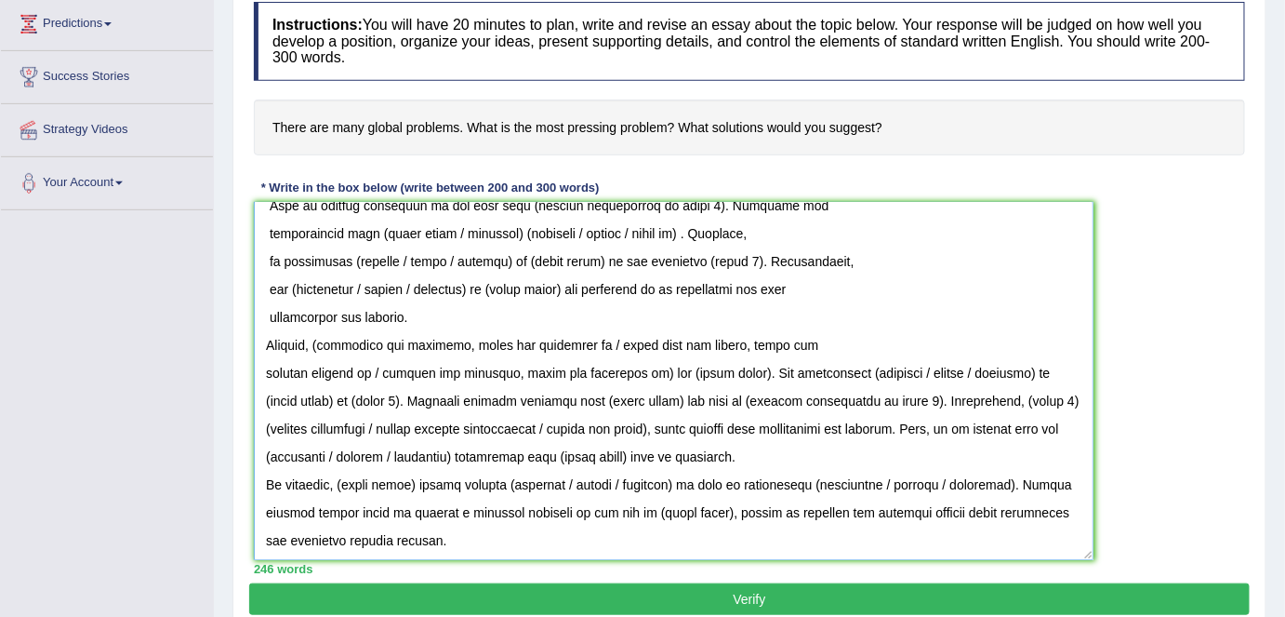
click at [258, 365] on textarea at bounding box center [674, 381] width 840 height 358
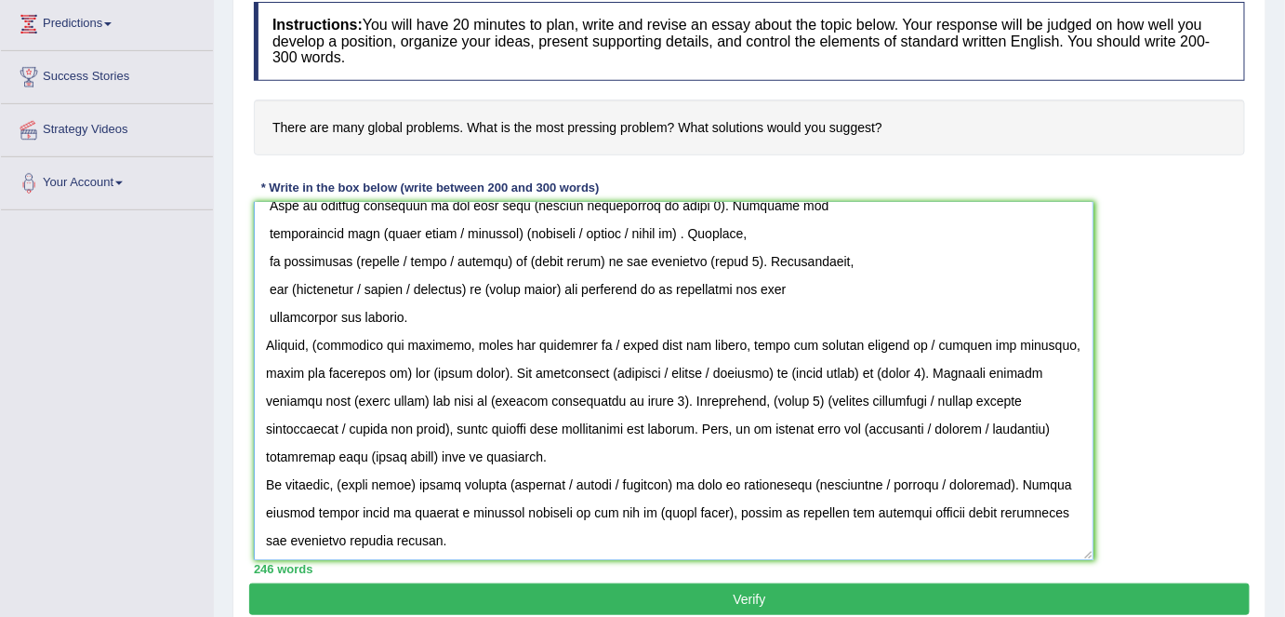
click at [260, 305] on textarea at bounding box center [674, 381] width 840 height 358
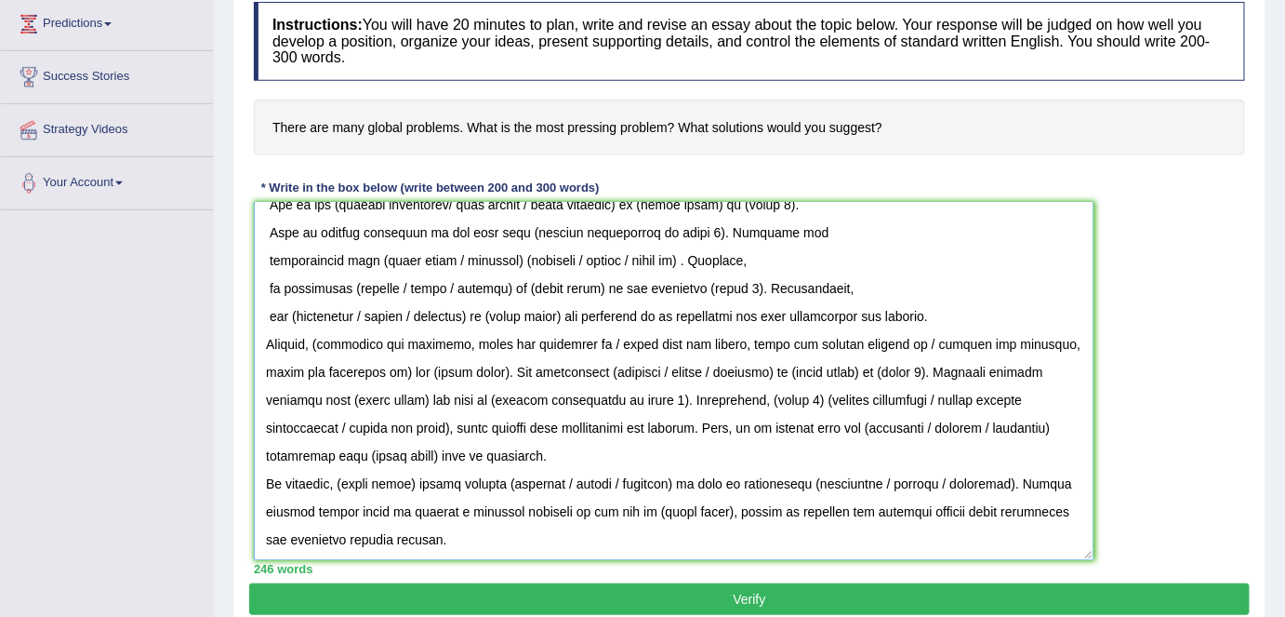
scroll to position [156, 0]
click at [260, 286] on textarea at bounding box center [674, 381] width 840 height 358
click at [261, 257] on textarea at bounding box center [674, 381] width 840 height 358
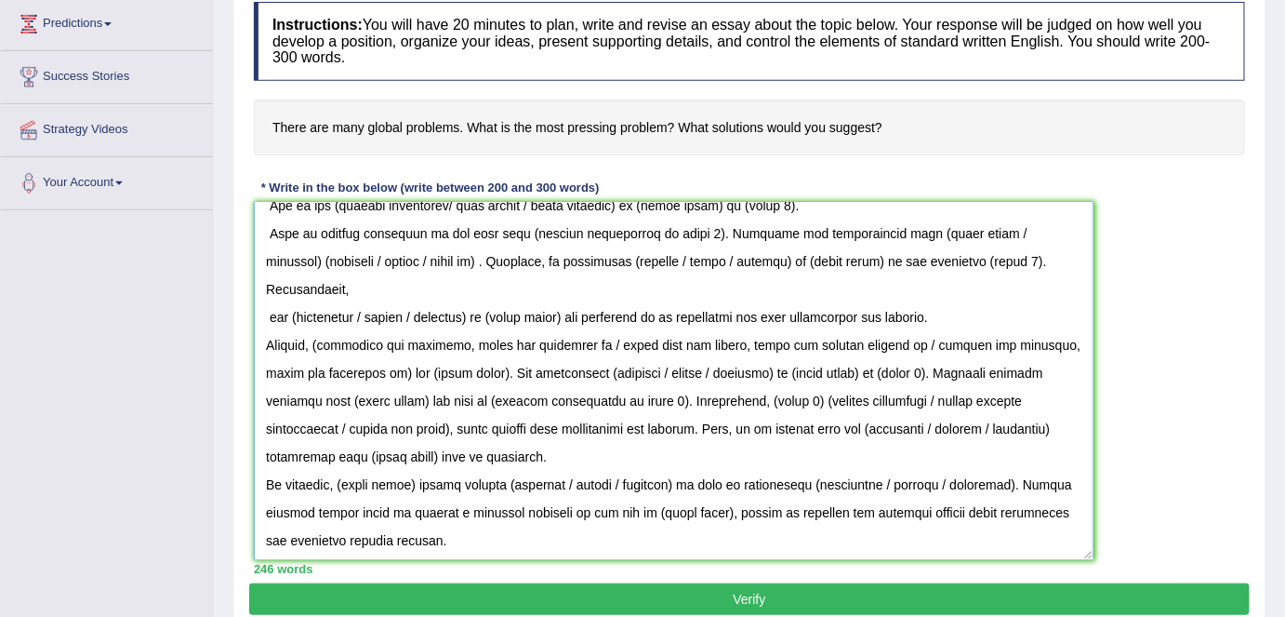
scroll to position [128, 0]
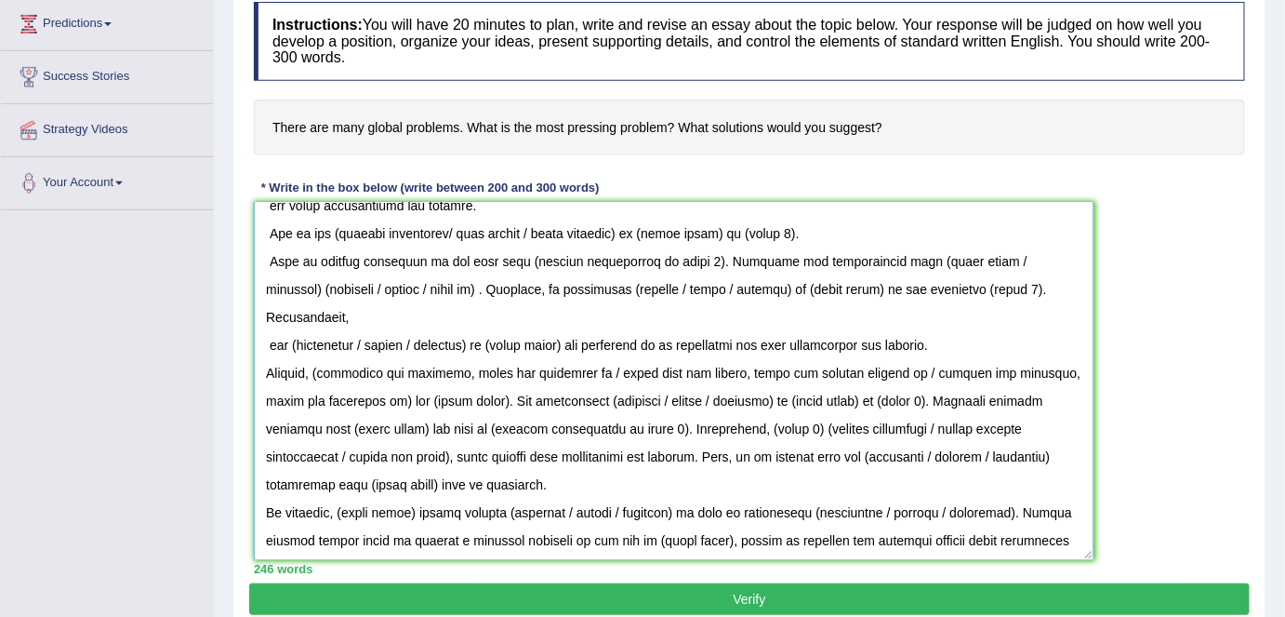
click at [270, 251] on textarea at bounding box center [674, 381] width 840 height 358
click at [268, 228] on textarea at bounding box center [674, 381] width 840 height 358
click at [262, 254] on textarea at bounding box center [674, 381] width 840 height 358
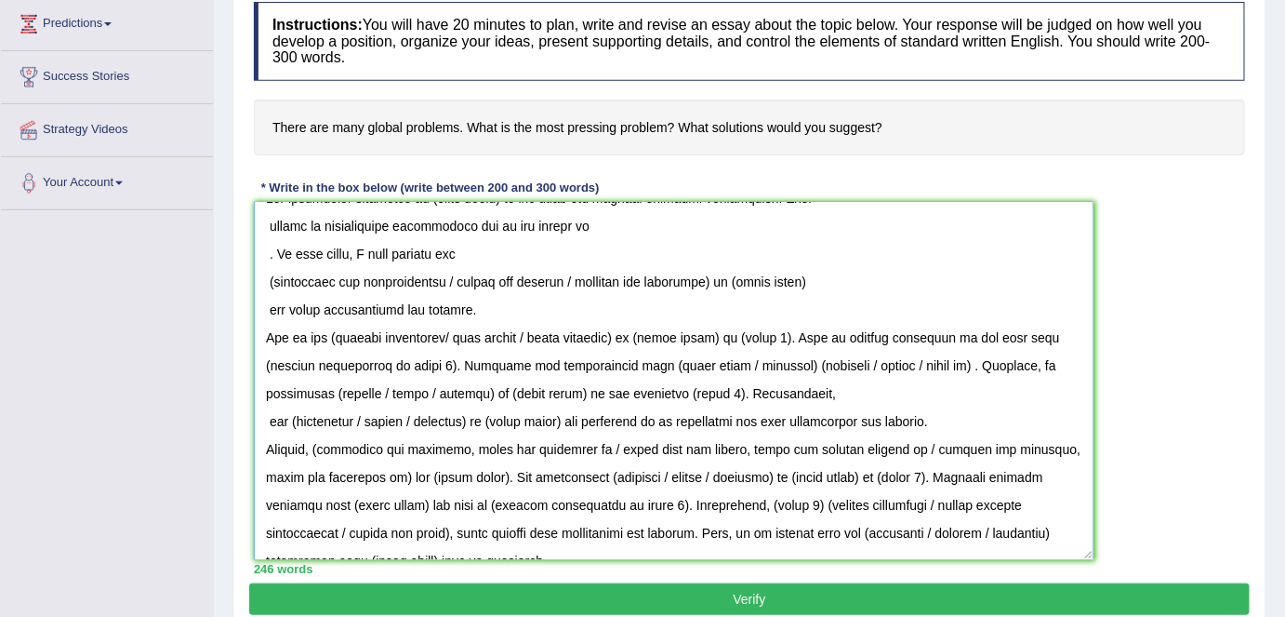
scroll to position [0, 0]
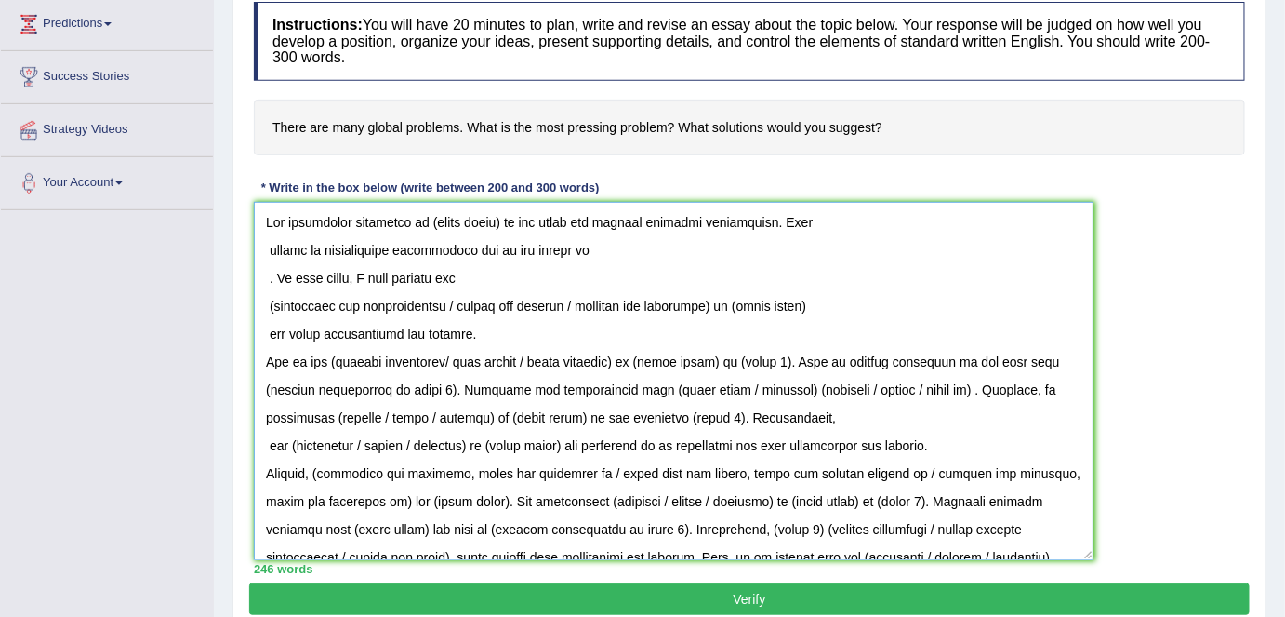
click at [259, 325] on textarea at bounding box center [674, 381] width 840 height 358
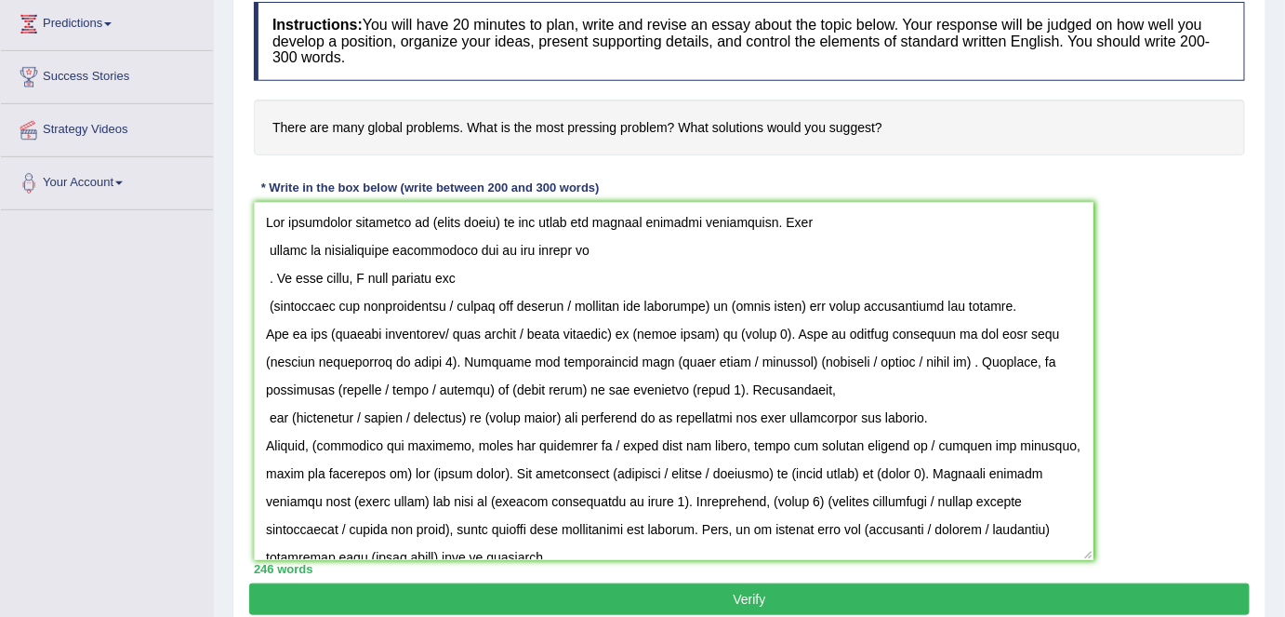
click at [252, 298] on div "Instructions: You will have 20 minutes to plan, write and revise an essay about…" at bounding box center [749, 288] width 1001 height 591
click at [256, 298] on textarea at bounding box center [674, 381] width 840 height 358
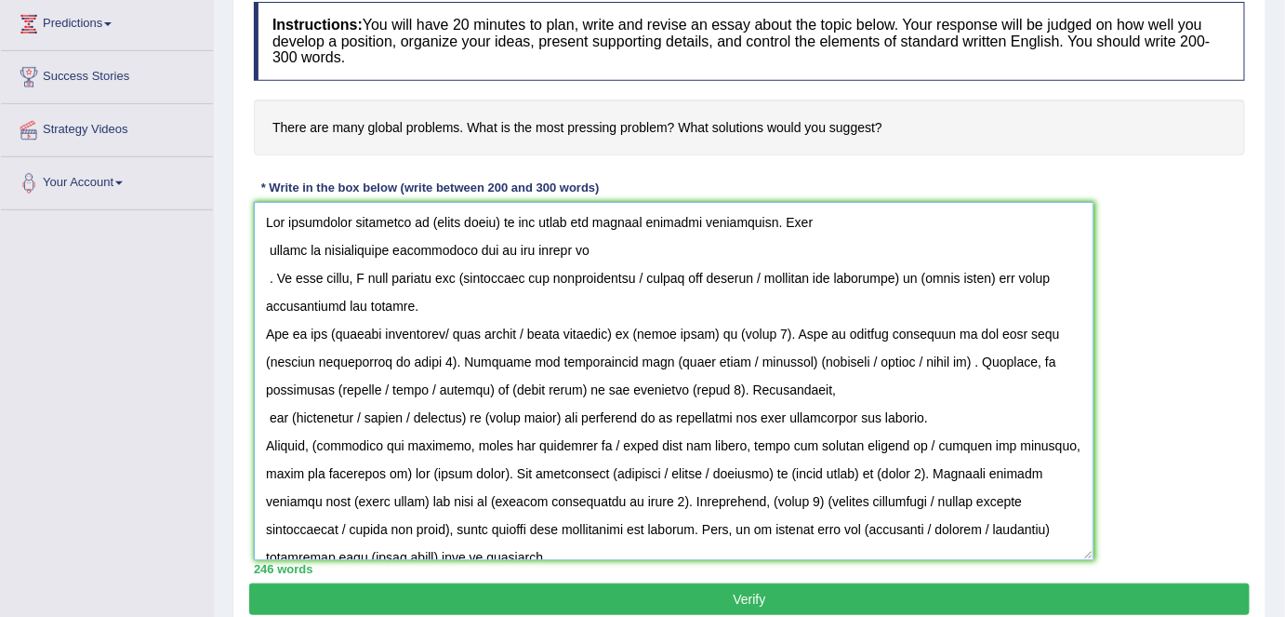
click at [260, 281] on textarea at bounding box center [674, 381] width 840 height 358
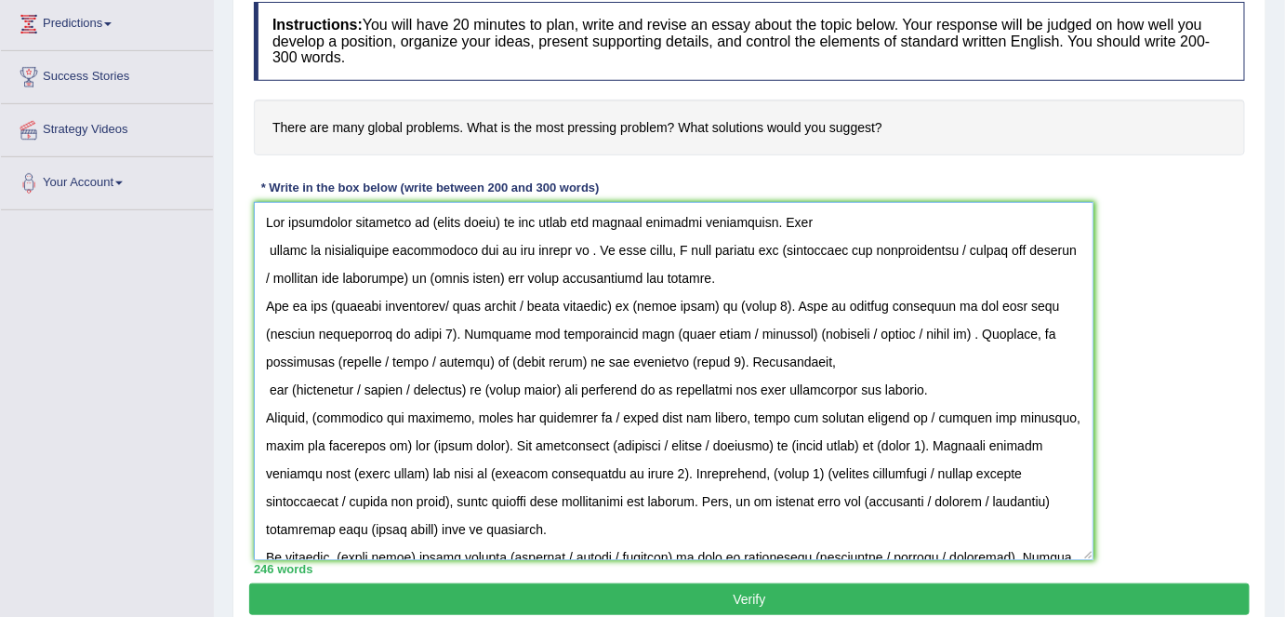
click at [264, 249] on textarea at bounding box center [674, 381] width 840 height 358
click at [268, 246] on textarea at bounding box center [674, 381] width 840 height 358
click at [261, 246] on textarea at bounding box center [674, 381] width 840 height 358
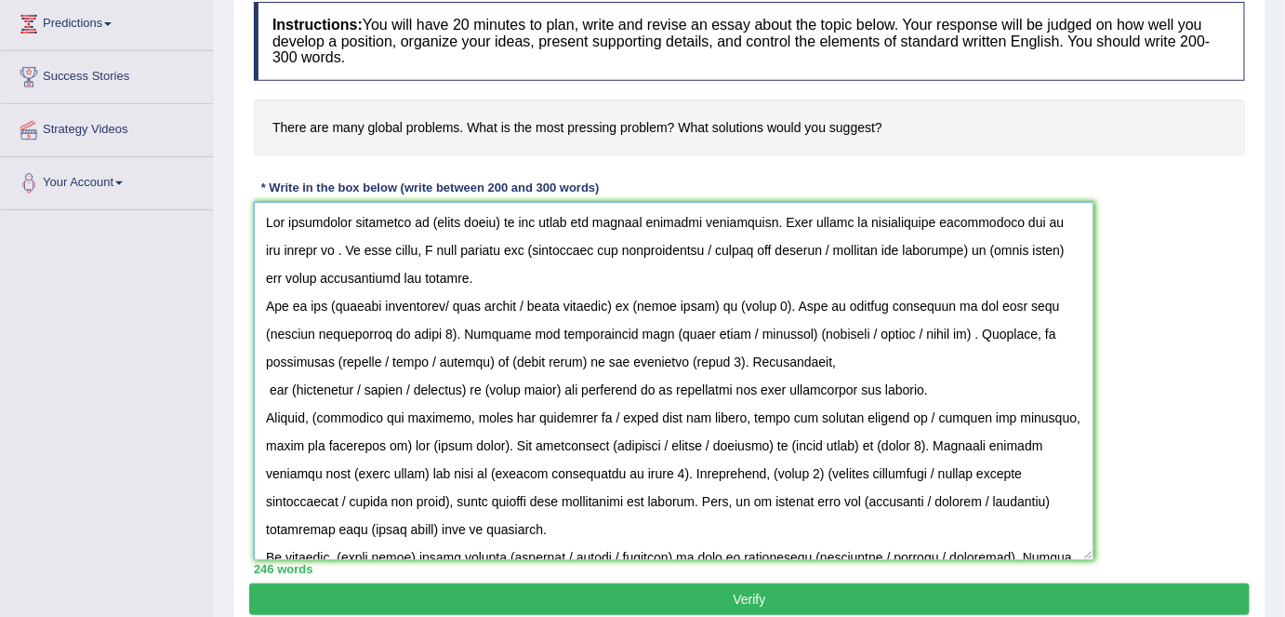
click at [272, 219] on textarea at bounding box center [674, 381] width 840 height 358
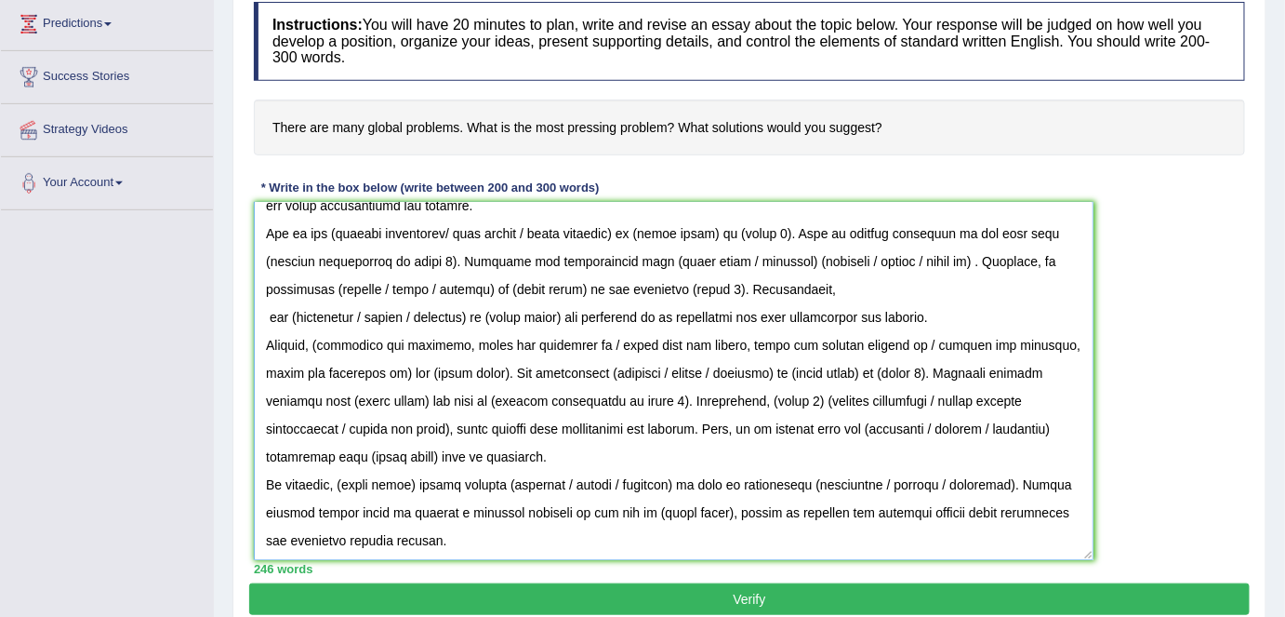
drag, startPoint x: 260, startPoint y: 217, endPoint x: 561, endPoint y: 467, distance: 390.9
click at [885, 563] on div "Instructions: You will have 20 minutes to plan, write and revise an essay about…" at bounding box center [749, 288] width 1001 height 591
click at [512, 379] on textarea at bounding box center [674, 381] width 840 height 358
click at [265, 304] on textarea at bounding box center [674, 381] width 840 height 358
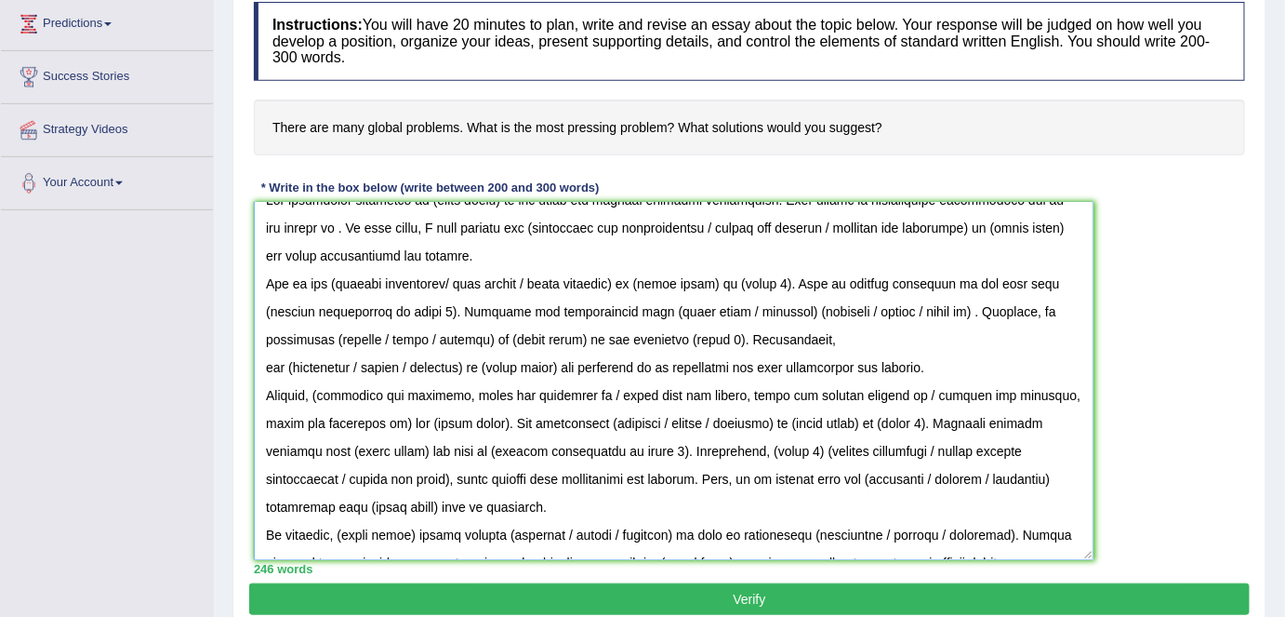
scroll to position [0, 0]
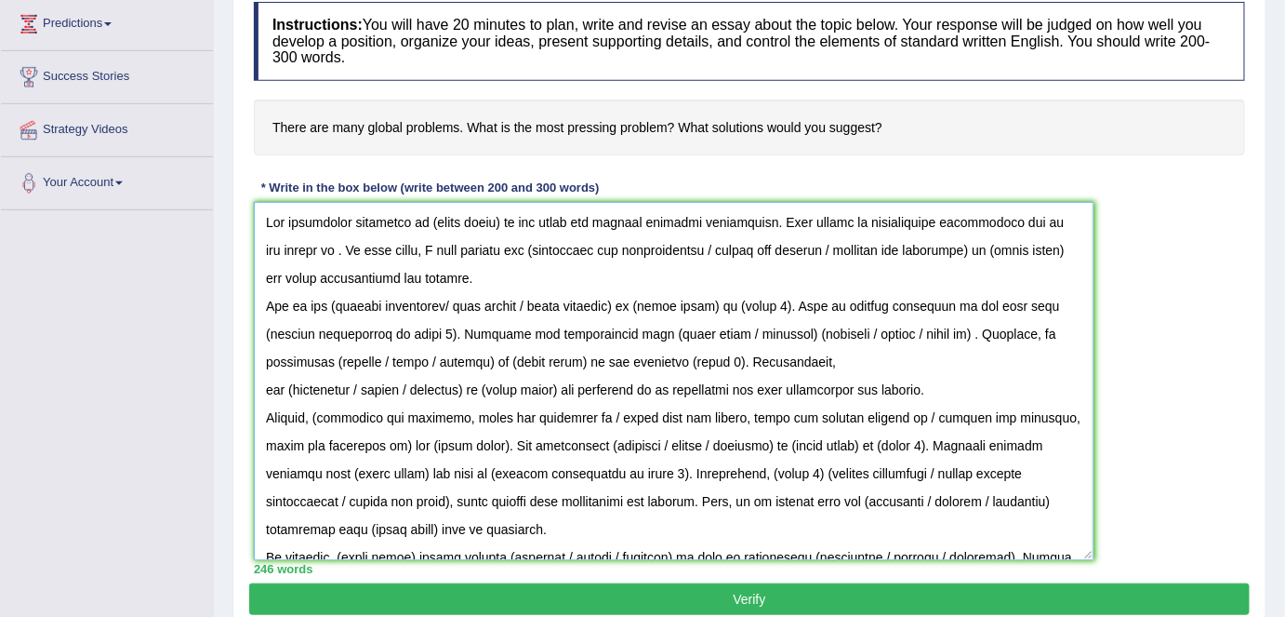
click at [494, 264] on textarea at bounding box center [674, 381] width 840 height 358
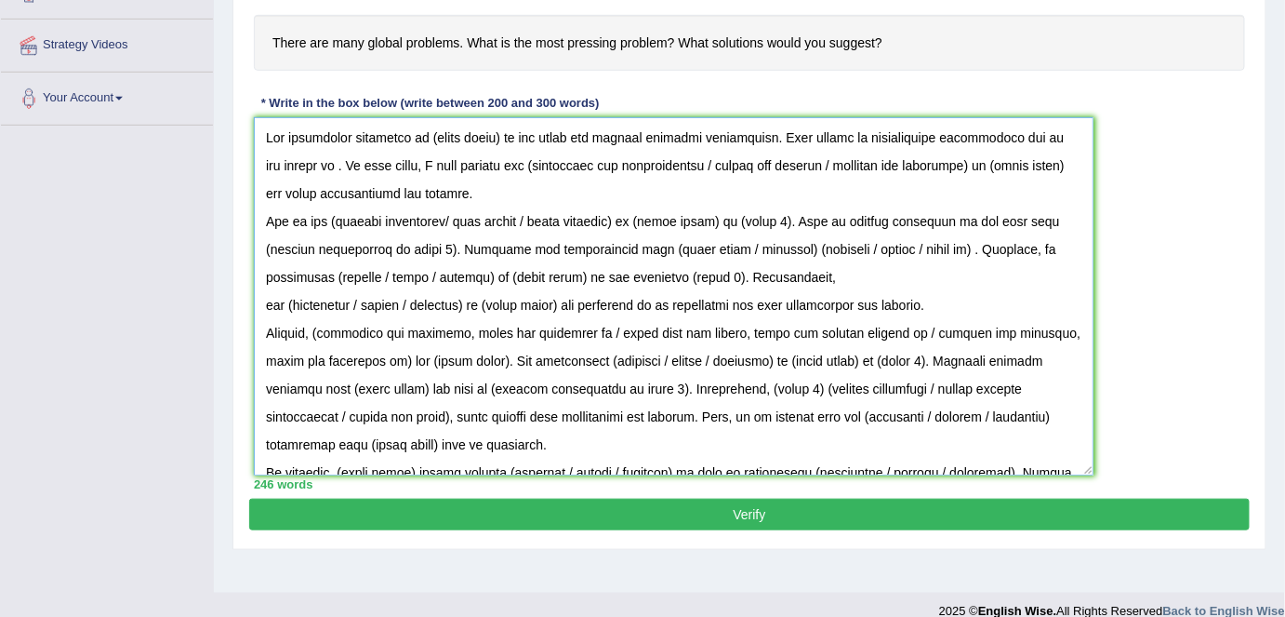
drag, startPoint x: 499, startPoint y: 132, endPoint x: 421, endPoint y: 129, distance: 78.2
click at [421, 129] on textarea at bounding box center [674, 296] width 840 height 358
drag, startPoint x: 570, startPoint y: 136, endPoint x: 503, endPoint y: 131, distance: 67.1
click at [503, 131] on textarea at bounding box center [674, 296] width 840 height 358
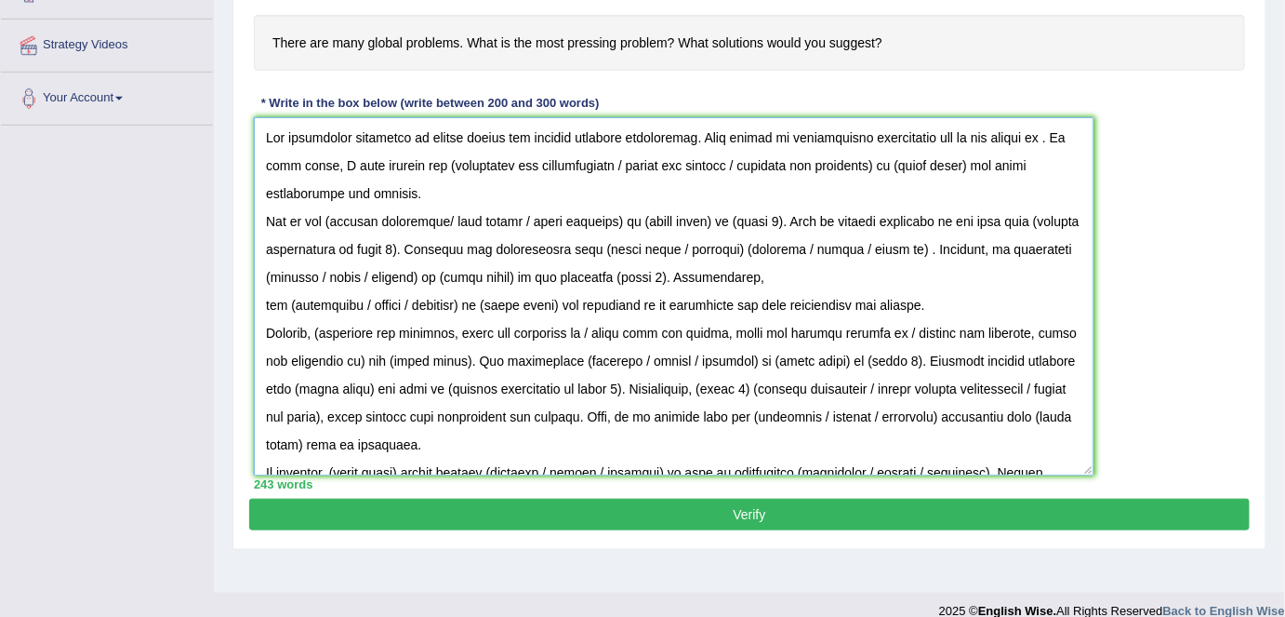
click at [1034, 136] on textarea at bounding box center [674, 296] width 840 height 358
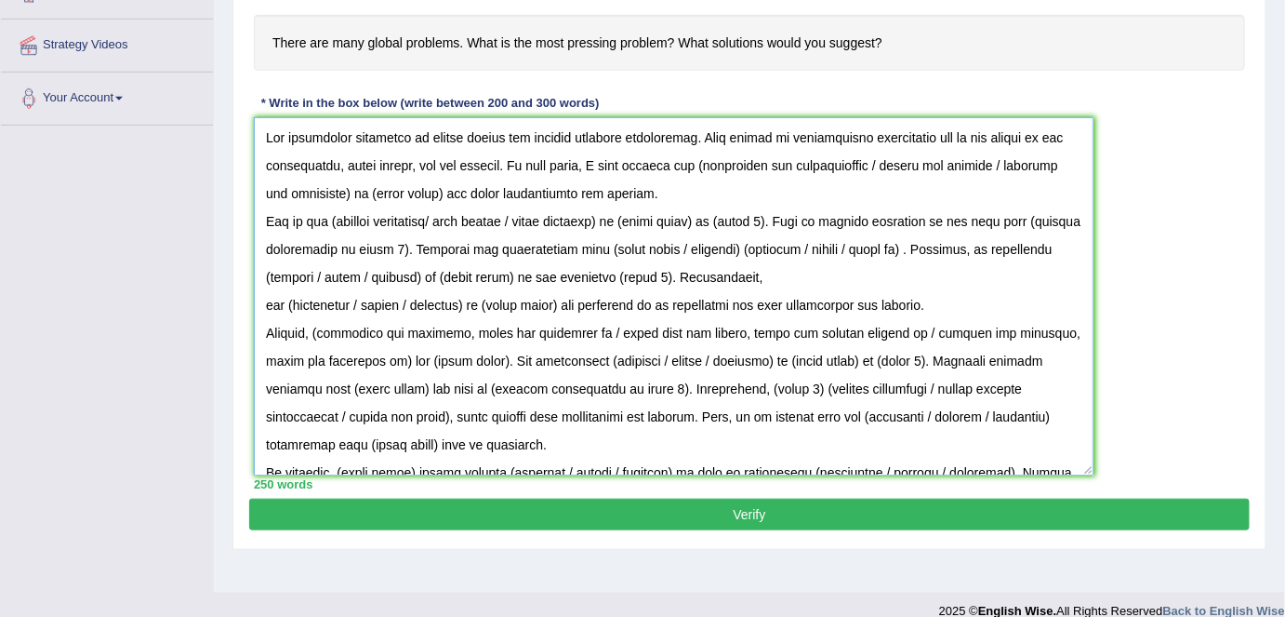
drag, startPoint x: 717, startPoint y: 159, endPoint x: 1029, endPoint y: 158, distance: 311.6
click at [1029, 158] on textarea at bounding box center [674, 296] width 840 height 358
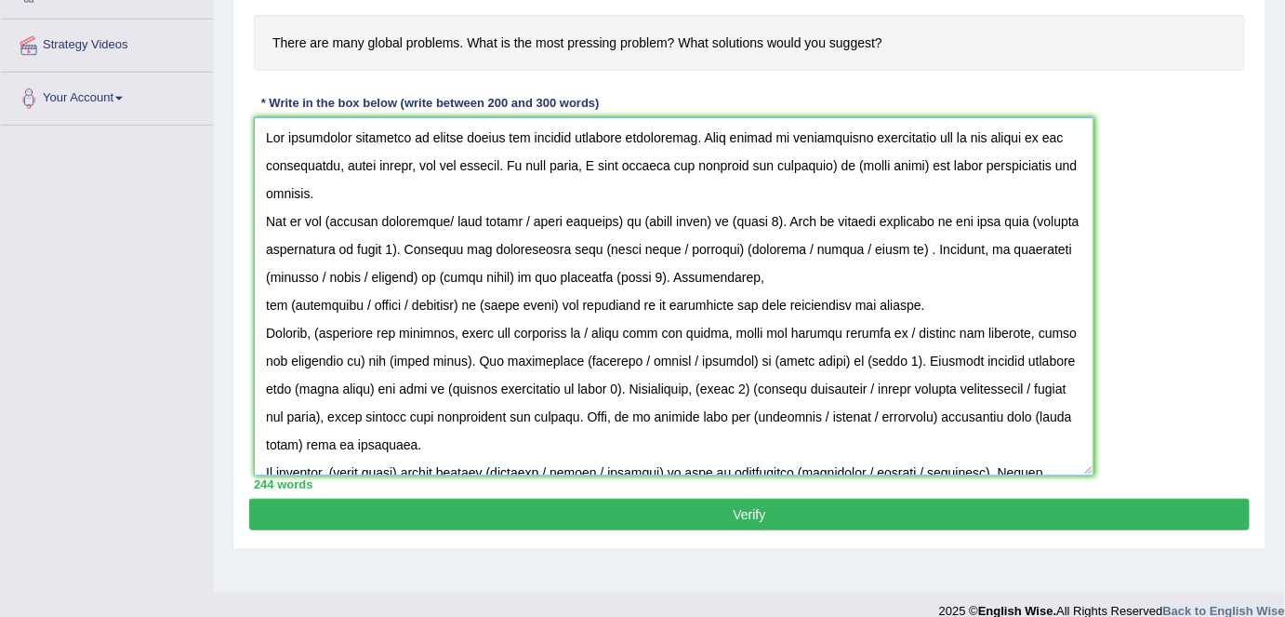
click at [858, 158] on textarea at bounding box center [674, 296] width 840 height 358
drag, startPoint x: 533, startPoint y: 158, endPoint x: 540, endPoint y: 197, distance: 39.8
click at [533, 158] on textarea at bounding box center [674, 296] width 840 height 358
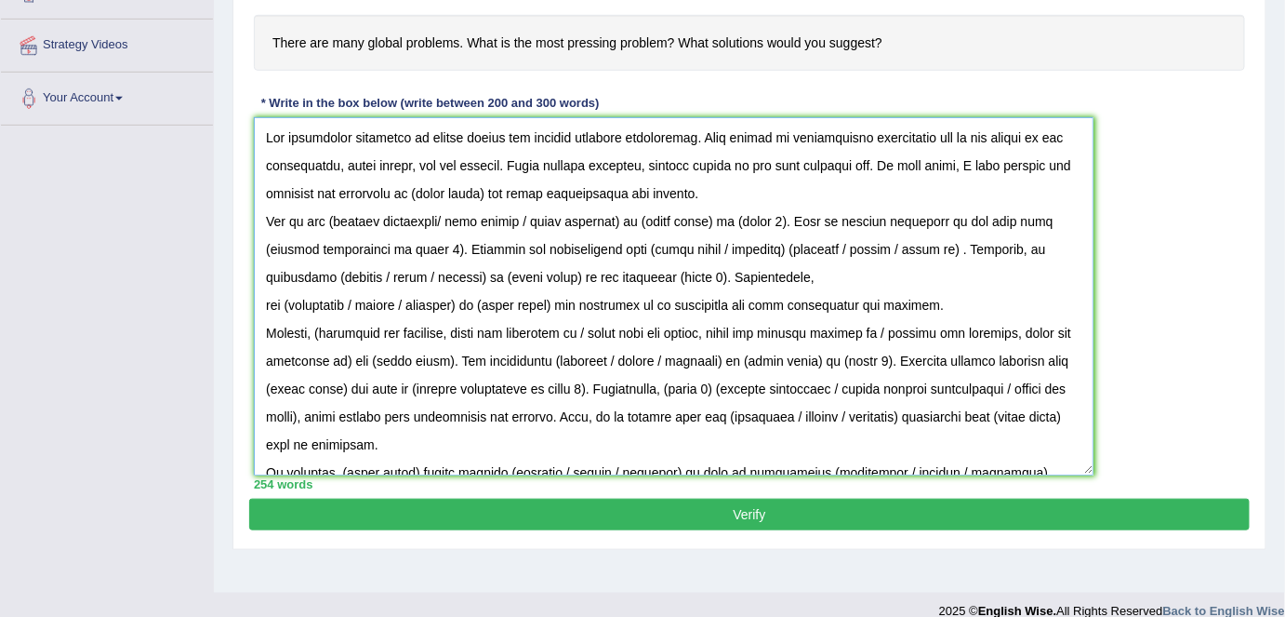
drag, startPoint x: 566, startPoint y: 186, endPoint x: 490, endPoint y: 182, distance: 76.4
click at [490, 182] on textarea at bounding box center [674, 296] width 840 height 358
click at [793, 187] on textarea at bounding box center [674, 296] width 840 height 358
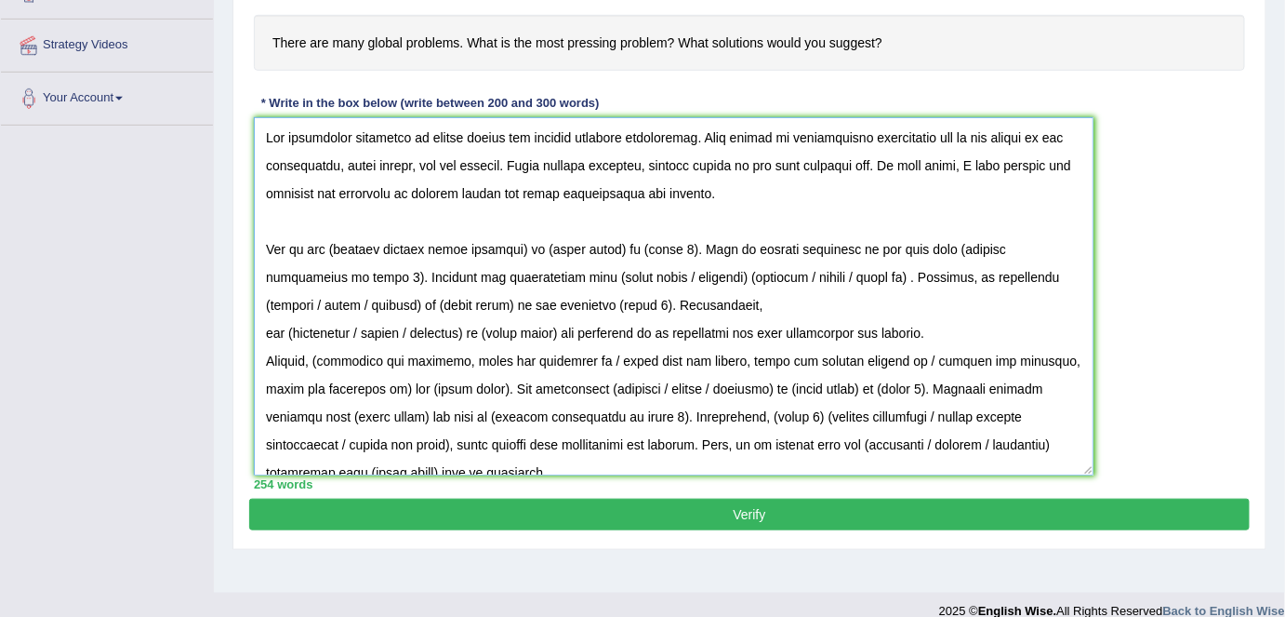
drag, startPoint x: 536, startPoint y: 244, endPoint x: 419, endPoint y: 238, distance: 116.4
click at [428, 241] on textarea at bounding box center [674, 296] width 840 height 358
click at [423, 245] on textarea at bounding box center [674, 296] width 840 height 358
drag, startPoint x: 511, startPoint y: 242, endPoint x: 439, endPoint y: 239, distance: 71.7
click at [439, 239] on textarea at bounding box center [674, 296] width 840 height 358
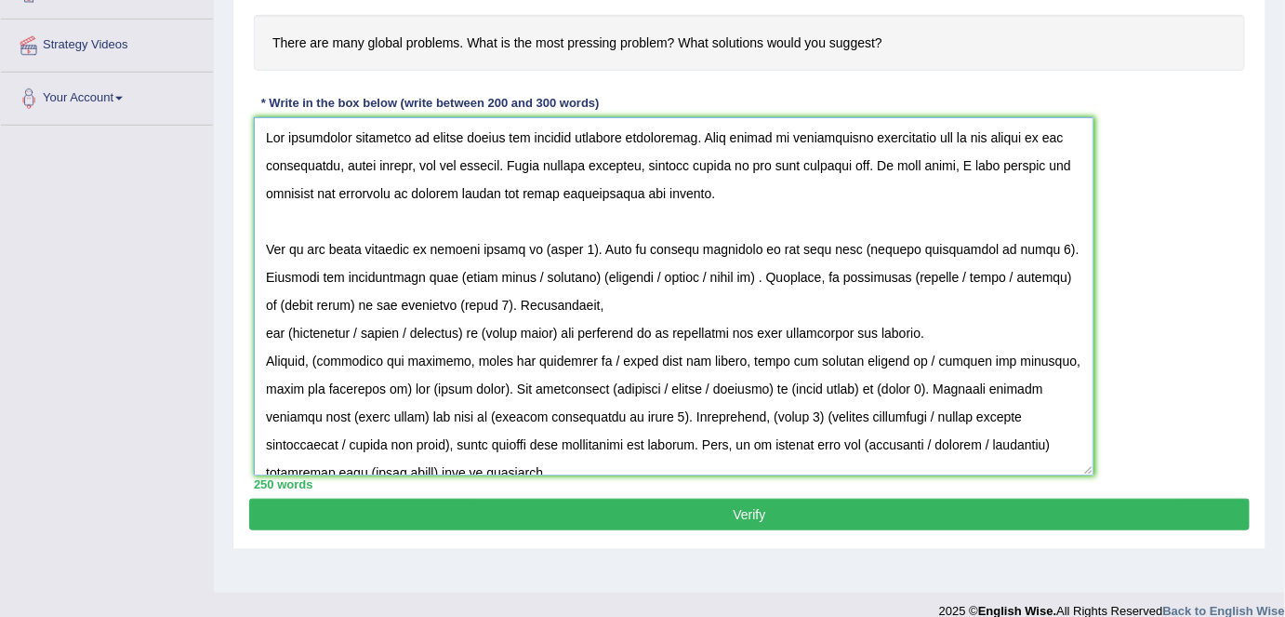
drag, startPoint x: 590, startPoint y: 242, endPoint x: 543, endPoint y: 241, distance: 46.5
click at [543, 241] on textarea at bounding box center [674, 296] width 840 height 358
drag, startPoint x: 870, startPoint y: 247, endPoint x: 1043, endPoint y: 248, distance: 173.0
click at [1043, 248] on textarea at bounding box center [674, 296] width 840 height 358
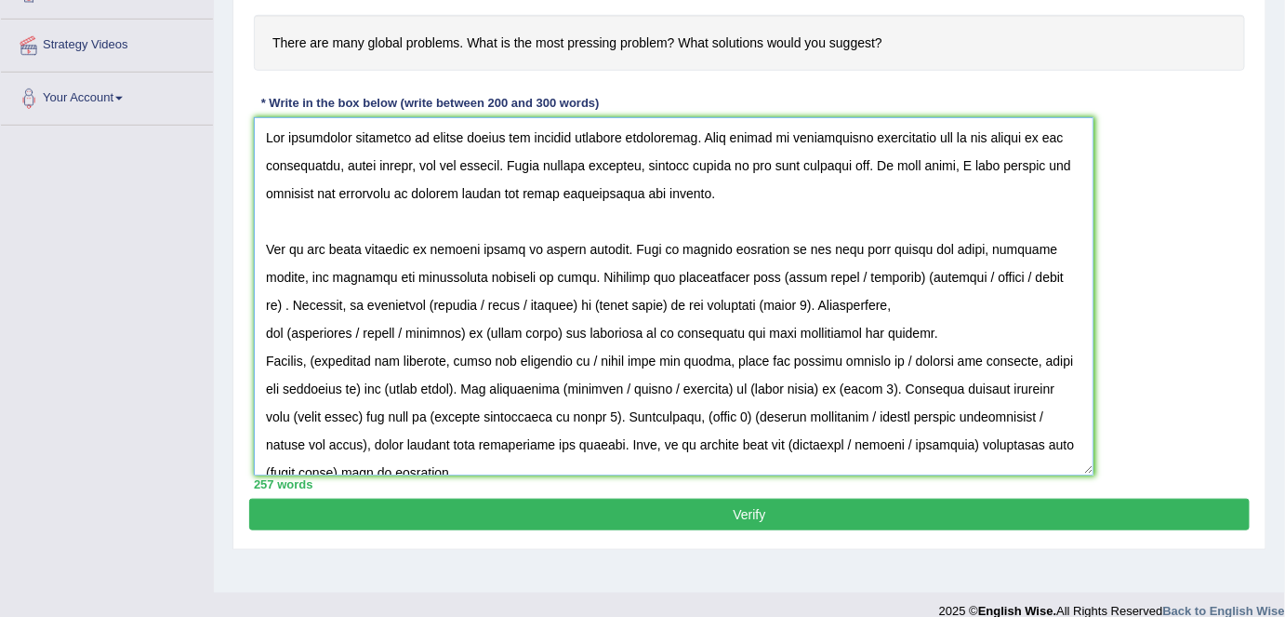
scroll to position [359, 0]
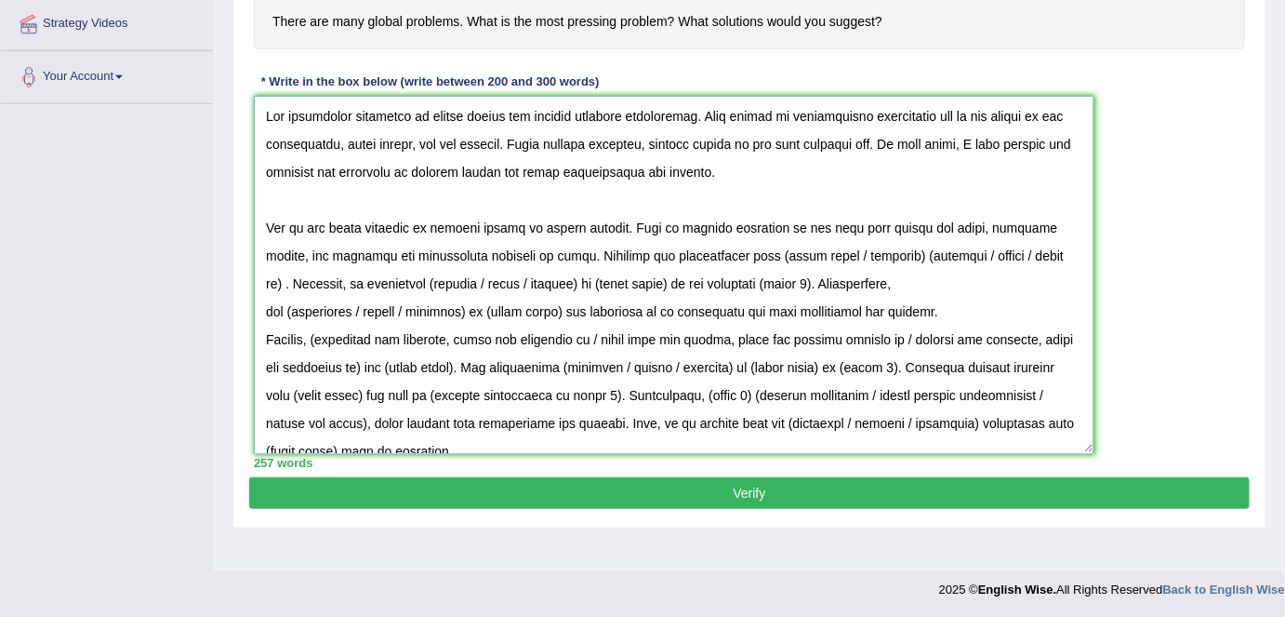
drag, startPoint x: 1040, startPoint y: 253, endPoint x: 723, endPoint y: 256, distance: 317.1
click at [723, 256] on textarea at bounding box center [674, 275] width 840 height 358
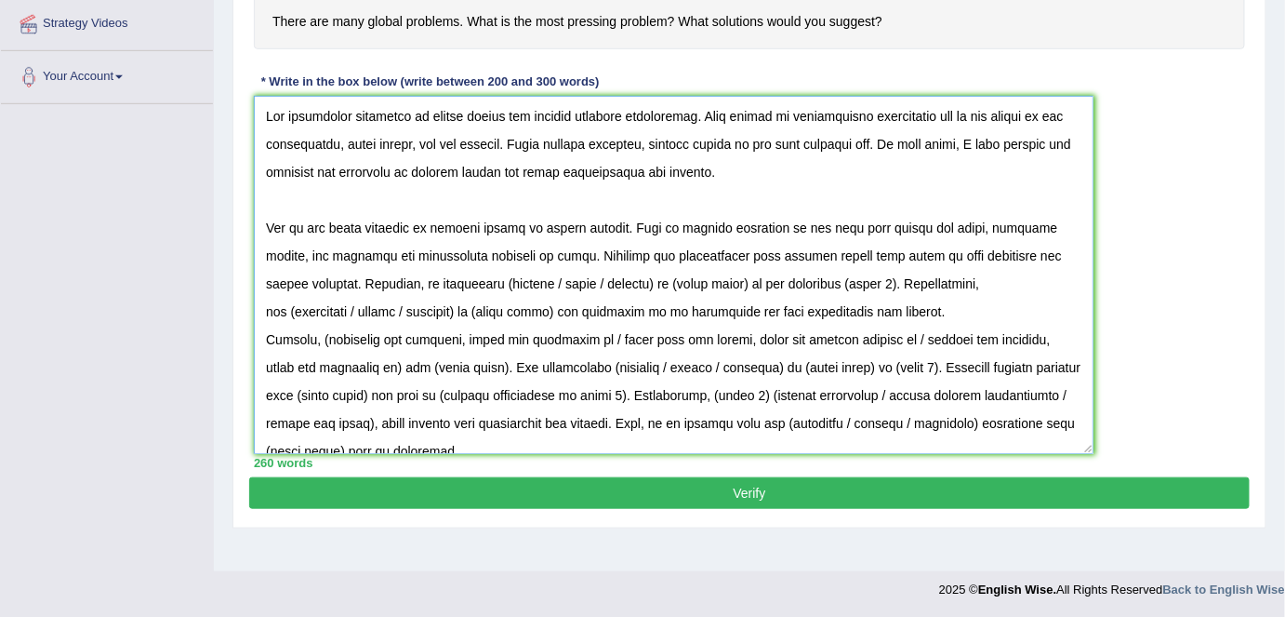
click at [258, 308] on textarea at bounding box center [674, 275] width 840 height 358
drag, startPoint x: 836, startPoint y: 281, endPoint x: 390, endPoint y: 284, distance: 446.4
click at [390, 284] on textarea at bounding box center [674, 275] width 840 height 358
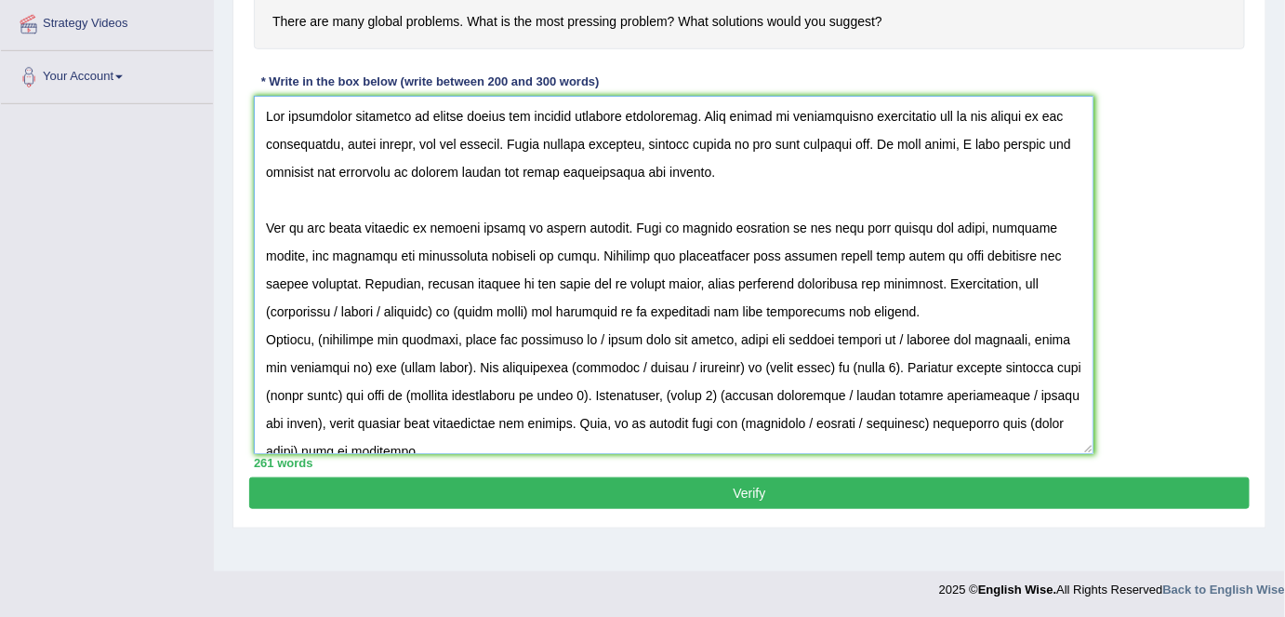
drag, startPoint x: 1027, startPoint y: 283, endPoint x: 1016, endPoint y: 305, distance: 25.0
click at [1016, 305] on textarea at bounding box center [674, 275] width 840 height 358
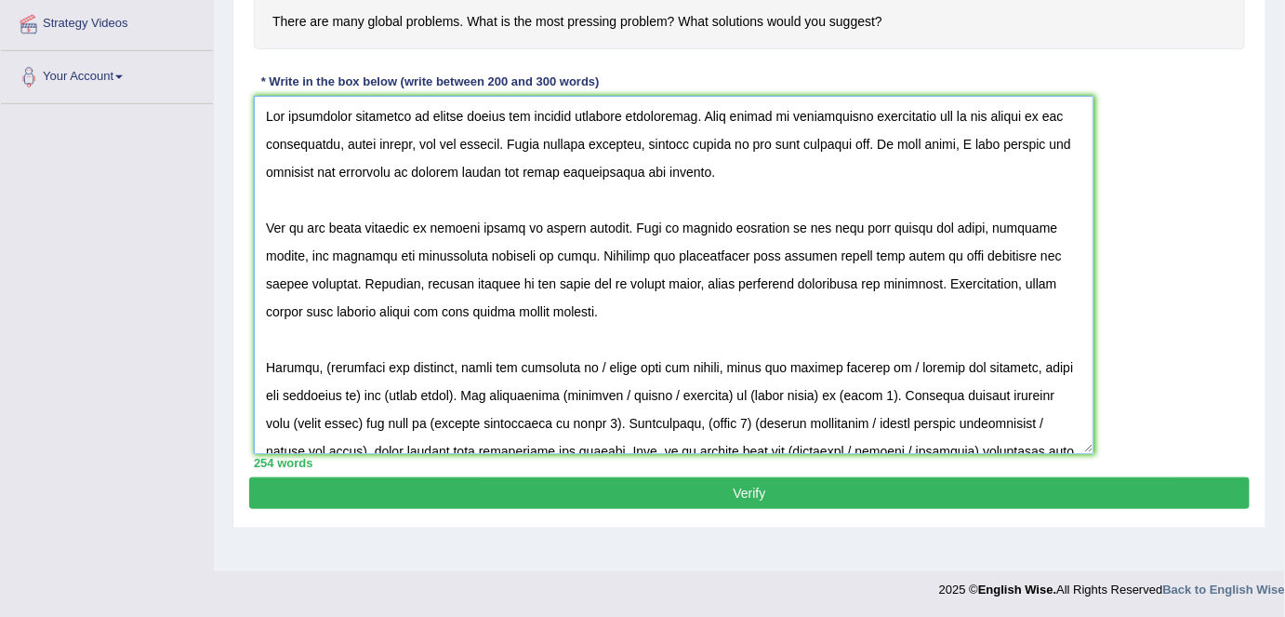
scroll to position [128, 0]
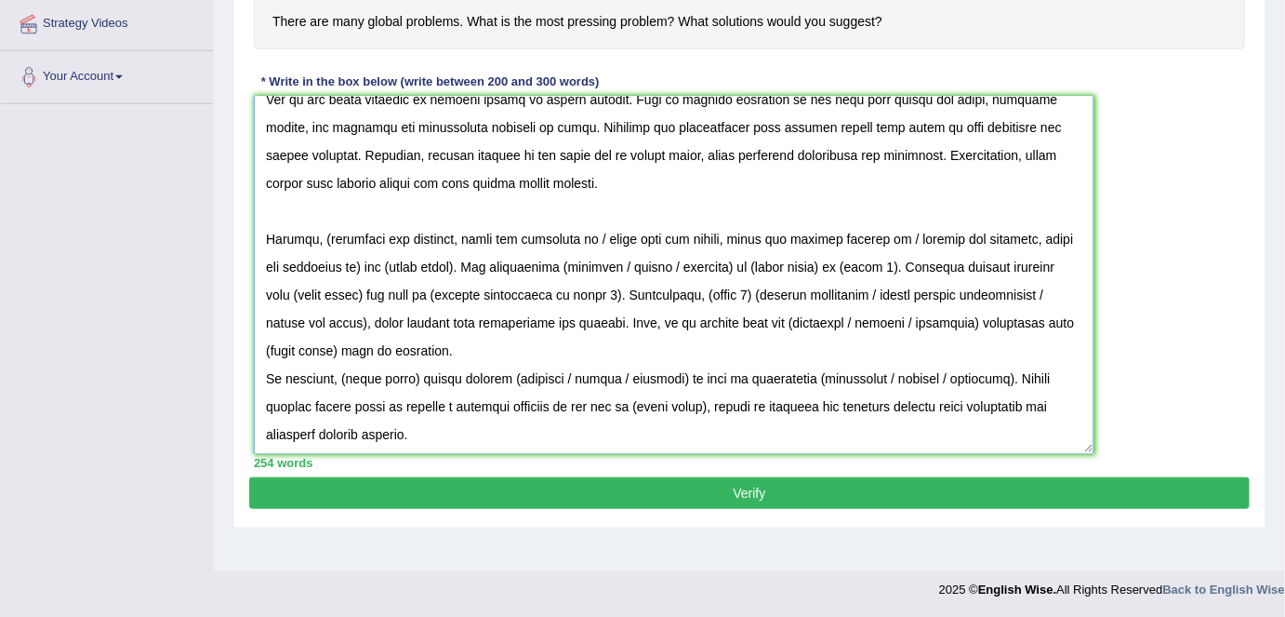
drag, startPoint x: 325, startPoint y: 233, endPoint x: 898, endPoint y: 241, distance: 573.9
click at [898, 241] on textarea at bounding box center [674, 275] width 840 height 358
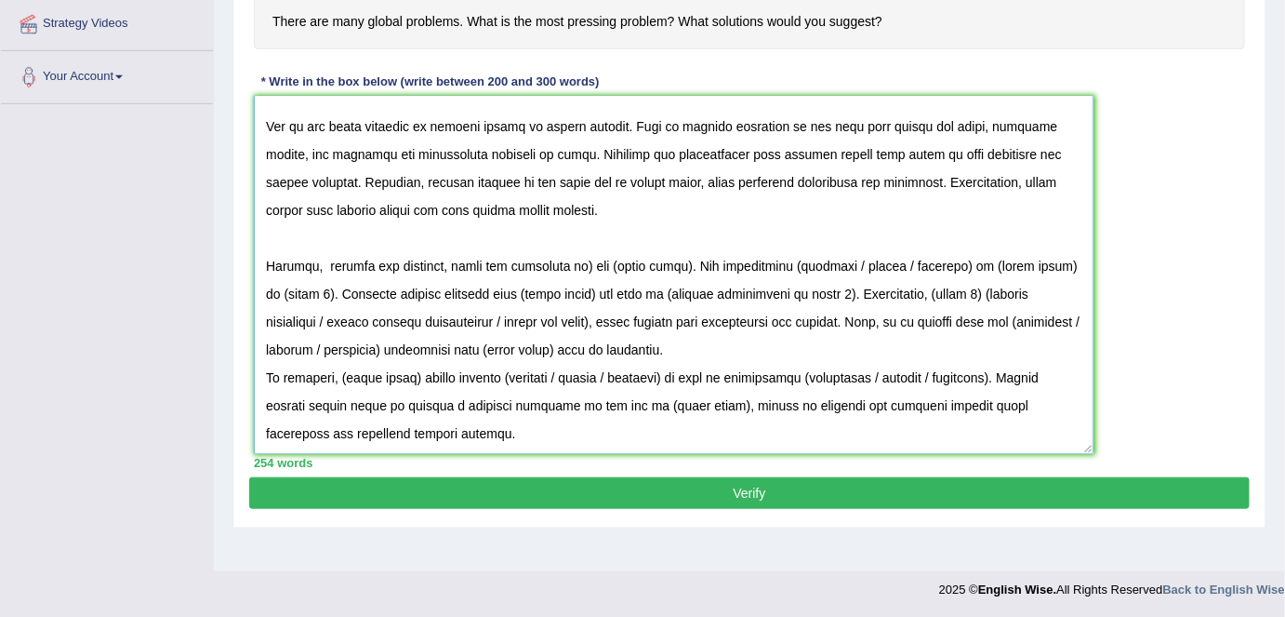
scroll to position [101, 0]
click at [582, 261] on textarea at bounding box center [674, 275] width 840 height 358
drag, startPoint x: 671, startPoint y: 262, endPoint x: 600, endPoint y: 263, distance: 71.6
click at [600, 263] on textarea at bounding box center [674, 275] width 840 height 358
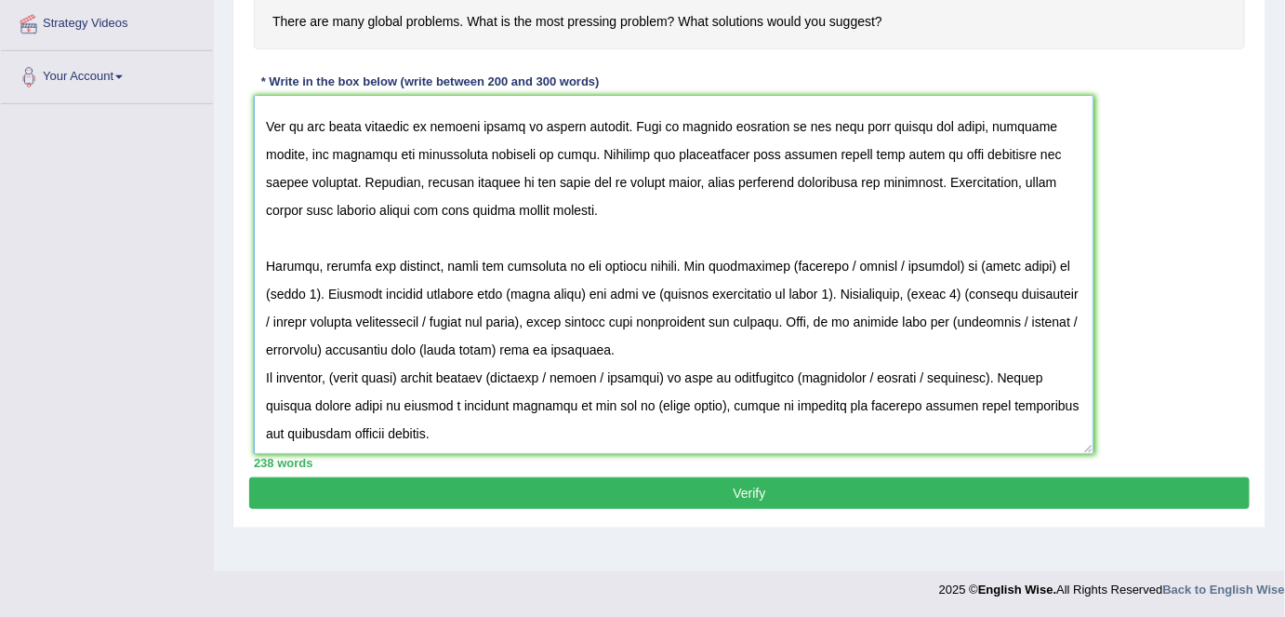
drag, startPoint x: 900, startPoint y: 263, endPoint x: 755, endPoint y: 262, distance: 145.1
click at [755, 262] on textarea at bounding box center [674, 275] width 840 height 358
click at [791, 264] on textarea at bounding box center [674, 275] width 840 height 358
drag, startPoint x: 895, startPoint y: 260, endPoint x: 781, endPoint y: 263, distance: 113.5
click at [781, 263] on textarea at bounding box center [674, 275] width 840 height 358
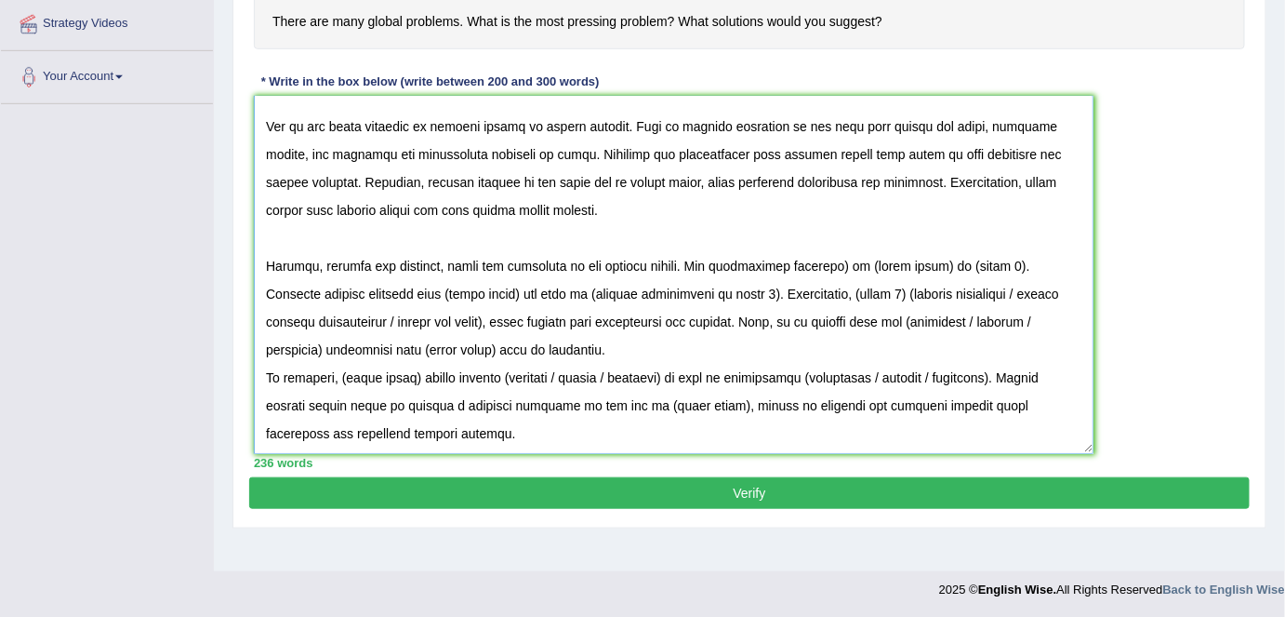
click at [833, 259] on textarea at bounding box center [674, 275] width 840 height 358
drag, startPoint x: 919, startPoint y: 261, endPoint x: 845, endPoint y: 263, distance: 73.5
click at [845, 263] on textarea at bounding box center [674, 275] width 840 height 358
drag, startPoint x: 998, startPoint y: 263, endPoint x: 950, endPoint y: 260, distance: 48.4
click at [950, 260] on textarea at bounding box center [674, 275] width 840 height 358
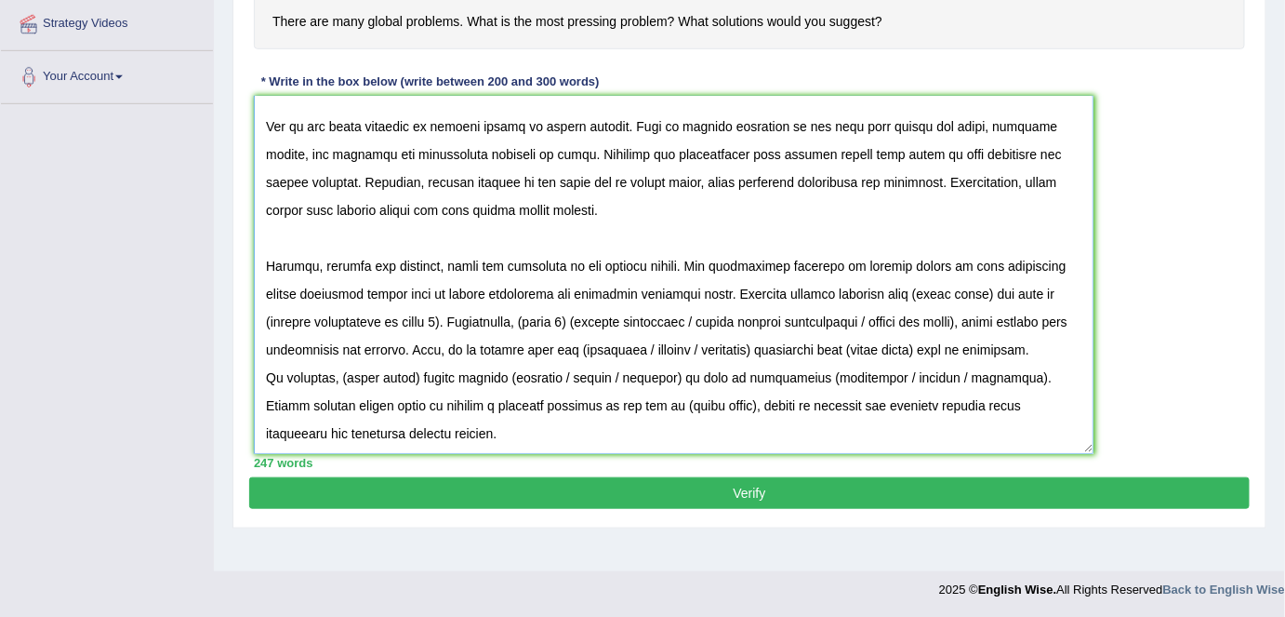
scroll to position [128, 0]
drag, startPoint x: 932, startPoint y: 260, endPoint x: 454, endPoint y: 282, distance: 478.5
click at [454, 282] on textarea at bounding box center [674, 275] width 840 height 358
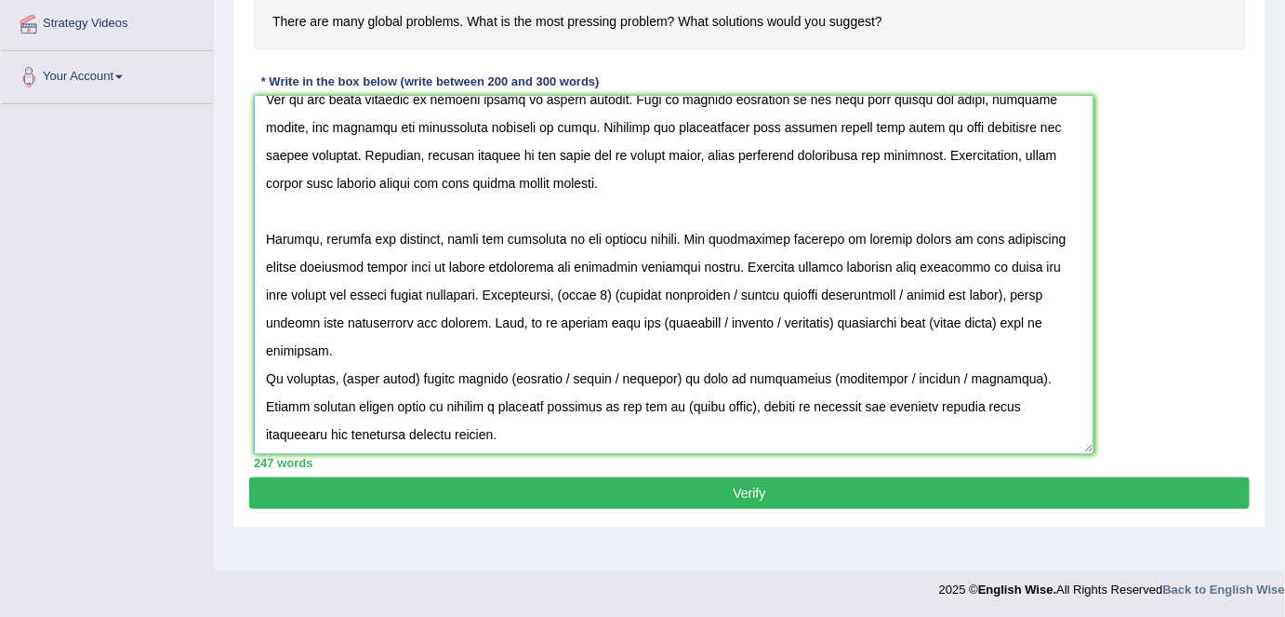
drag, startPoint x: 598, startPoint y: 290, endPoint x: 508, endPoint y: 320, distance: 95.0
click at [508, 320] on textarea at bounding box center [674, 275] width 840 height 358
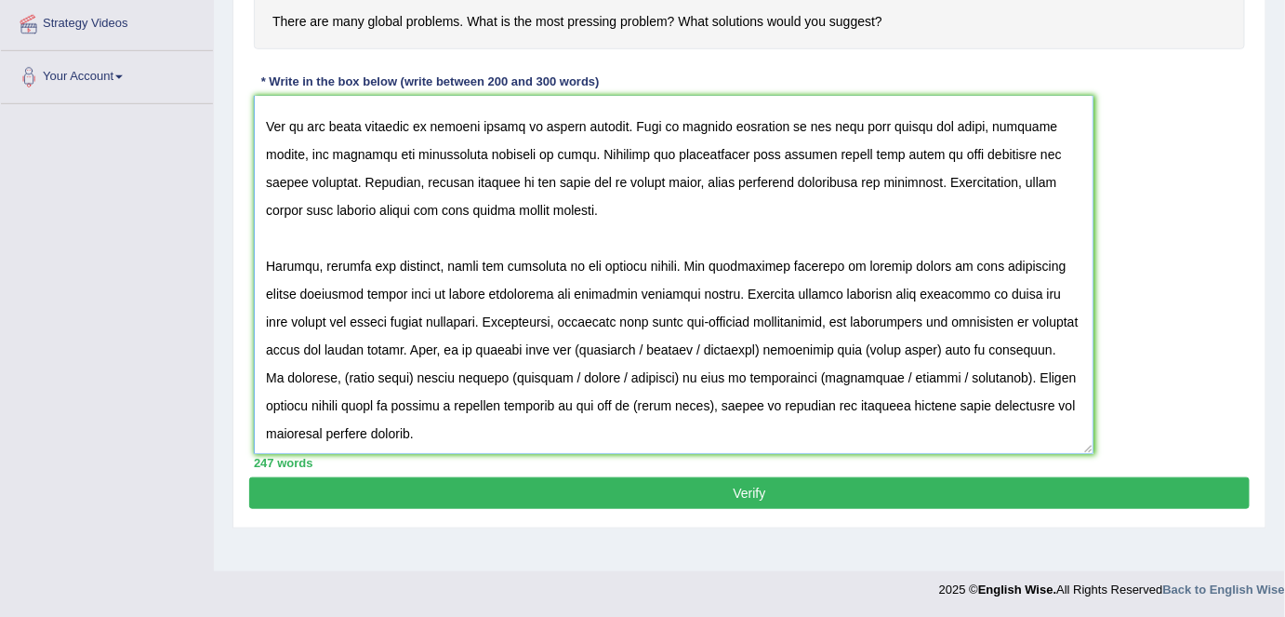
drag, startPoint x: 519, startPoint y: 309, endPoint x: 543, endPoint y: 346, distance: 44.4
click at [543, 346] on textarea at bounding box center [674, 275] width 840 height 358
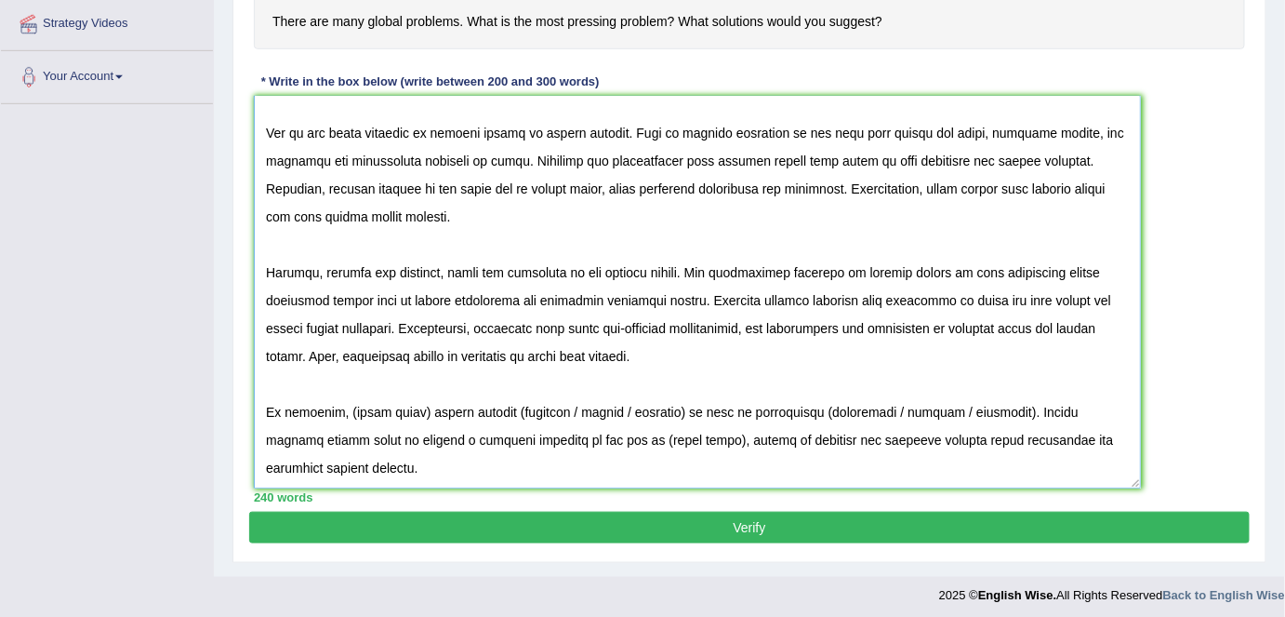
scroll to position [94, 0]
drag, startPoint x: 1088, startPoint y: 448, endPoint x: 1136, endPoint y: 484, distance: 59.9
click at [1136, 484] on textarea at bounding box center [697, 292] width 887 height 392
type textarea "The increasing influence of global issues has ignited numerous discussions. Thi…"
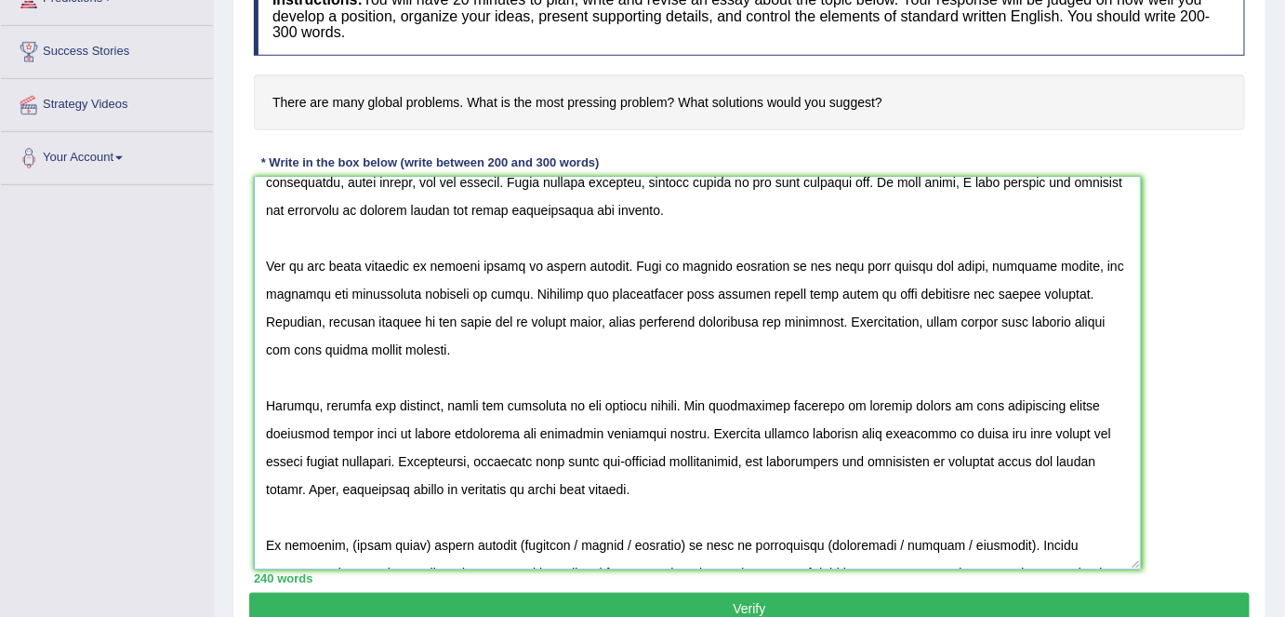
scroll to position [57, 0]
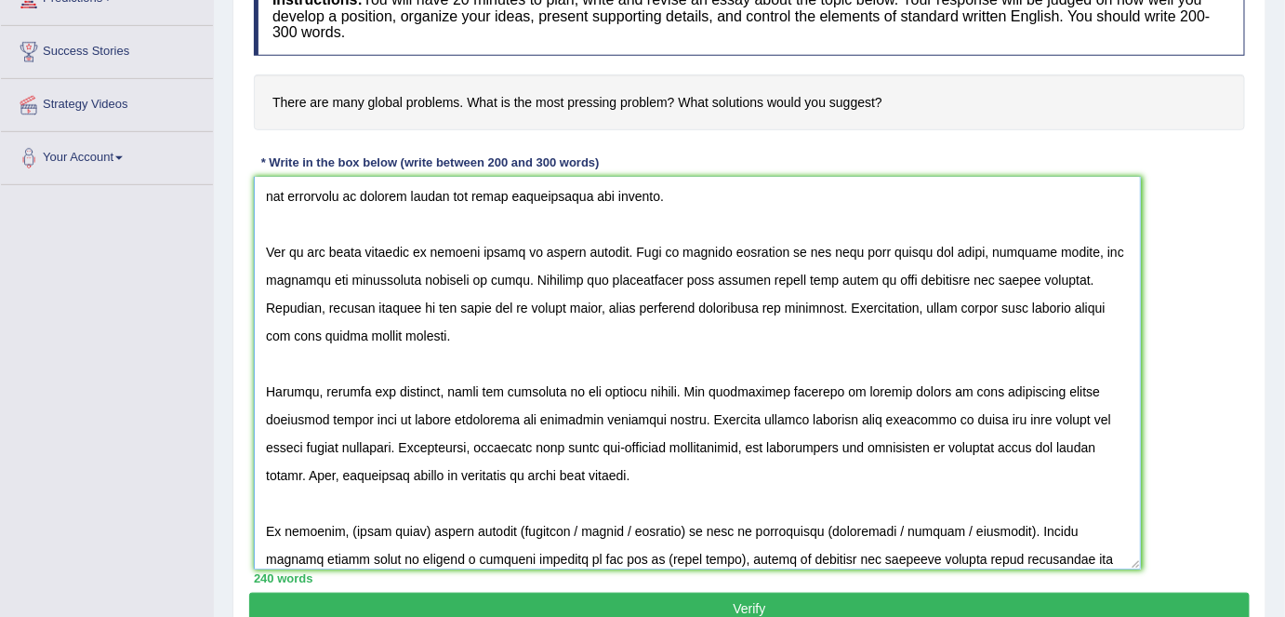
drag, startPoint x: 286, startPoint y: 216, endPoint x: 792, endPoint y: 543, distance: 603.4
click at [796, 551] on textarea at bounding box center [697, 373] width 887 height 392
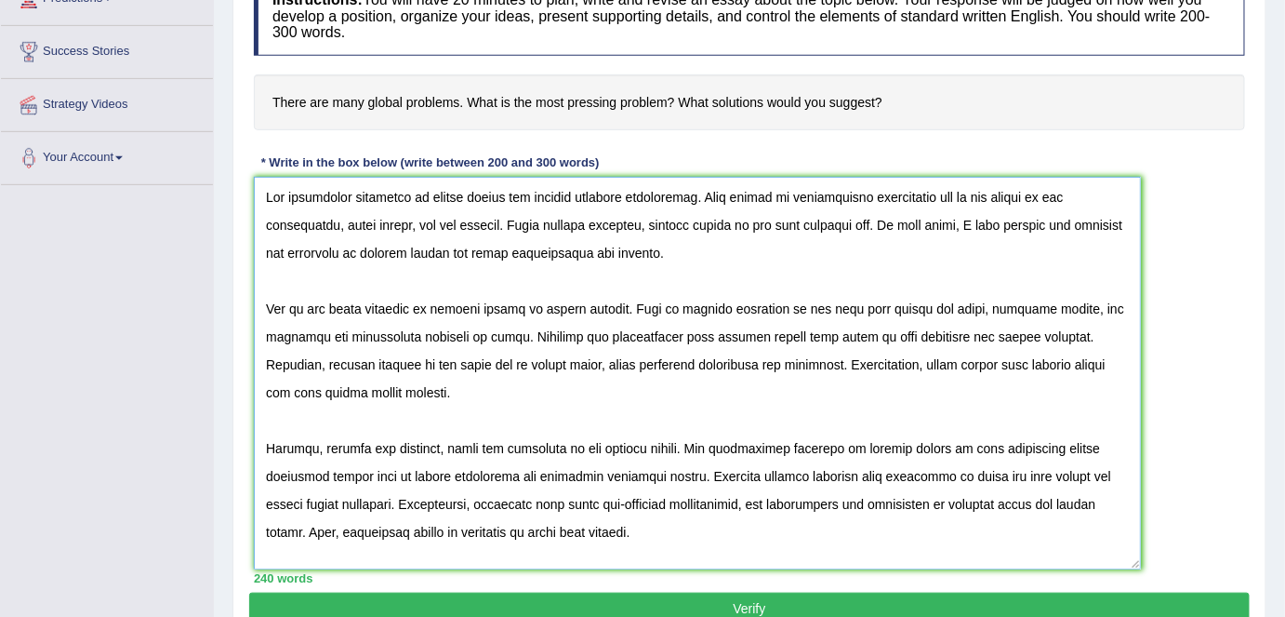
click at [327, 229] on textarea at bounding box center [697, 373] width 887 height 392
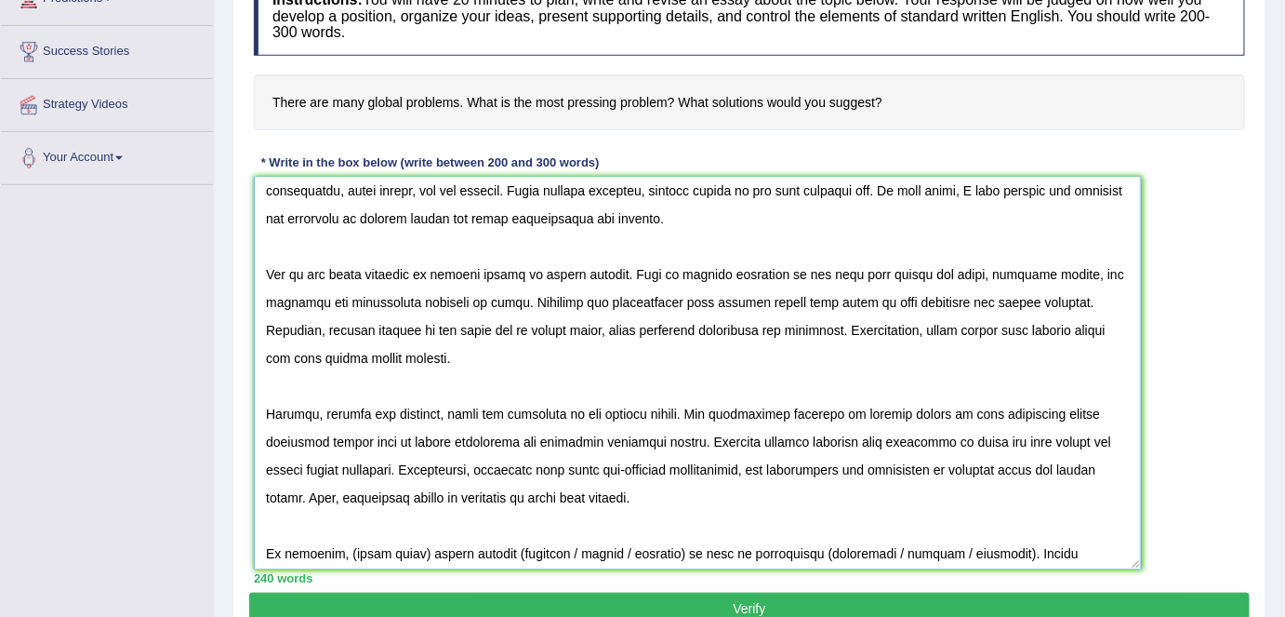
scroll to position [94, 0]
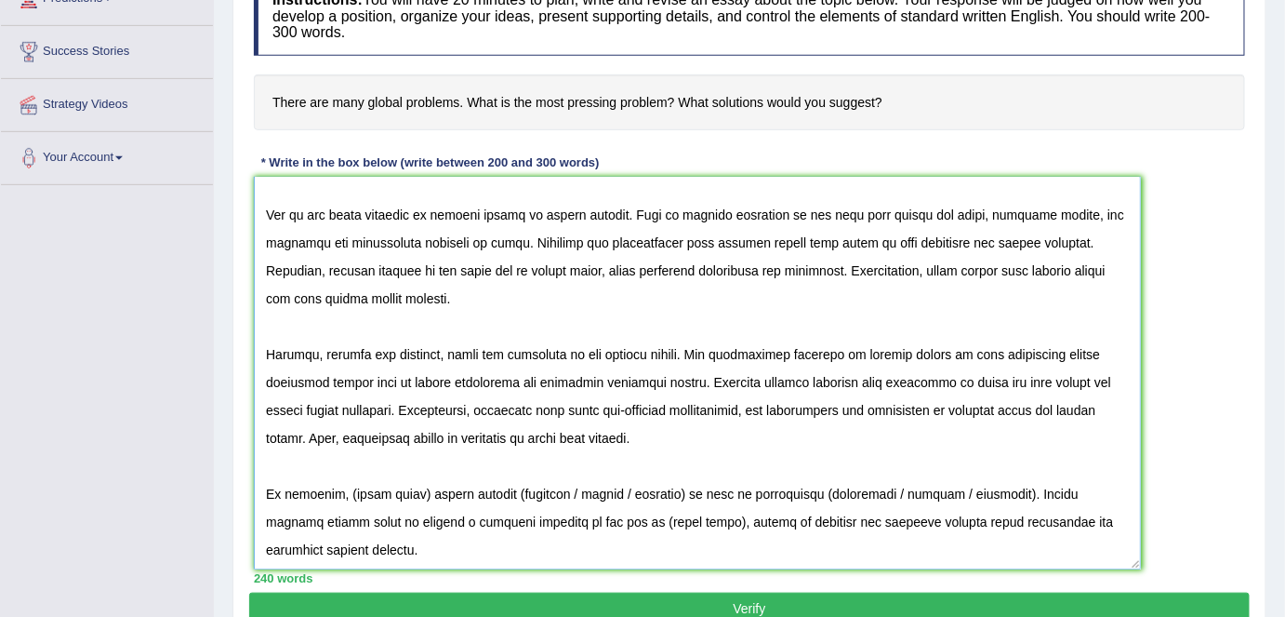
drag, startPoint x: 262, startPoint y: 181, endPoint x: 875, endPoint y: 564, distance: 722.3
click at [875, 564] on textarea at bounding box center [697, 373] width 887 height 392
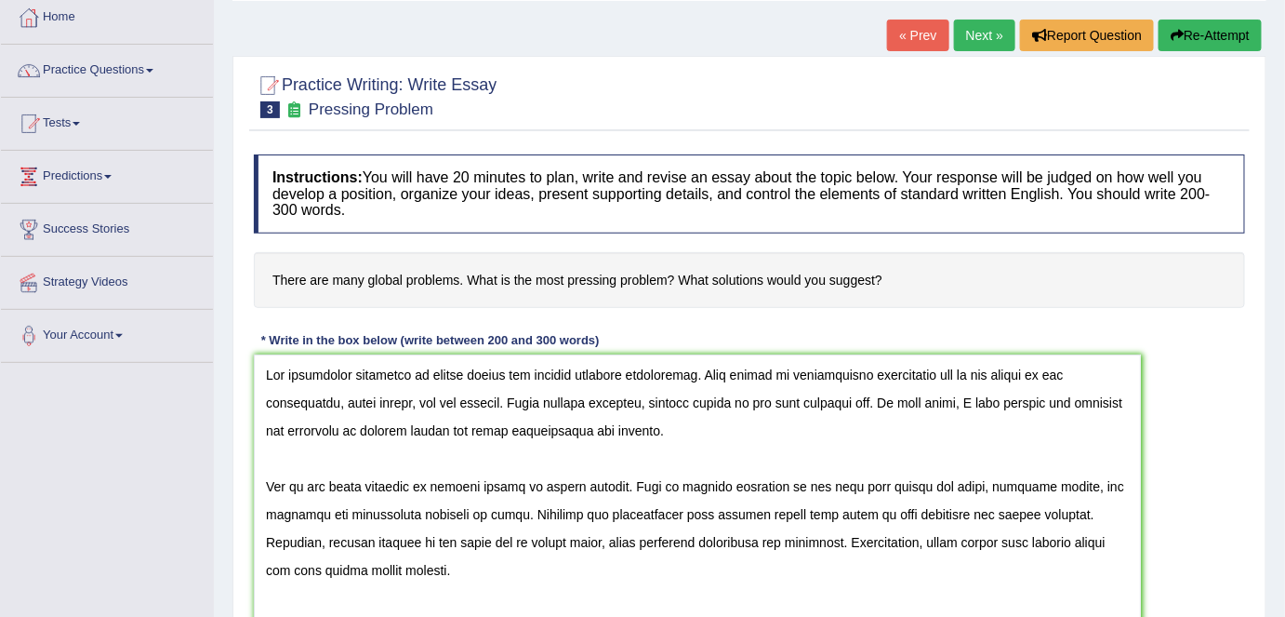
scroll to position [0, 0]
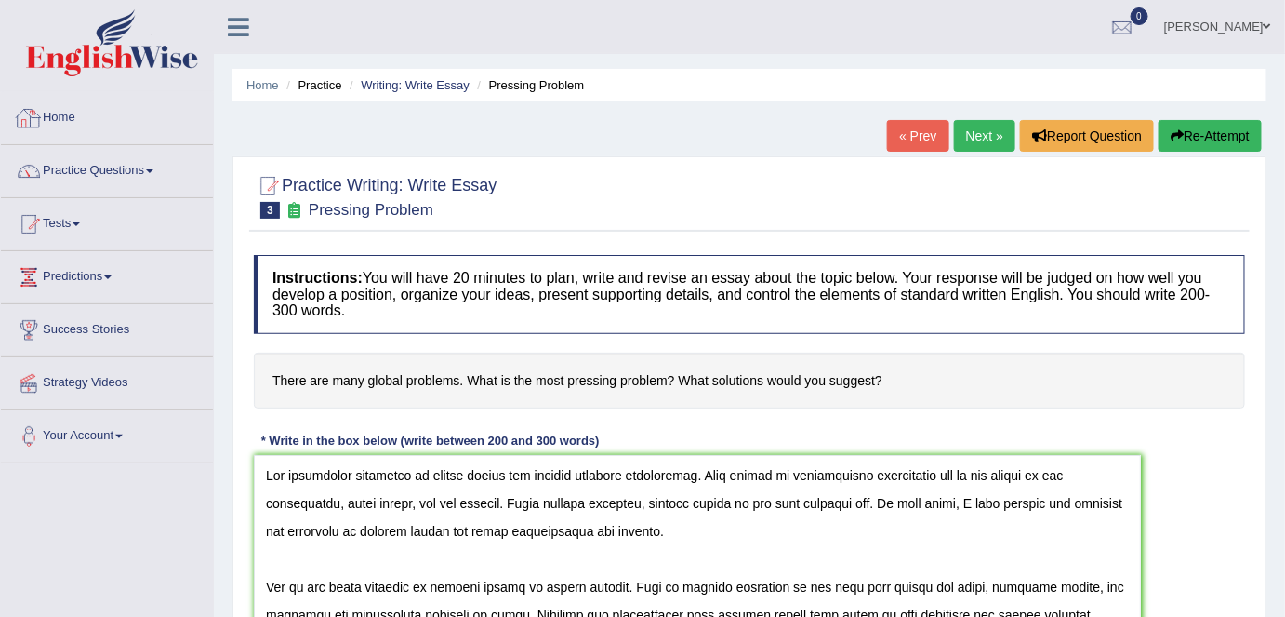
drag, startPoint x: 89, startPoint y: 121, endPoint x: 930, endPoint y: 0, distance: 849.4
click at [89, 121] on link "Home" at bounding box center [107, 115] width 212 height 47
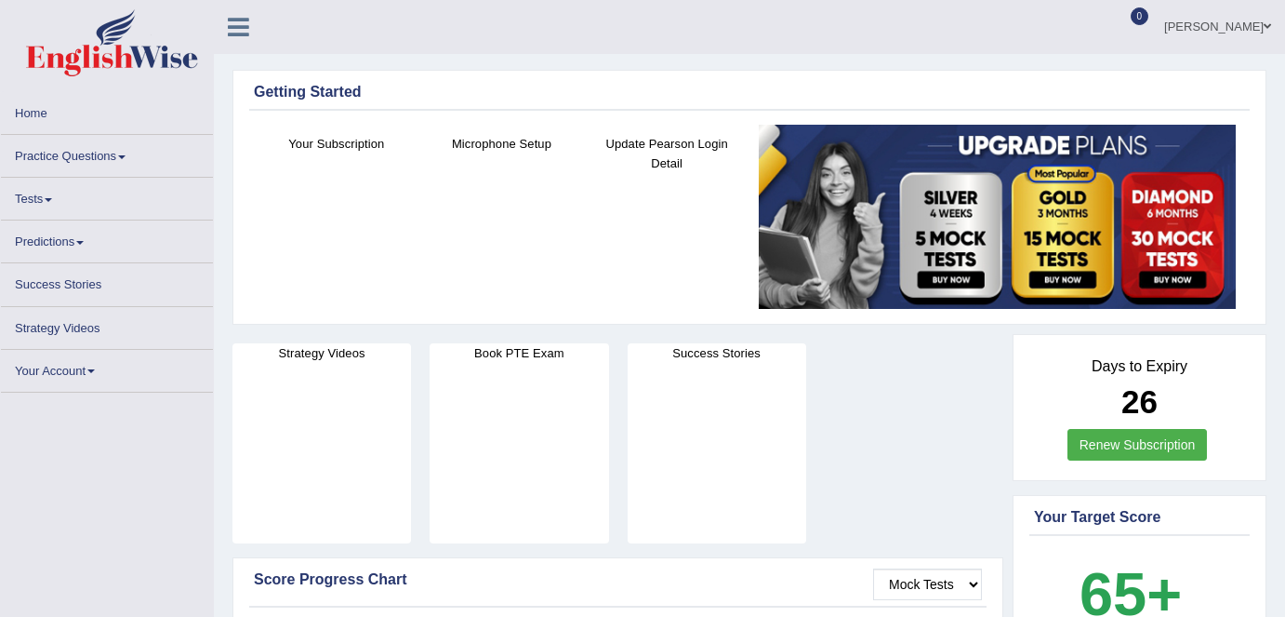
click at [1208, 32] on link "[PERSON_NAME]" at bounding box center [1217, 24] width 135 height 48
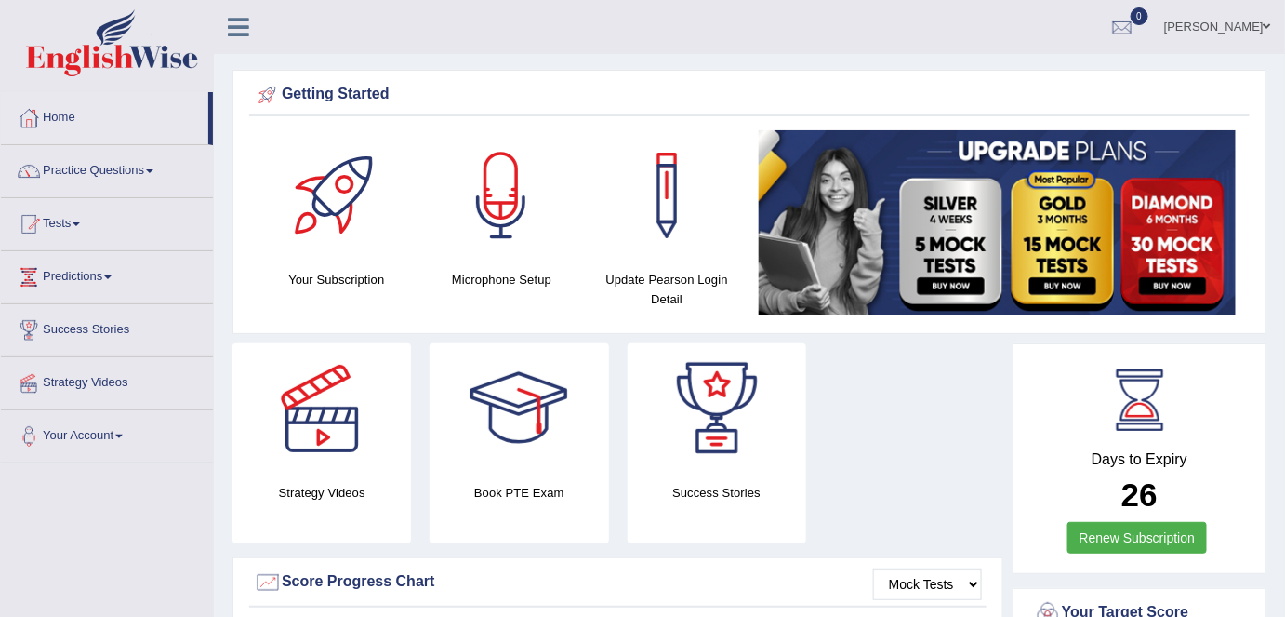
click at [1206, 24] on link "Harpreet Kaur" at bounding box center [1217, 24] width 135 height 48
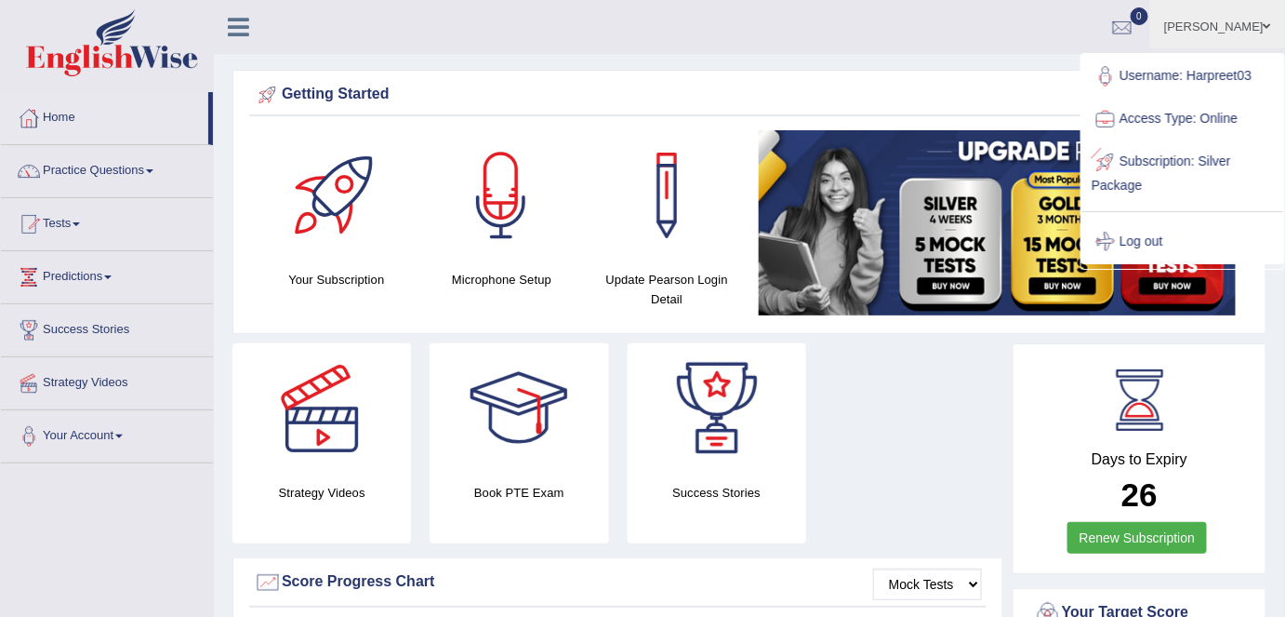
drag, startPoint x: 1146, startPoint y: 248, endPoint x: 1053, endPoint y: 211, distance: 100.2
click at [1146, 248] on link "Log out" at bounding box center [1183, 241] width 201 height 43
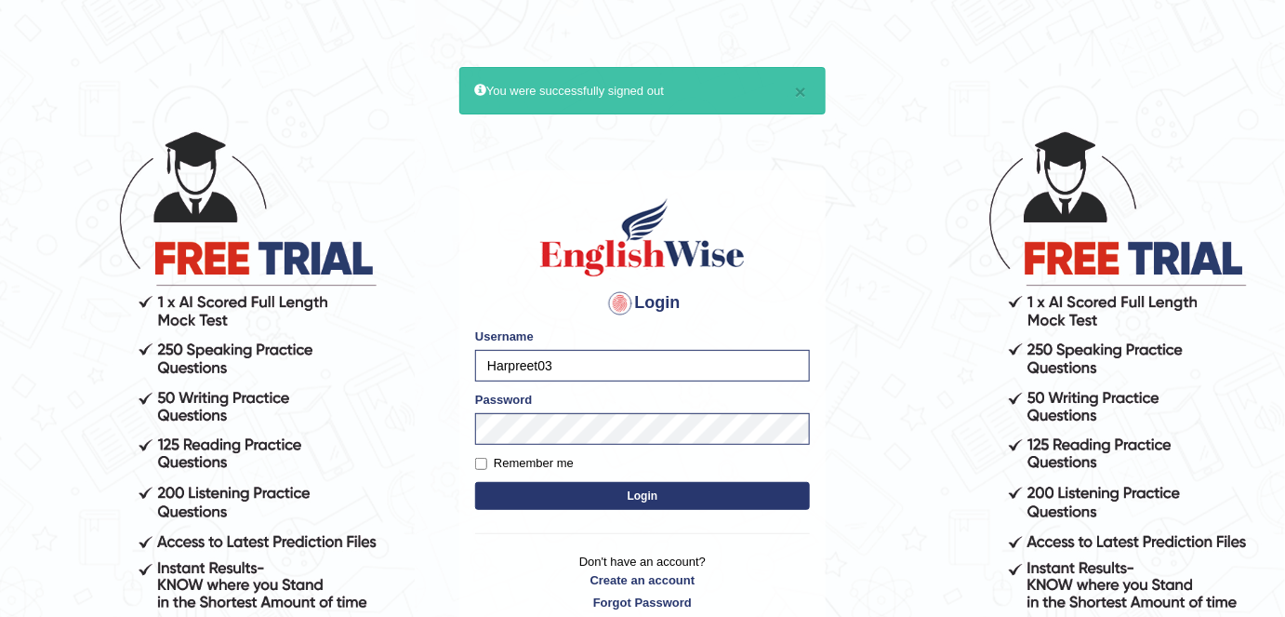
drag, startPoint x: 566, startPoint y: 363, endPoint x: 473, endPoint y: 364, distance: 93.0
click at [475, 364] on input "Harpreet03" at bounding box center [642, 366] width 335 height 32
type input "Simkaur"
click at [534, 461] on label "Remember me" at bounding box center [524, 463] width 99 height 19
click at [487, 461] on input "Remember me" at bounding box center [481, 464] width 12 height 12
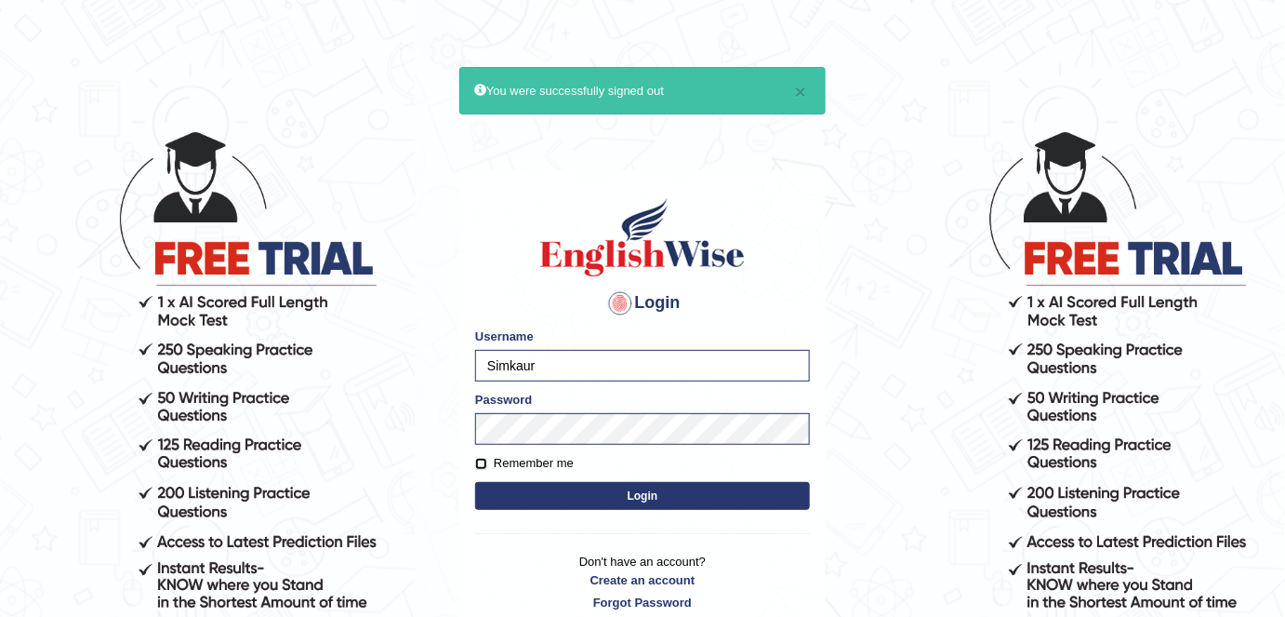
checkbox input "true"
click at [548, 493] on button "Login" at bounding box center [642, 496] width 335 height 28
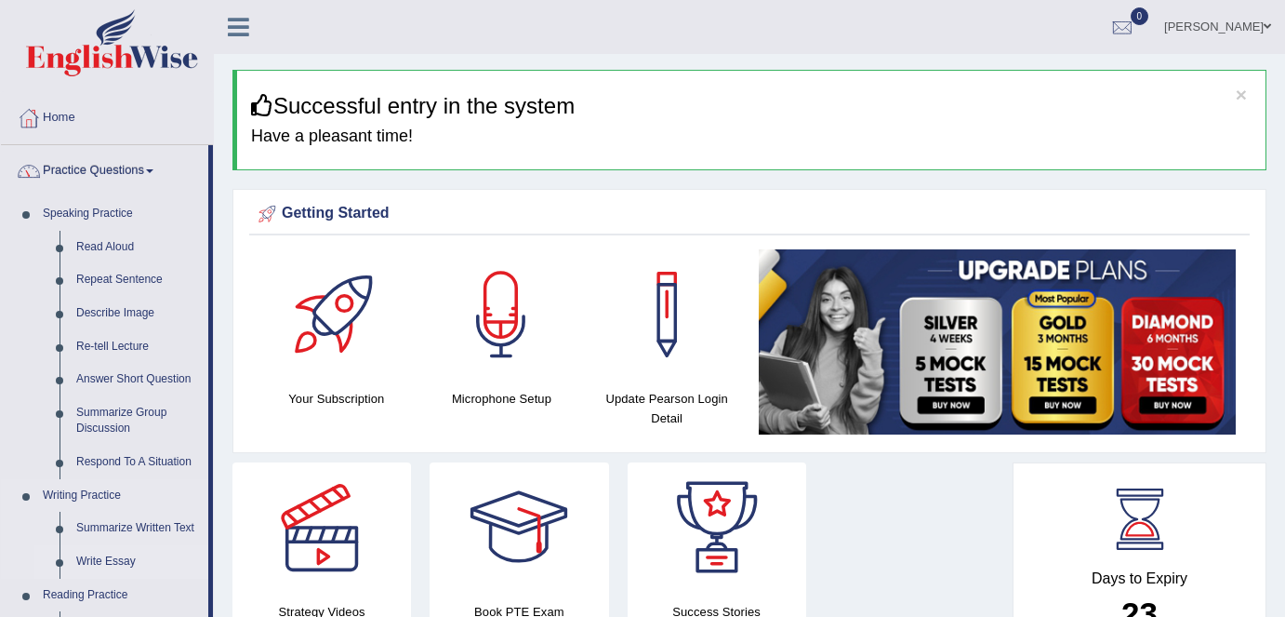
click at [109, 565] on link "Write Essay" at bounding box center [138, 561] width 140 height 33
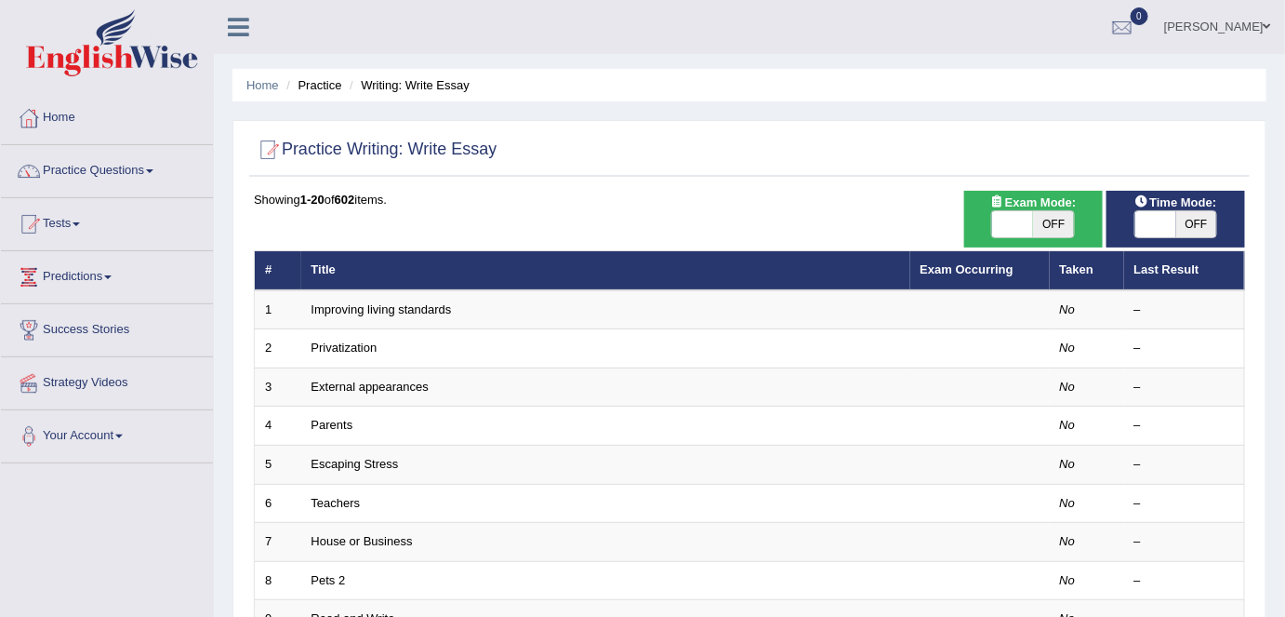
click at [1045, 221] on span "OFF" at bounding box center [1053, 224] width 41 height 26
checkbox input "true"
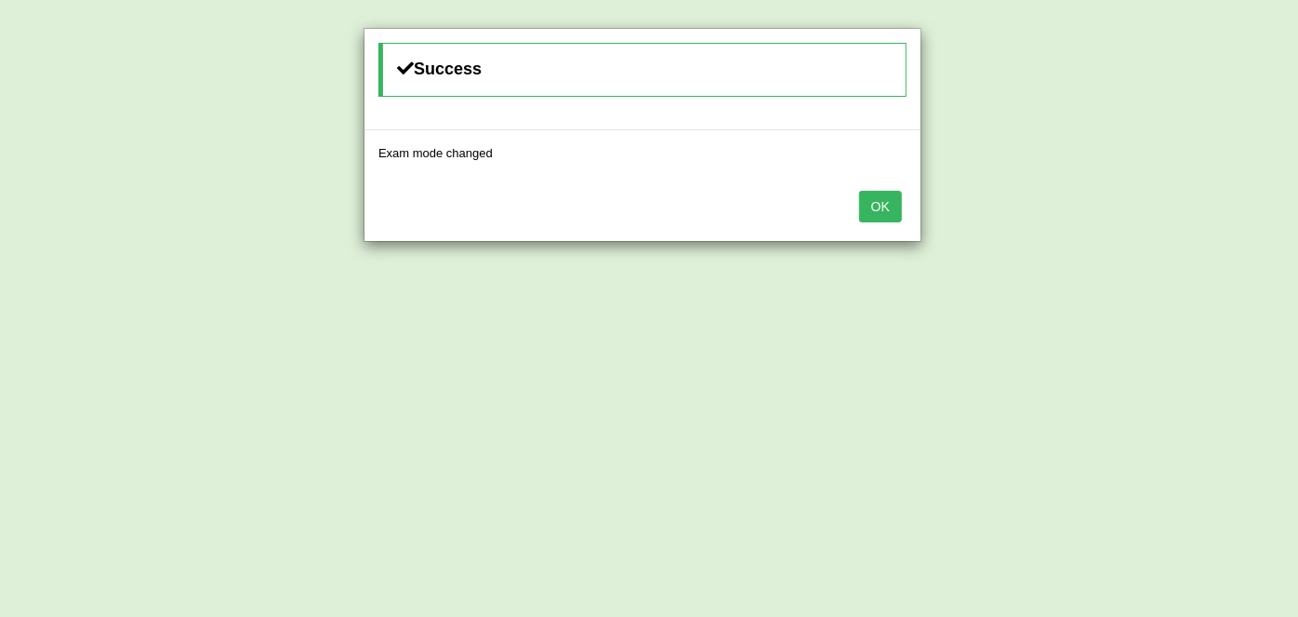
click at [876, 199] on button "OK" at bounding box center [880, 207] width 43 height 32
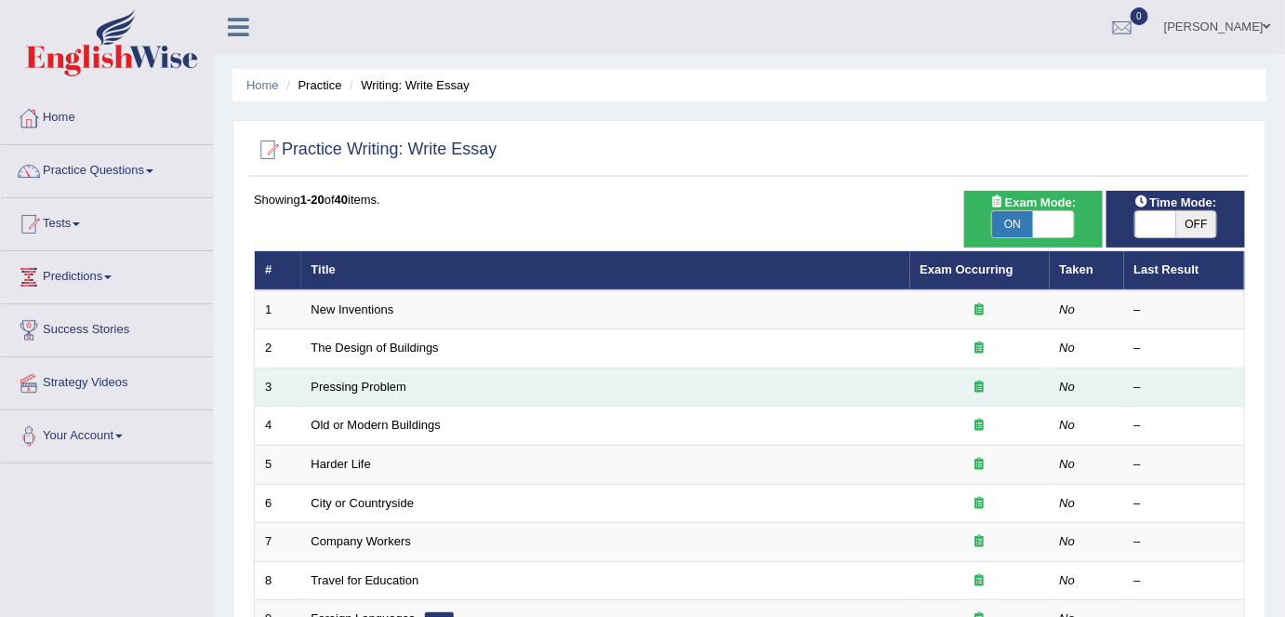
click at [384, 392] on td "Pressing Problem" at bounding box center [605, 386] width 609 height 39
drag, startPoint x: 387, startPoint y: 380, endPoint x: 397, endPoint y: 385, distance: 11.2
click at [387, 380] on link "Pressing Problem" at bounding box center [360, 386] width 96 height 14
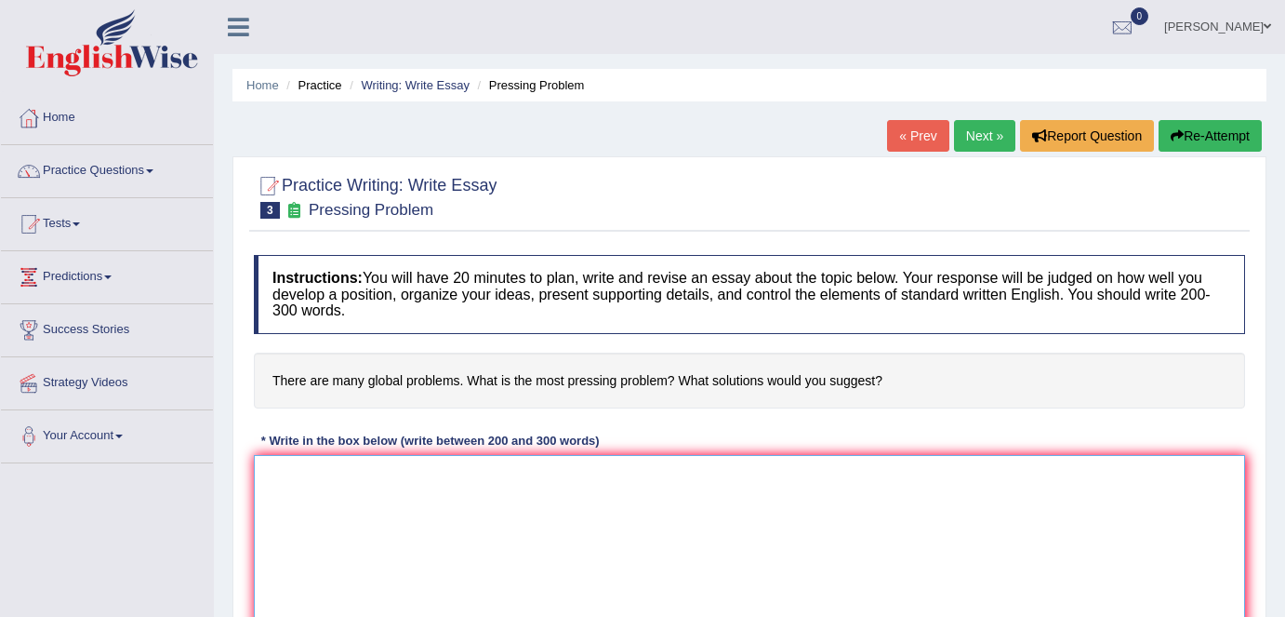
drag, startPoint x: 0, startPoint y: 0, endPoint x: 432, endPoint y: 519, distance: 675.5
paste textarea "The increasing influence of global issues has ignited numerous discussions. Thi…"
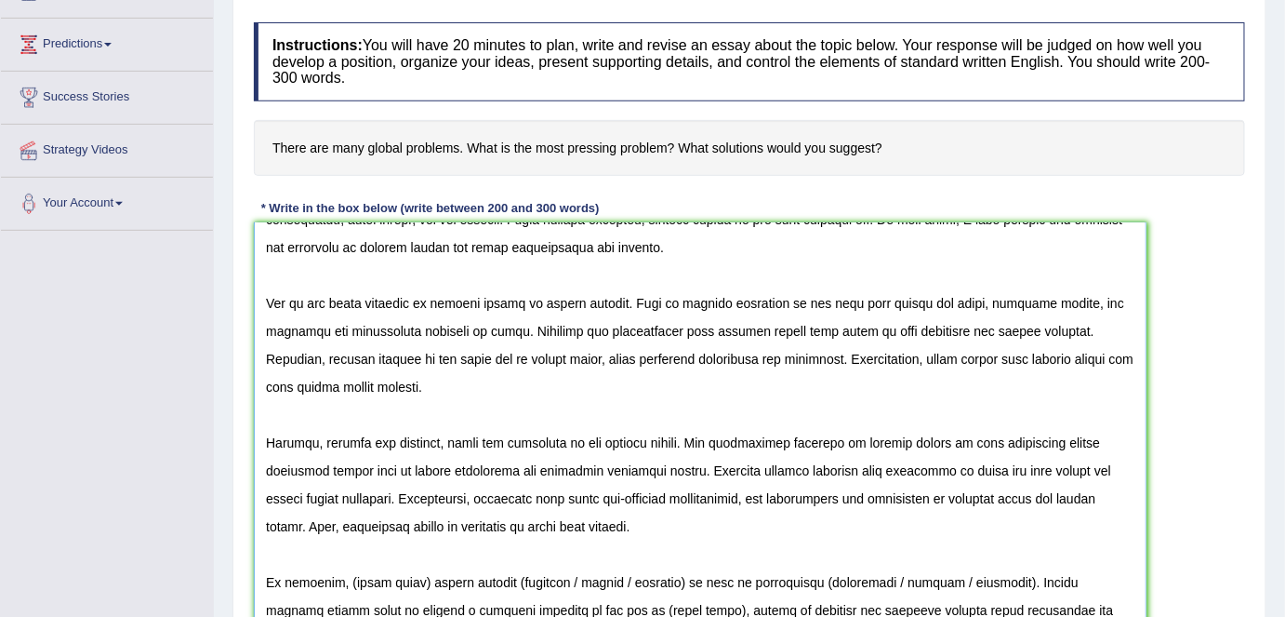
scroll to position [50, 0]
drag, startPoint x: 1240, startPoint y: 397, endPoint x: 1141, endPoint y: 653, distance: 274.1
click at [1141, 384] on html "Toggle navigation Home Practice Questions Speaking Practice Read Aloud Repeat S…" at bounding box center [642, 75] width 1285 height 617
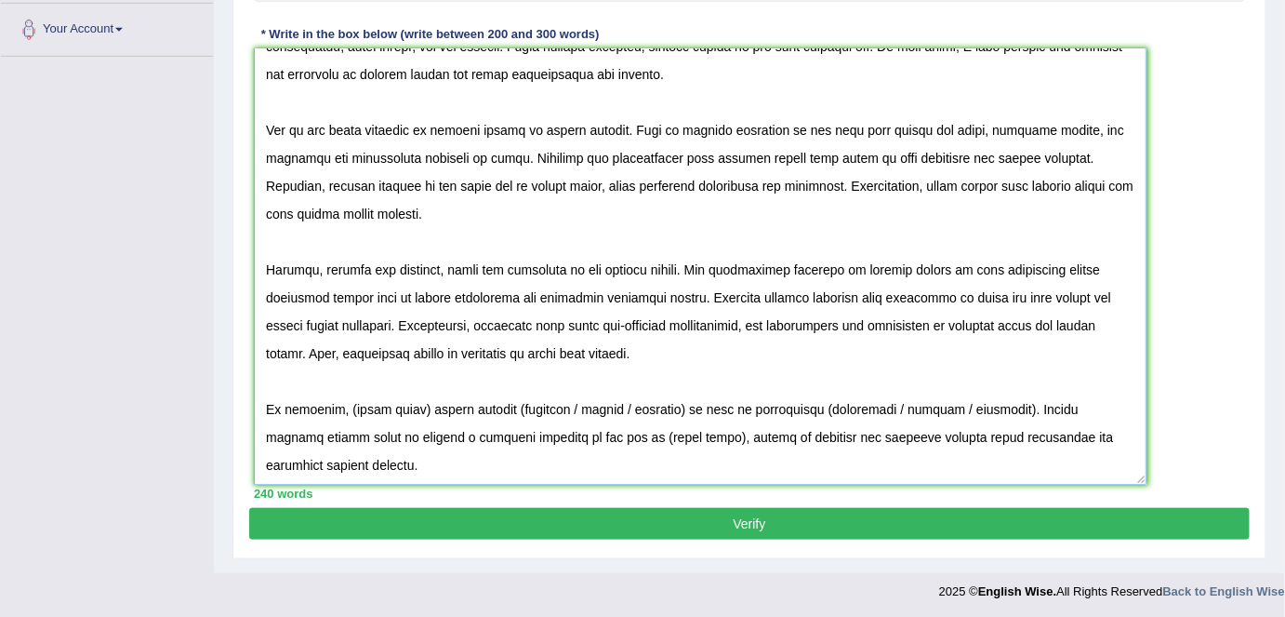
scroll to position [406, 0]
drag, startPoint x: 340, startPoint y: 405, endPoint x: 414, endPoint y: 406, distance: 73.5
click at [414, 406] on textarea at bounding box center [700, 266] width 893 height 436
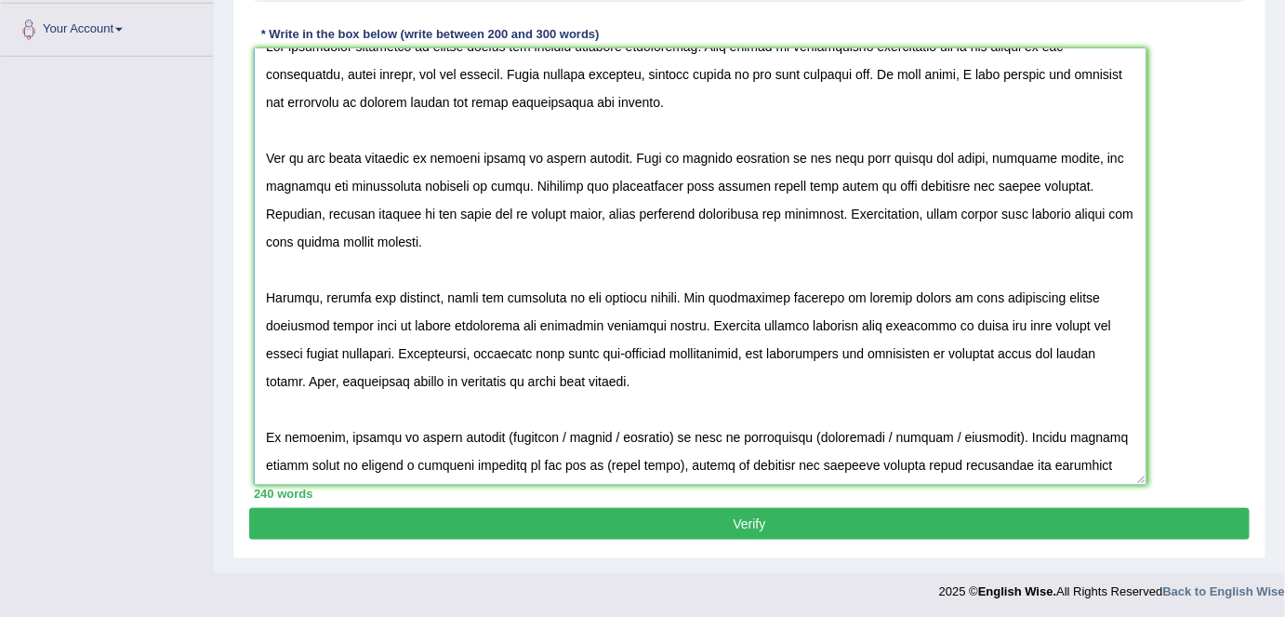
scroll to position [50, 0]
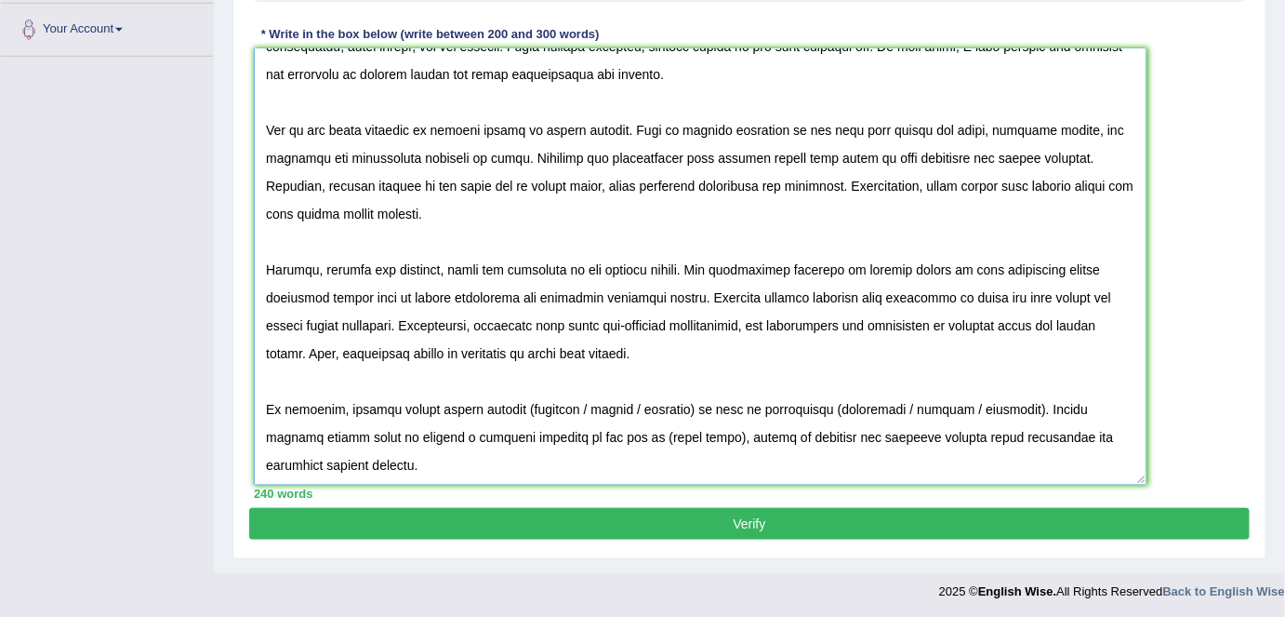
drag, startPoint x: 434, startPoint y: 407, endPoint x: 994, endPoint y: 407, distance: 559.9
click at [994, 407] on textarea at bounding box center [700, 266] width 893 height 436
drag, startPoint x: 359, startPoint y: 430, endPoint x: 381, endPoint y: 472, distance: 48.3
click at [381, 472] on textarea at bounding box center [700, 266] width 893 height 436
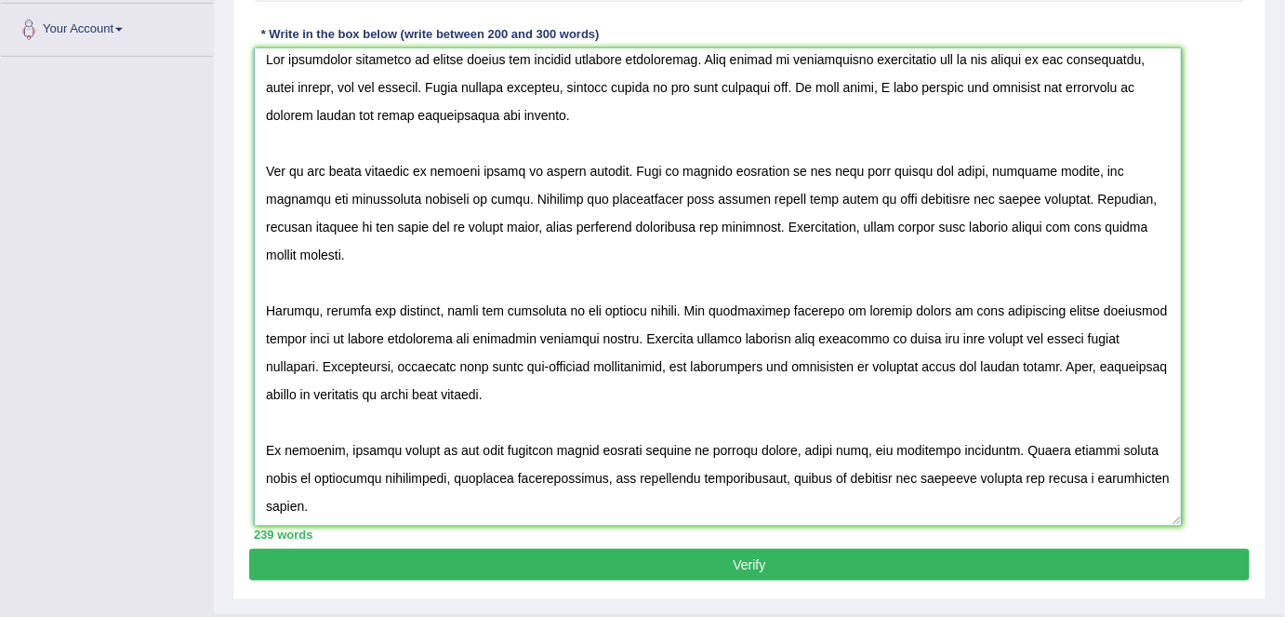
scroll to position [0, 0]
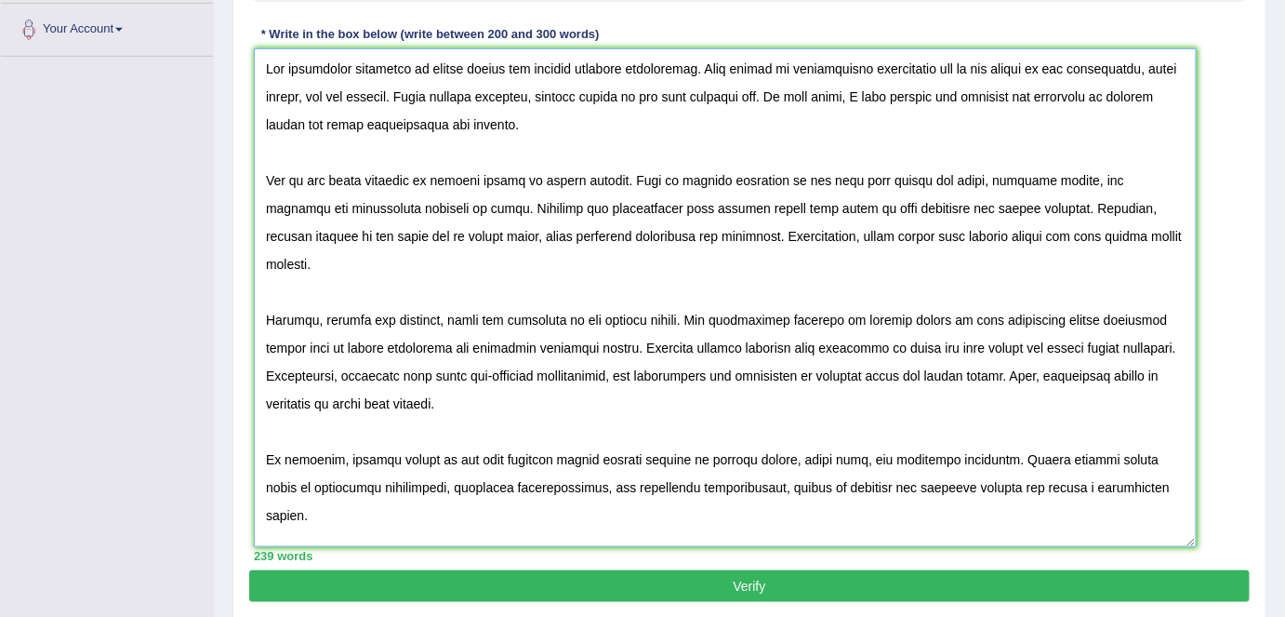
drag, startPoint x: 1134, startPoint y: 478, endPoint x: 1185, endPoint y: 541, distance: 81.3
click at [1185, 541] on textarea at bounding box center [725, 297] width 943 height 498
type textarea "The increasing influence of global issues has ignited numerous discussions. Thi…"
drag, startPoint x: 808, startPoint y: 583, endPoint x: 818, endPoint y: 563, distance: 22.9
click at [808, 583] on button "Verify" at bounding box center [749, 586] width 1001 height 32
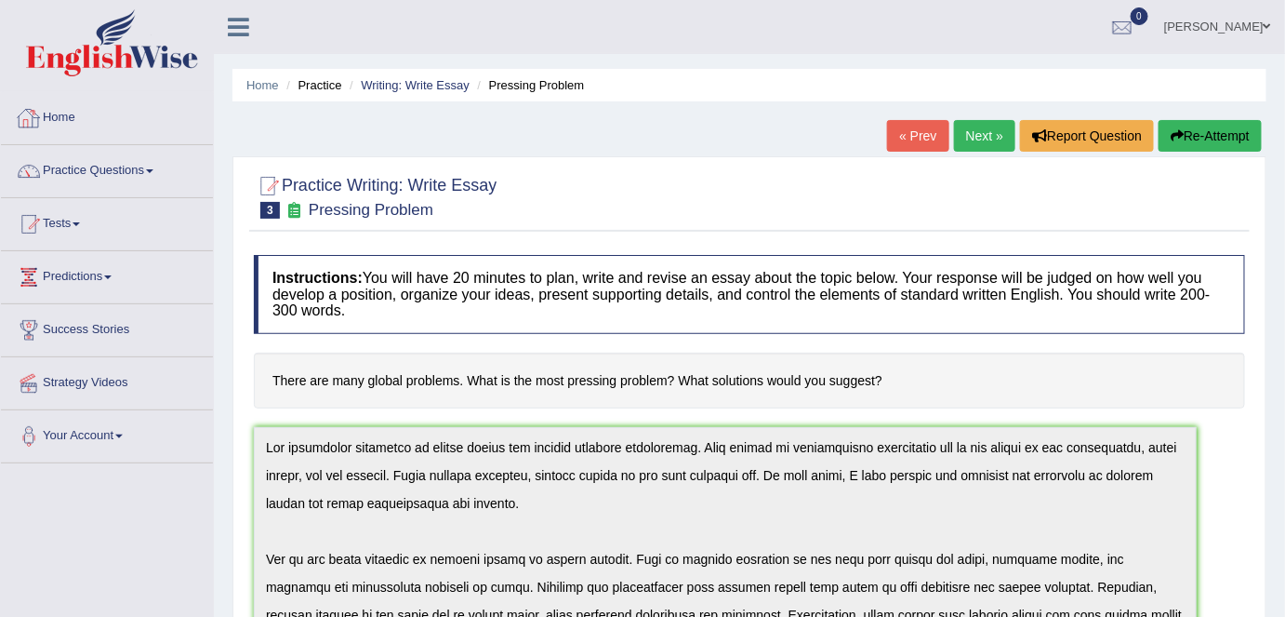
click at [58, 110] on link "Home" at bounding box center [107, 115] width 212 height 47
